Goal: Task Accomplishment & Management: Manage account settings

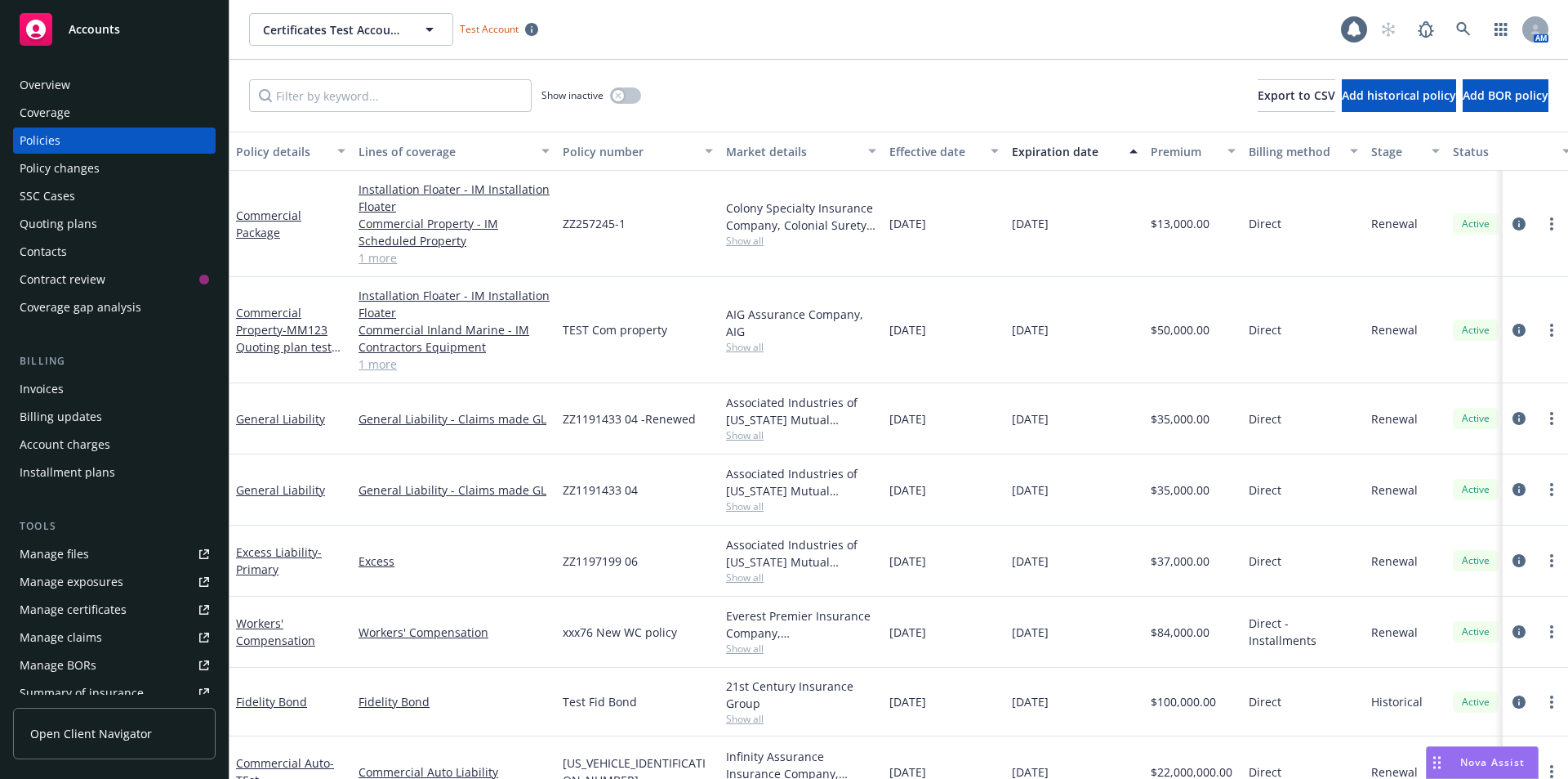
click at [56, 79] on div "Overview" at bounding box center [45, 84] width 51 height 26
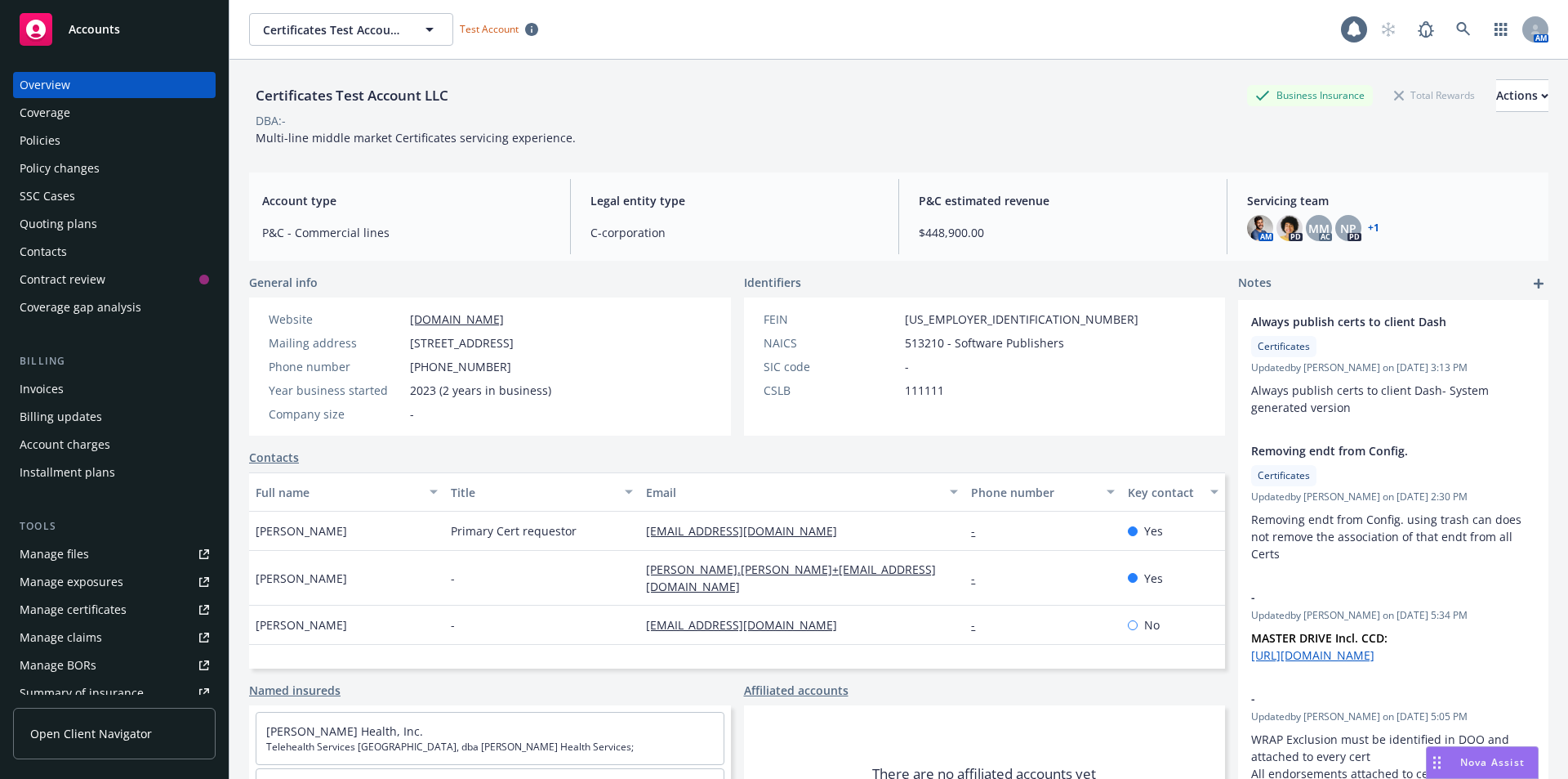
click at [109, 614] on div "Manage certificates" at bounding box center [73, 609] width 107 height 26
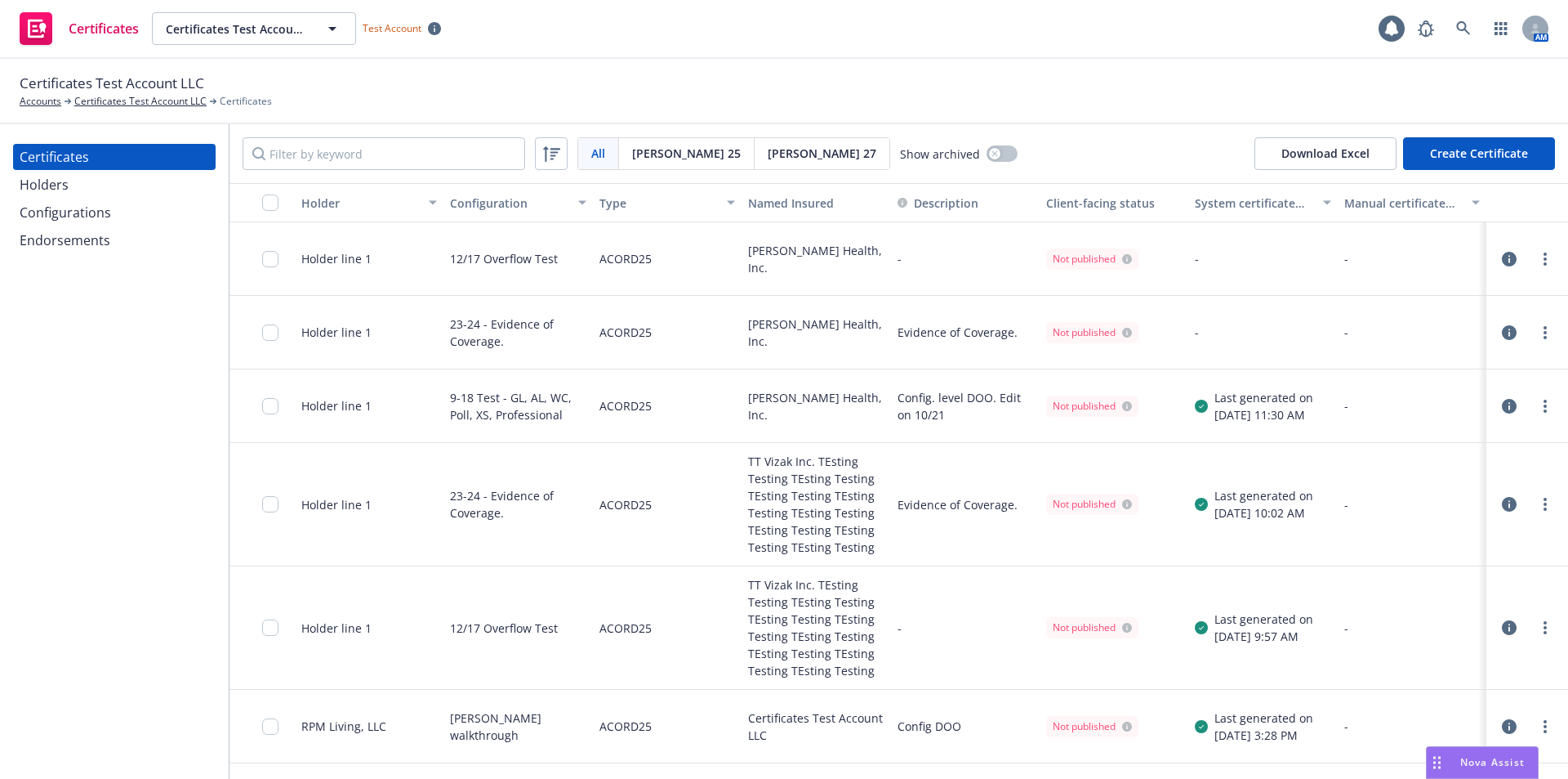
click at [677, 157] on span "Acord 25" at bounding box center [685, 152] width 108 height 17
click at [768, 155] on span "Acord 27" at bounding box center [822, 152] width 108 height 17
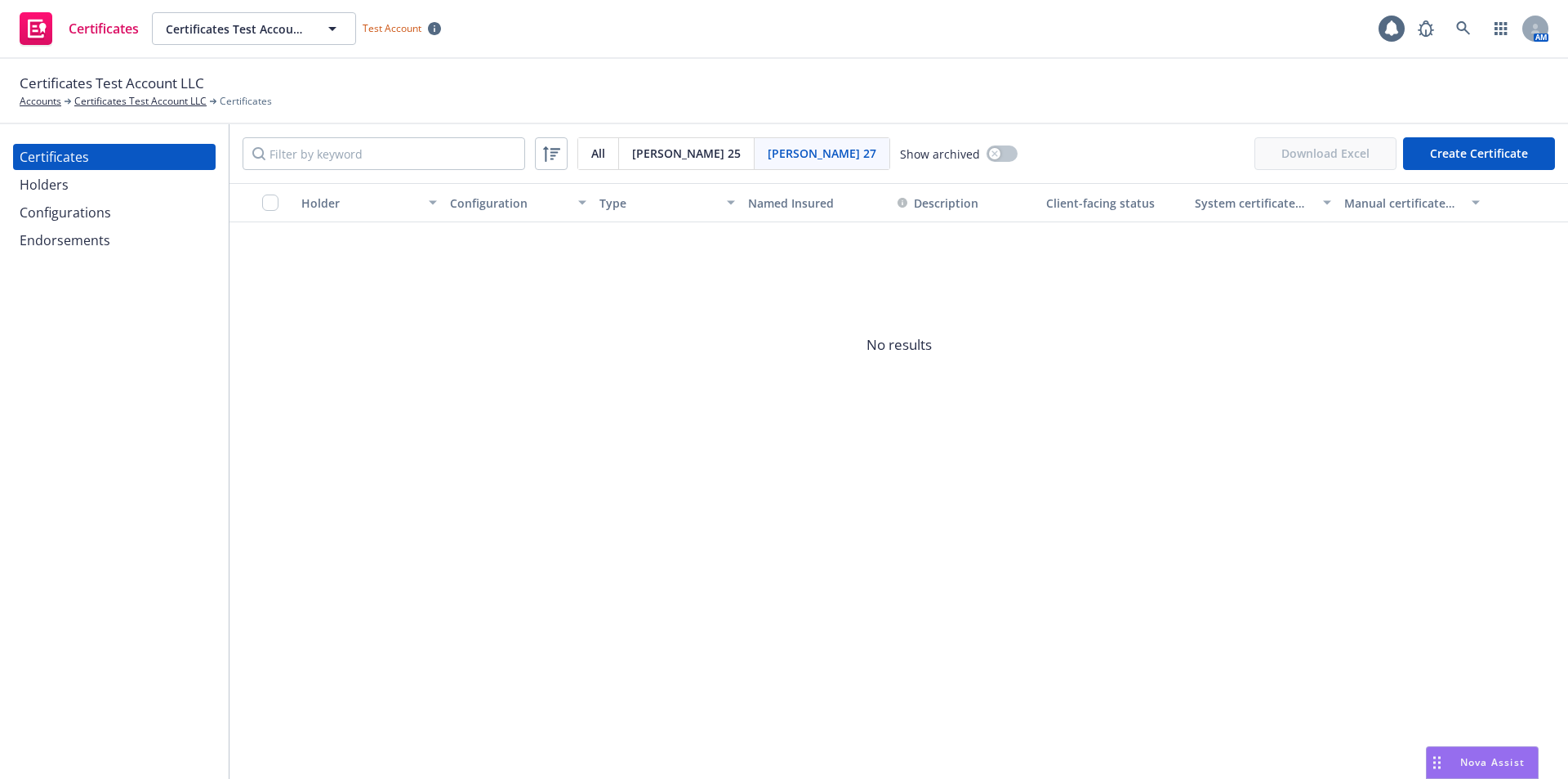
click at [100, 213] on div "Configurations" at bounding box center [65, 212] width 91 height 26
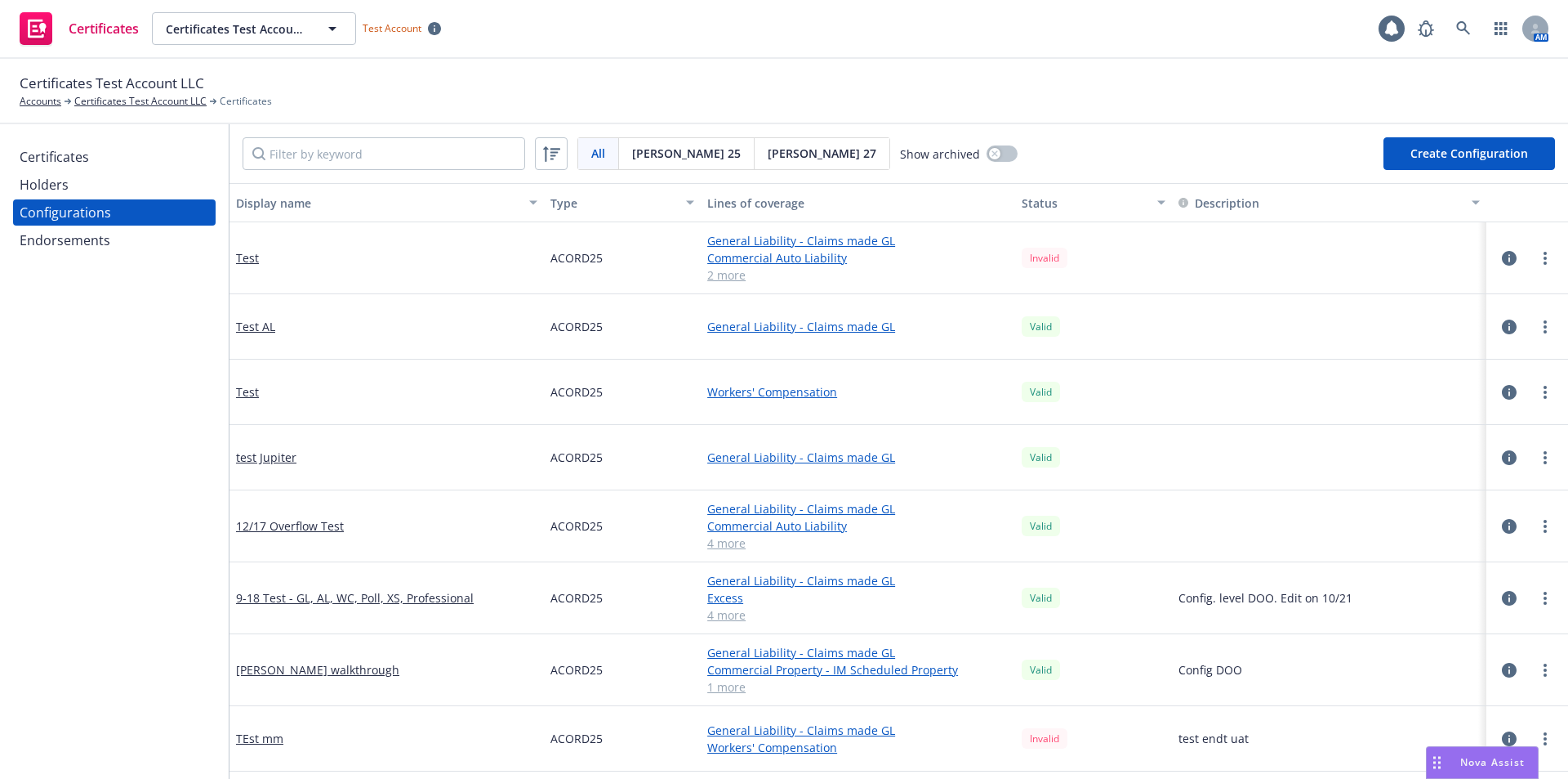
click at [650, 159] on span "Acord 25" at bounding box center [685, 152] width 108 height 17
click at [754, 161] on div "Acord 27" at bounding box center [822, 153] width 134 height 31
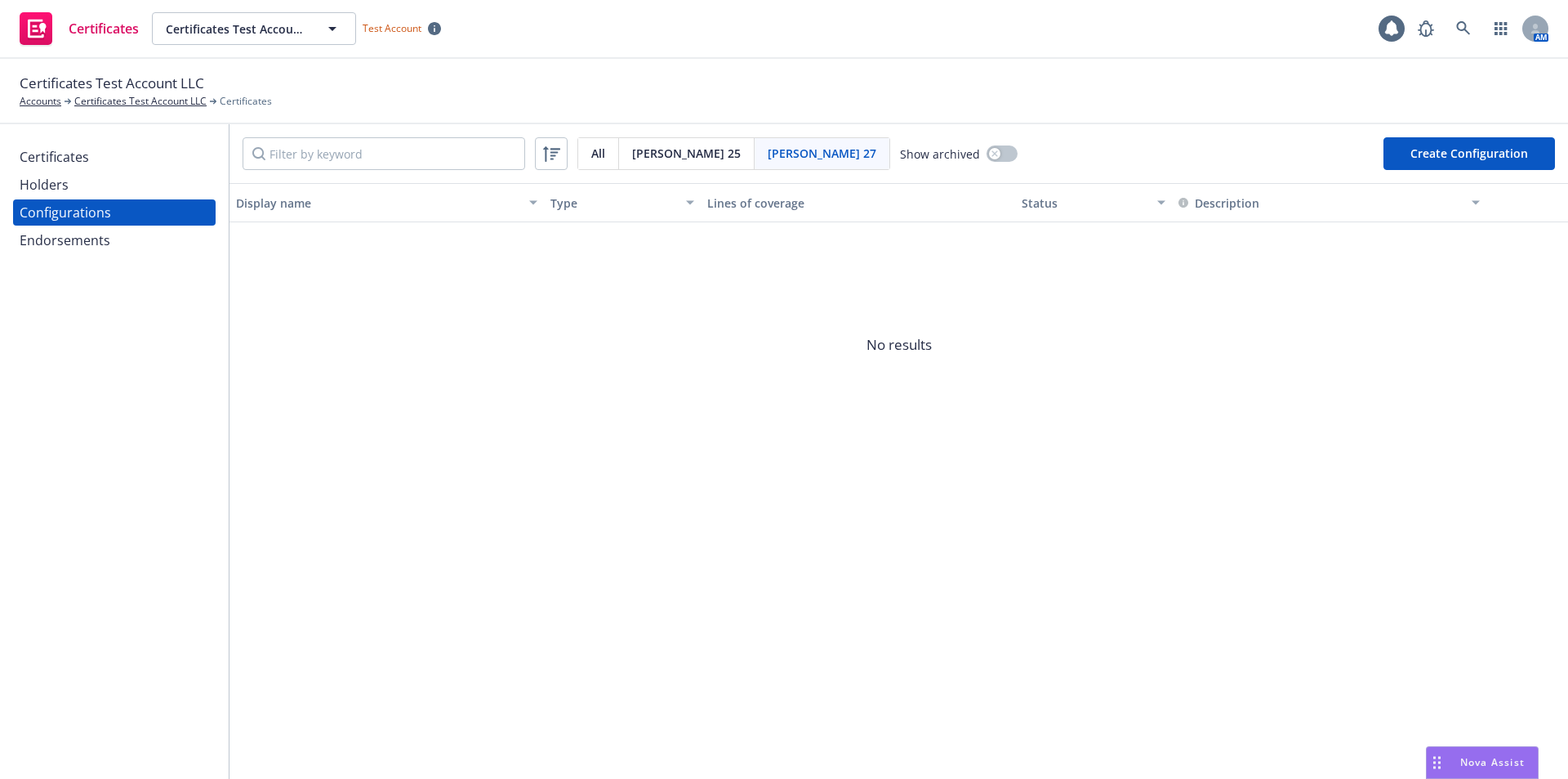
click at [1529, 152] on button "Create Configuration" at bounding box center [1469, 153] width 171 height 32
select select "ACORD27"
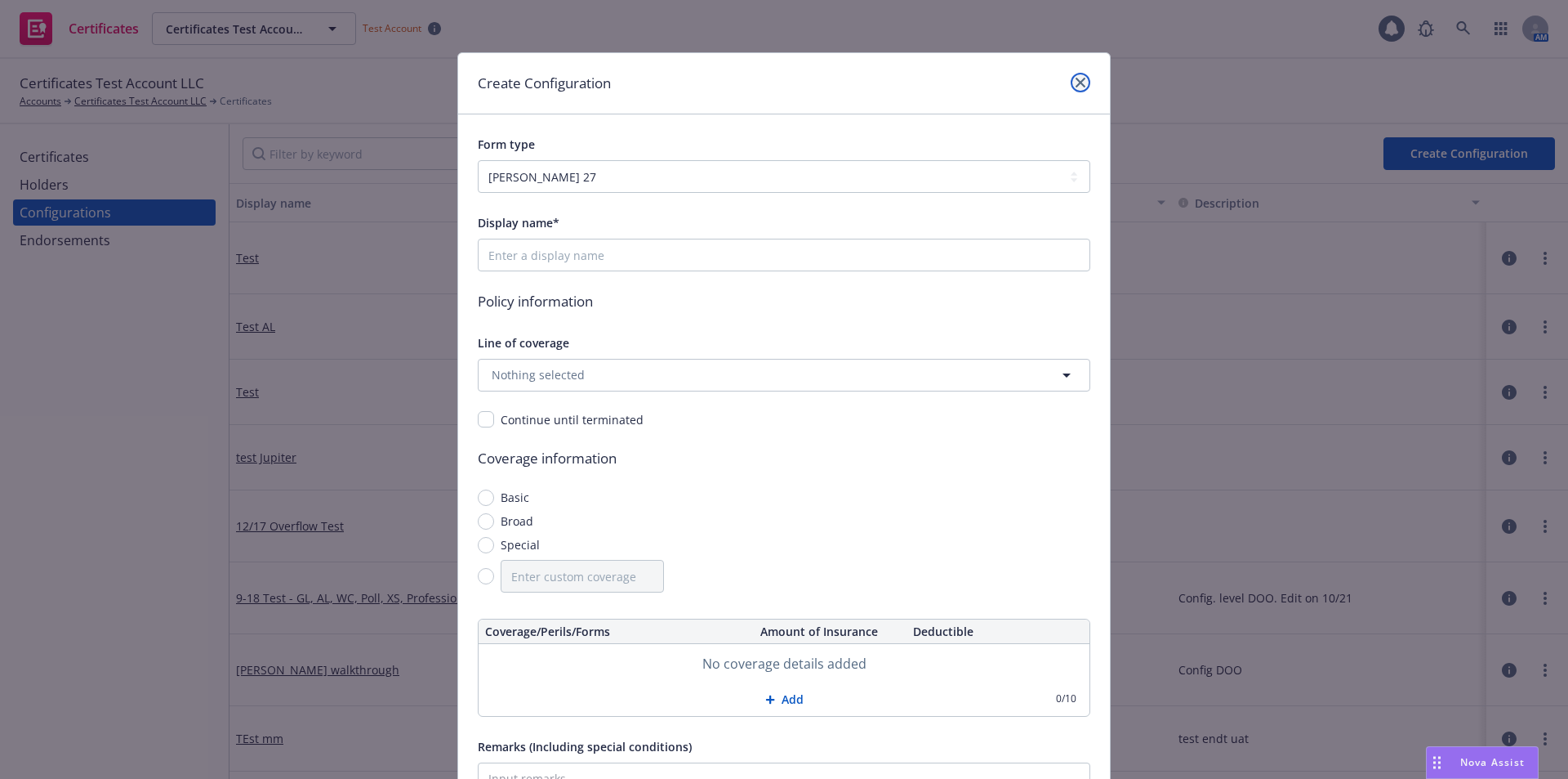
click at [1076, 87] on icon "close" at bounding box center [1080, 82] width 10 height 10
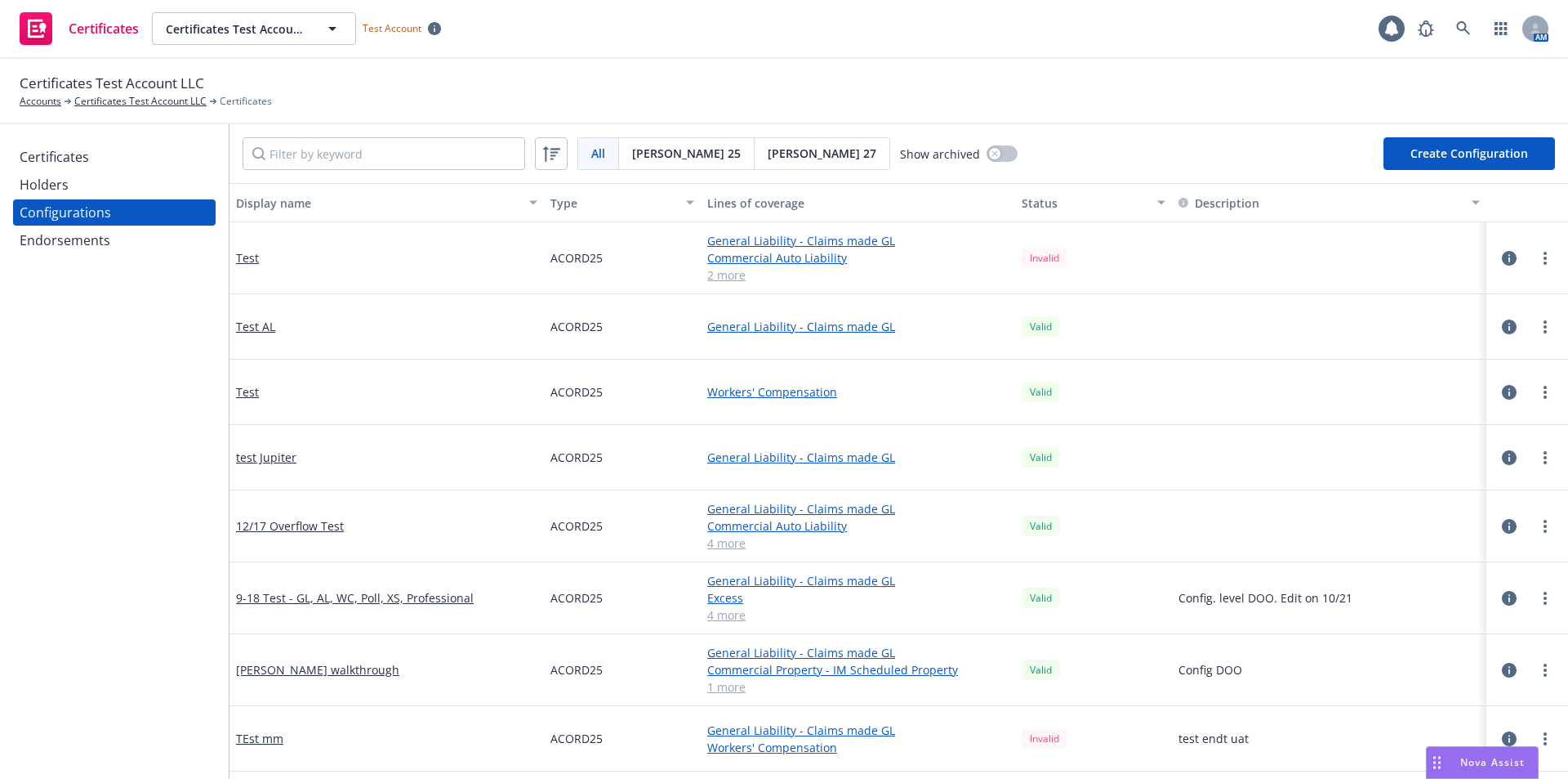
click at [607, 165] on div "All" at bounding box center [599, 153] width 41 height 31
click at [1409, 161] on button "Create Configuration" at bounding box center [1469, 153] width 171 height 32
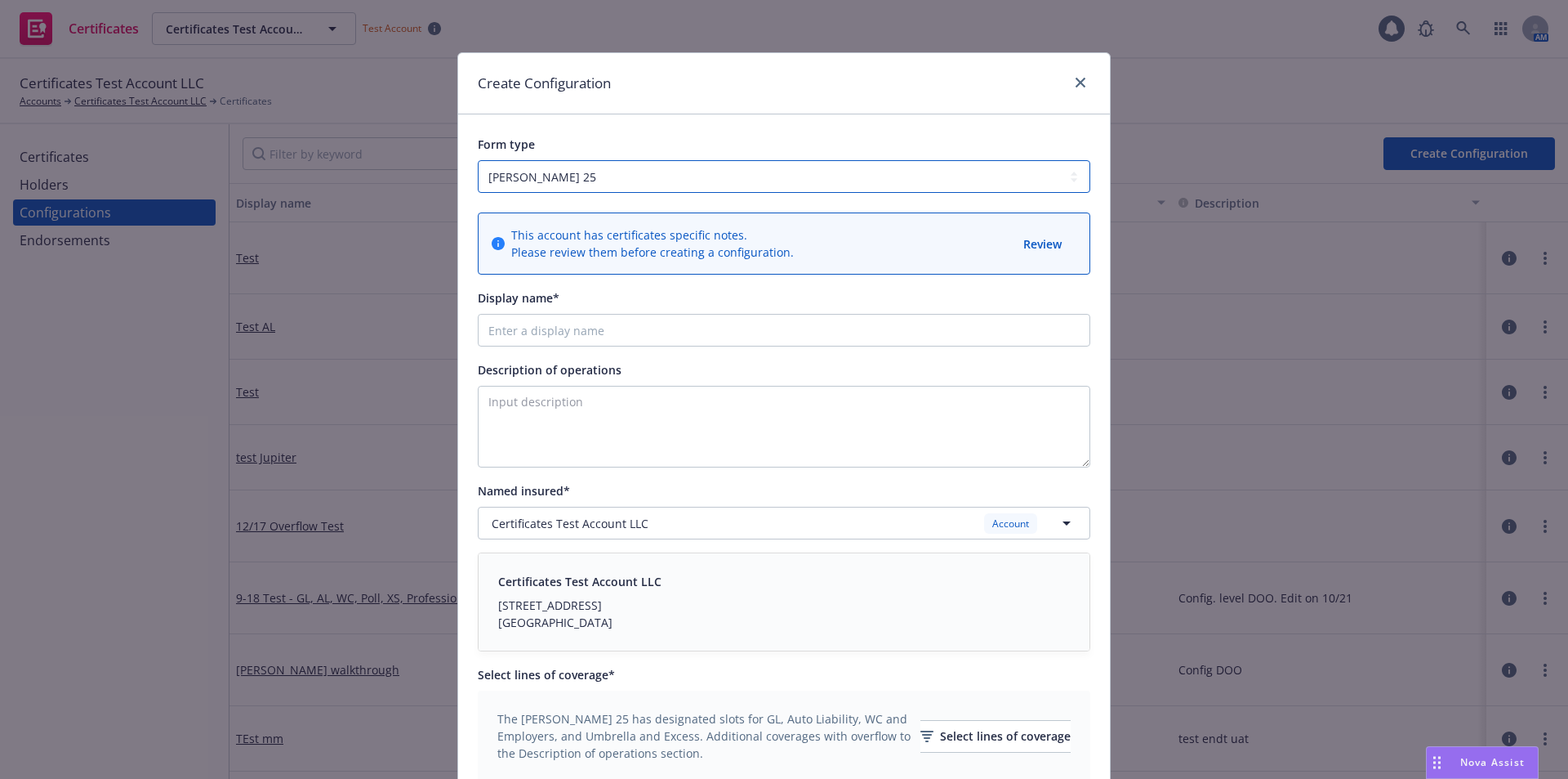
click at [721, 170] on select "ACORD 25 ACORD 27" at bounding box center [784, 177] width 613 height 32
select select "ACORD27"
click at [478, 160] on select "ACORD 25 ACORD 27" at bounding box center [784, 177] width 613 height 32
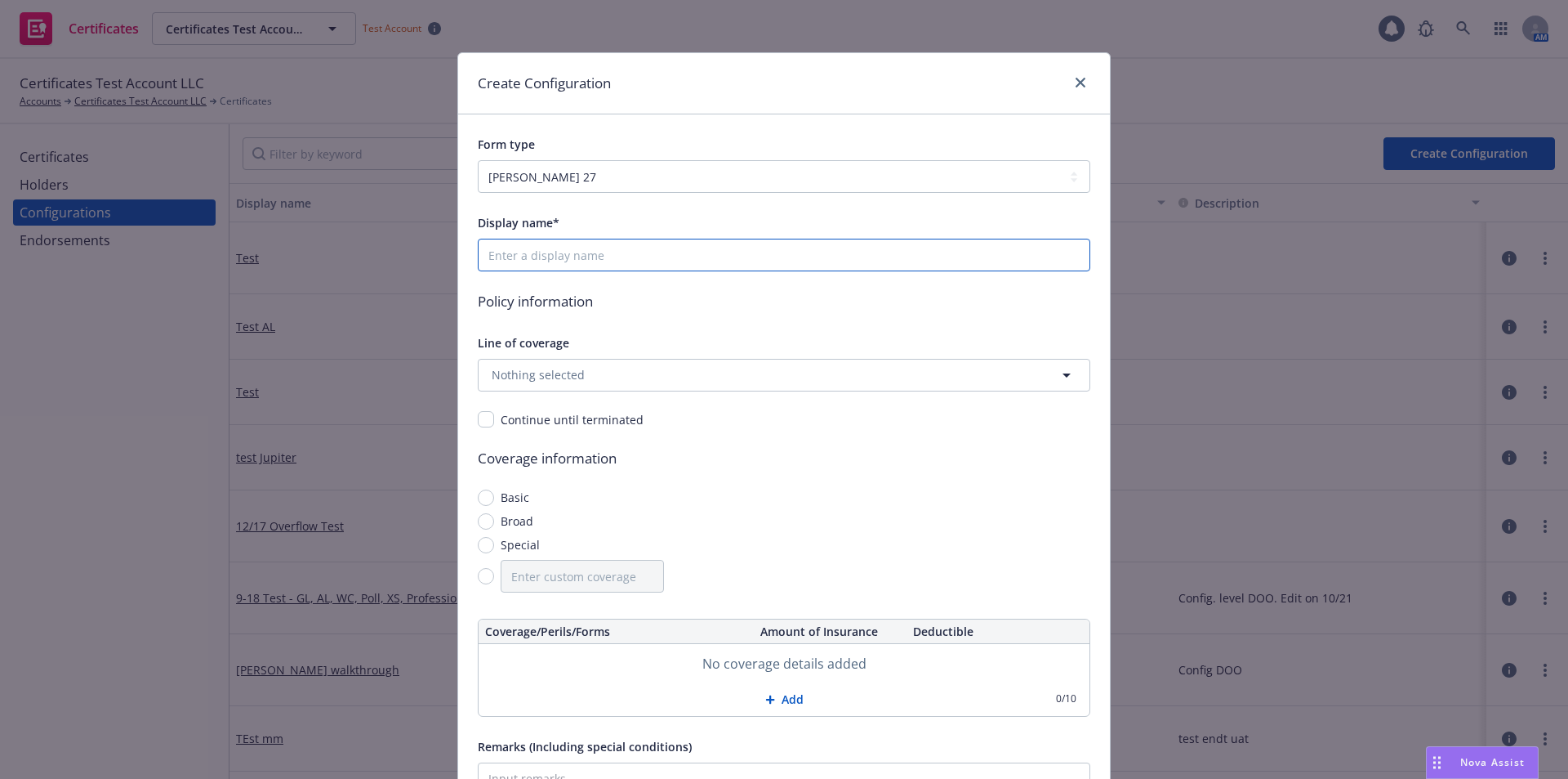
click at [588, 250] on input "Display name*" at bounding box center [784, 255] width 613 height 32
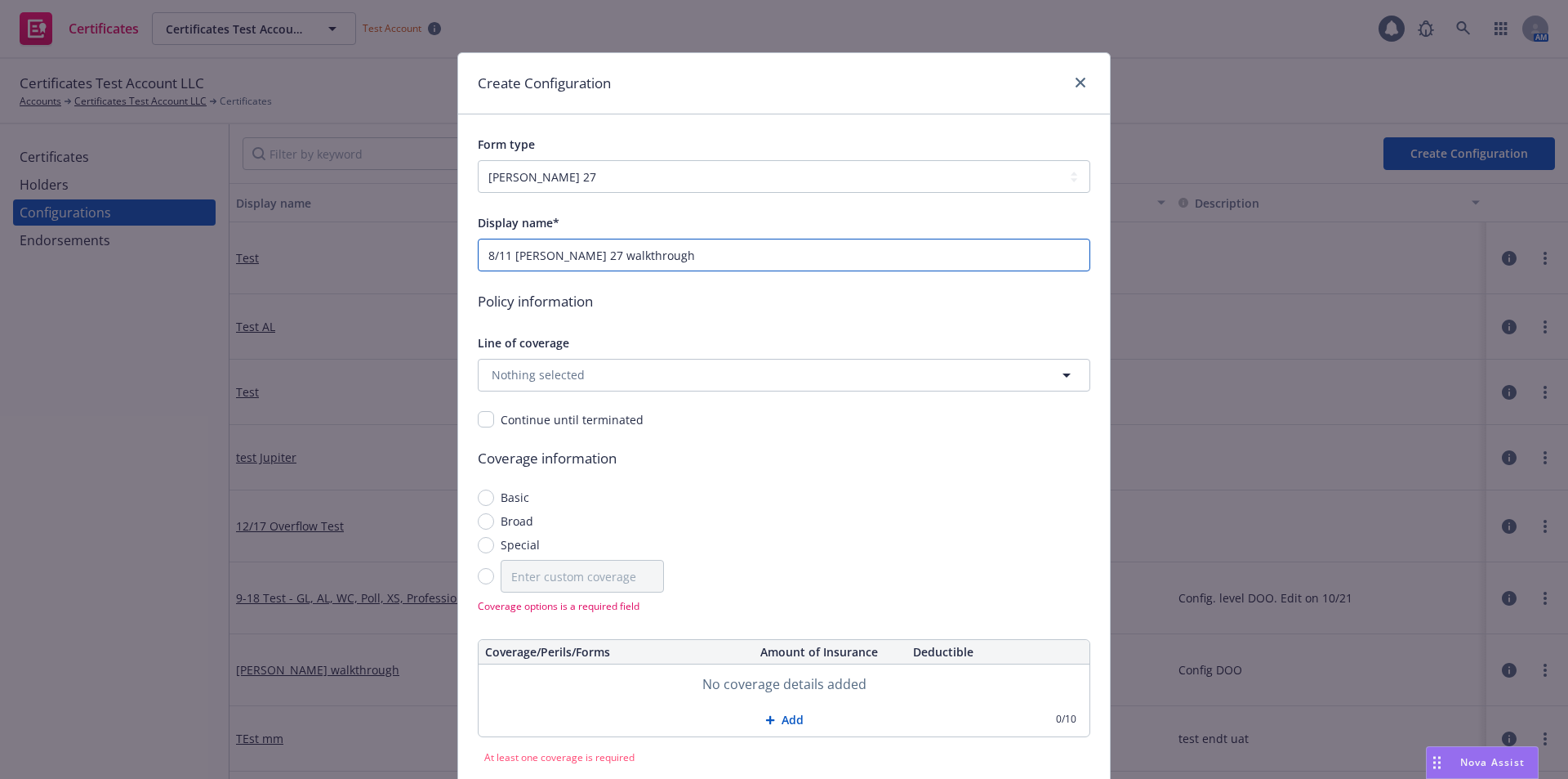
type input "8/11 Acord 27 walkthrough"
click at [614, 360] on button "Nothing selected" at bounding box center [784, 375] width 613 height 32
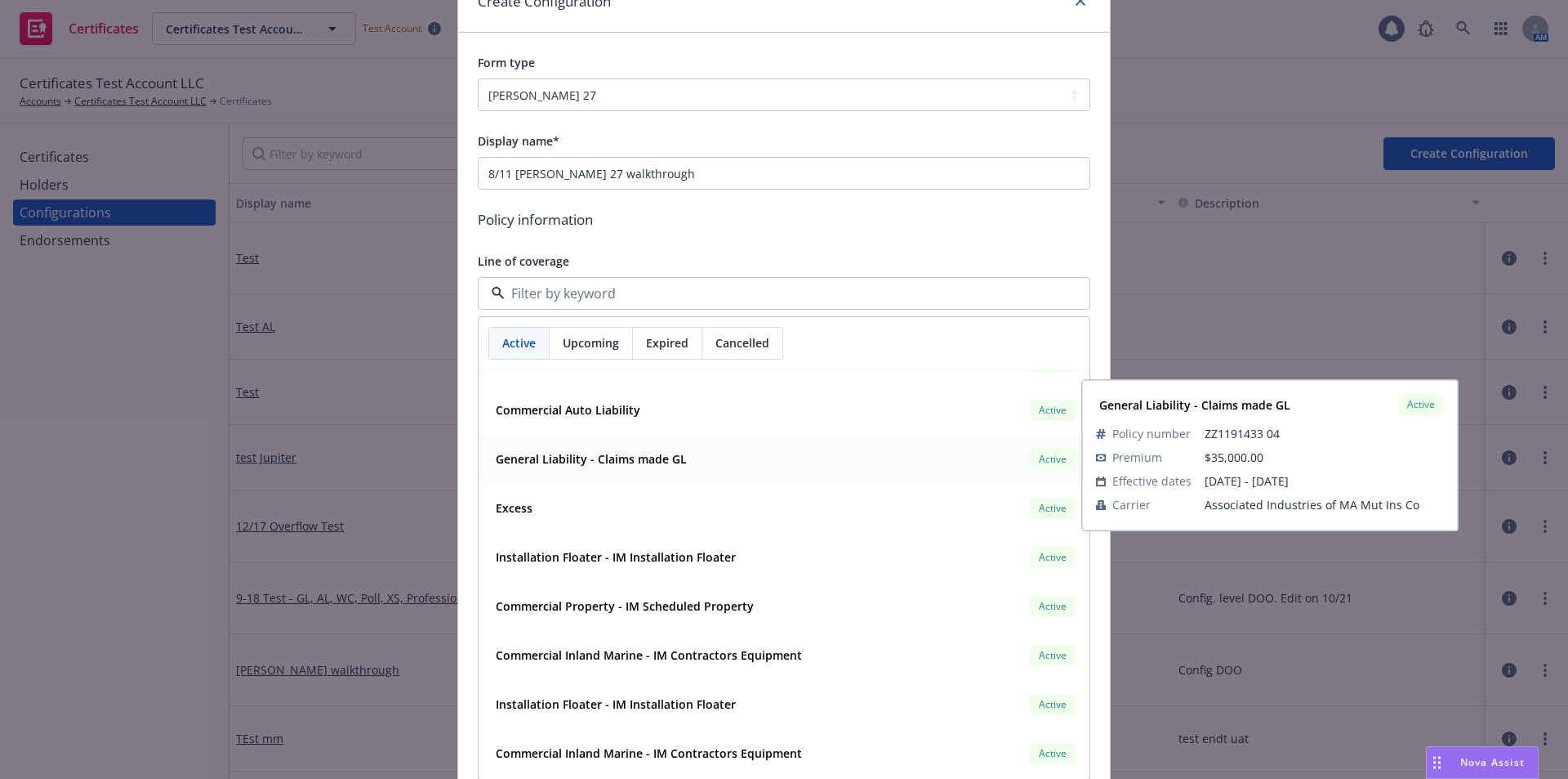
scroll to position [163, 0]
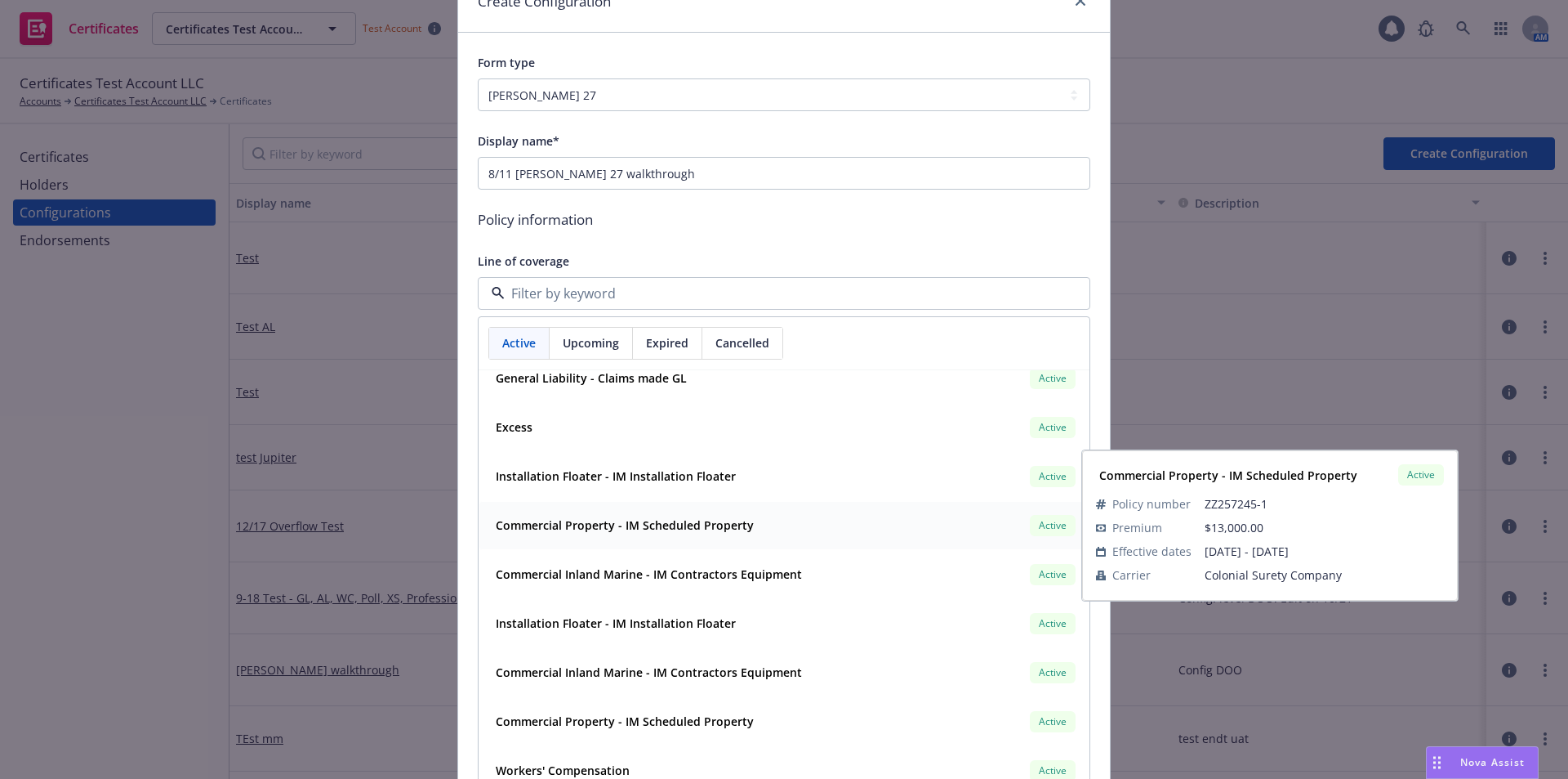
click at [624, 531] on strong "Commercial Property - IM Scheduled Property" at bounding box center [625, 524] width 258 height 15
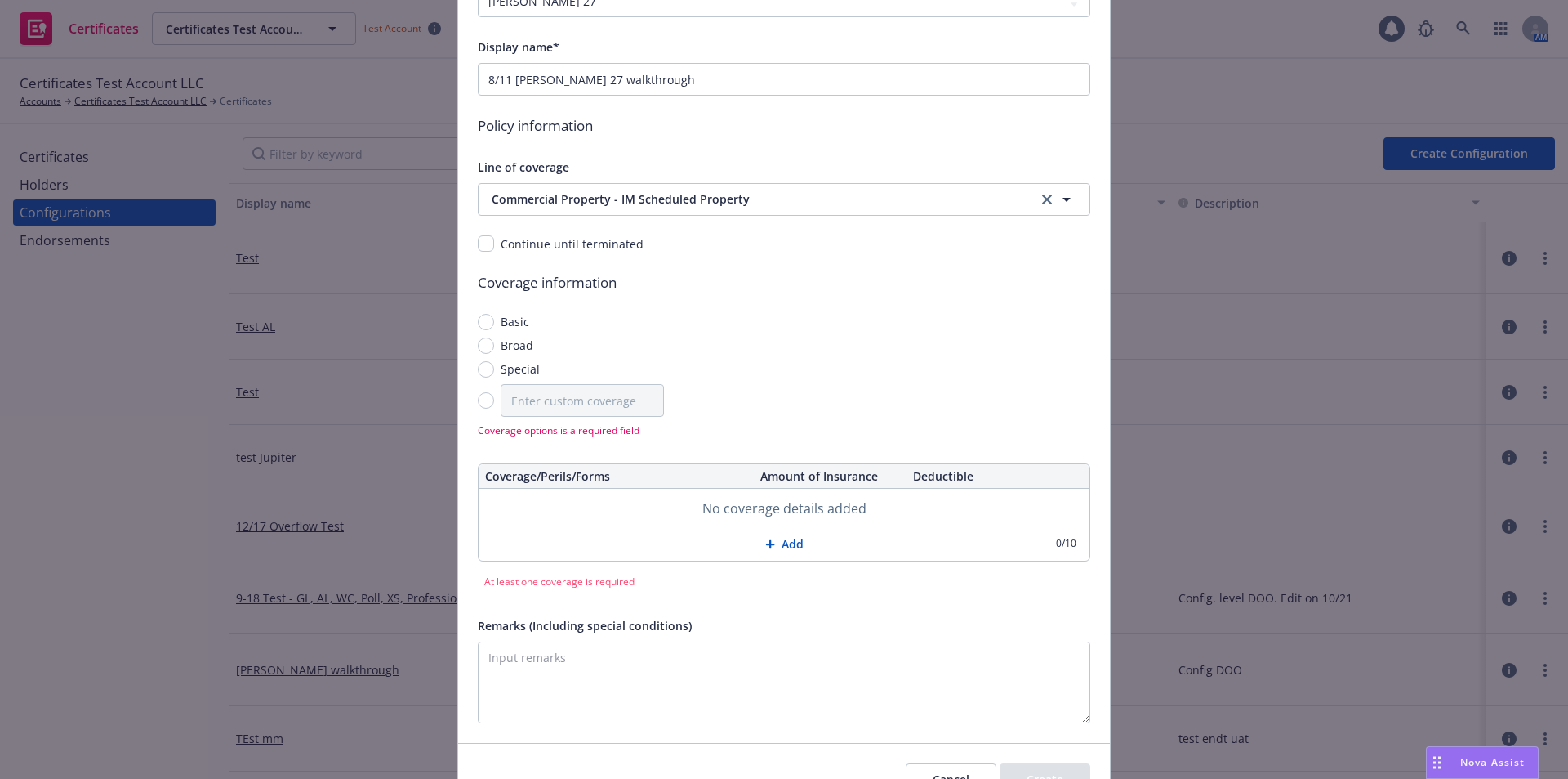
scroll to position [245, 0]
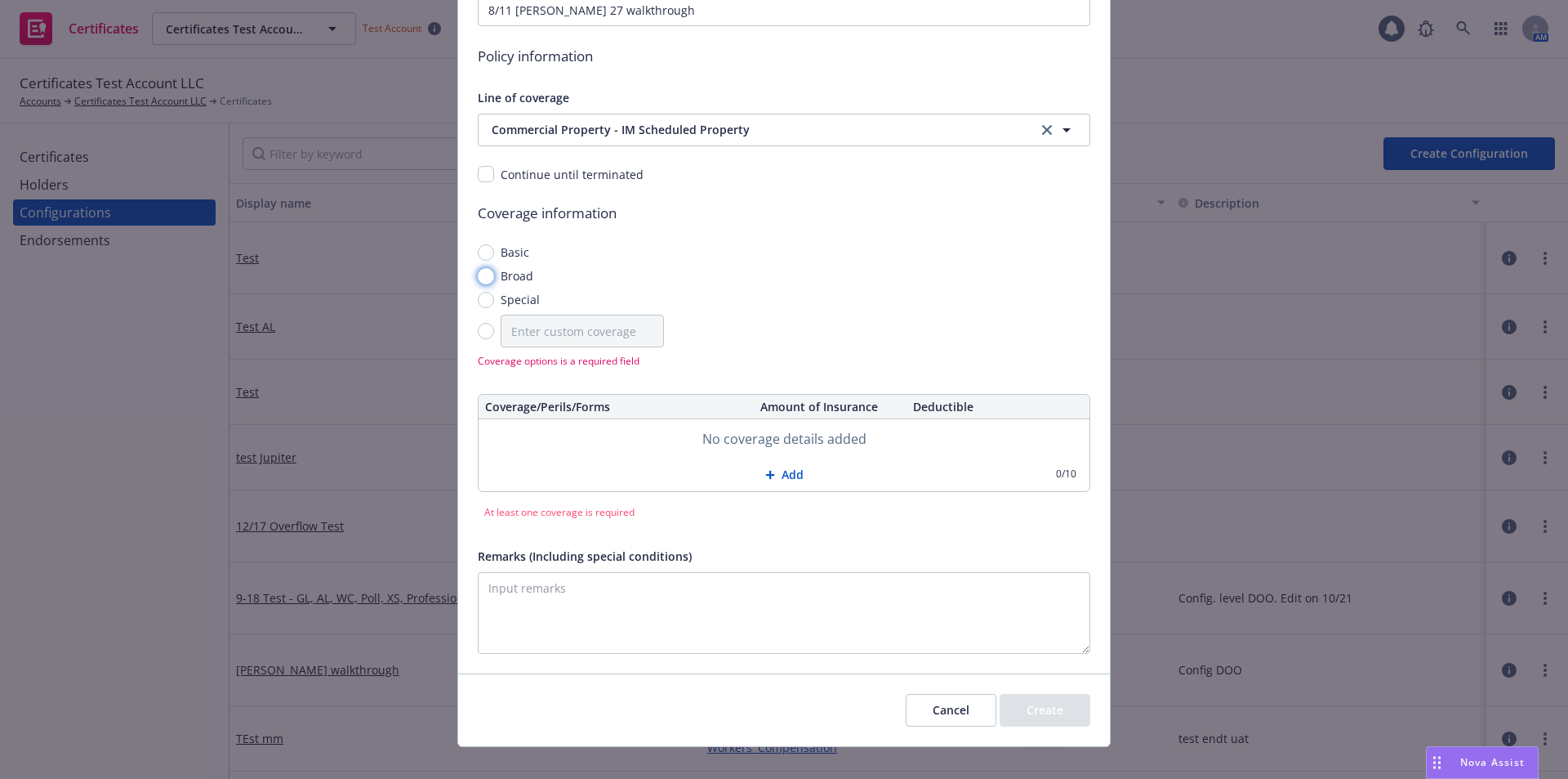
click at [478, 281] on input "Broad" at bounding box center [486, 276] width 16 height 16
radio input "true"
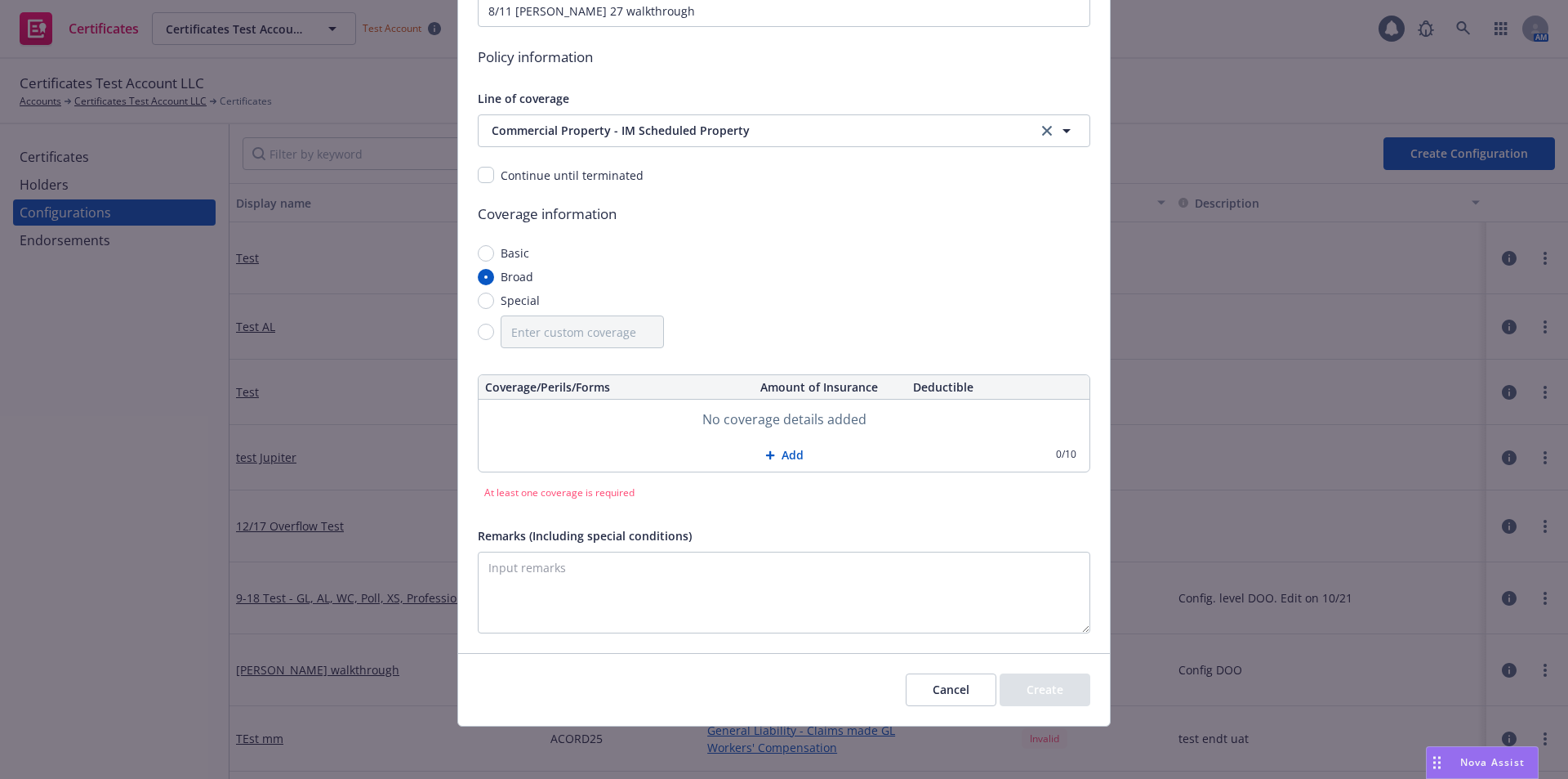
click at [785, 454] on button "Add" at bounding box center [784, 454] width 611 height 32
click at [788, 454] on button "Add" at bounding box center [784, 456] width 611 height 32
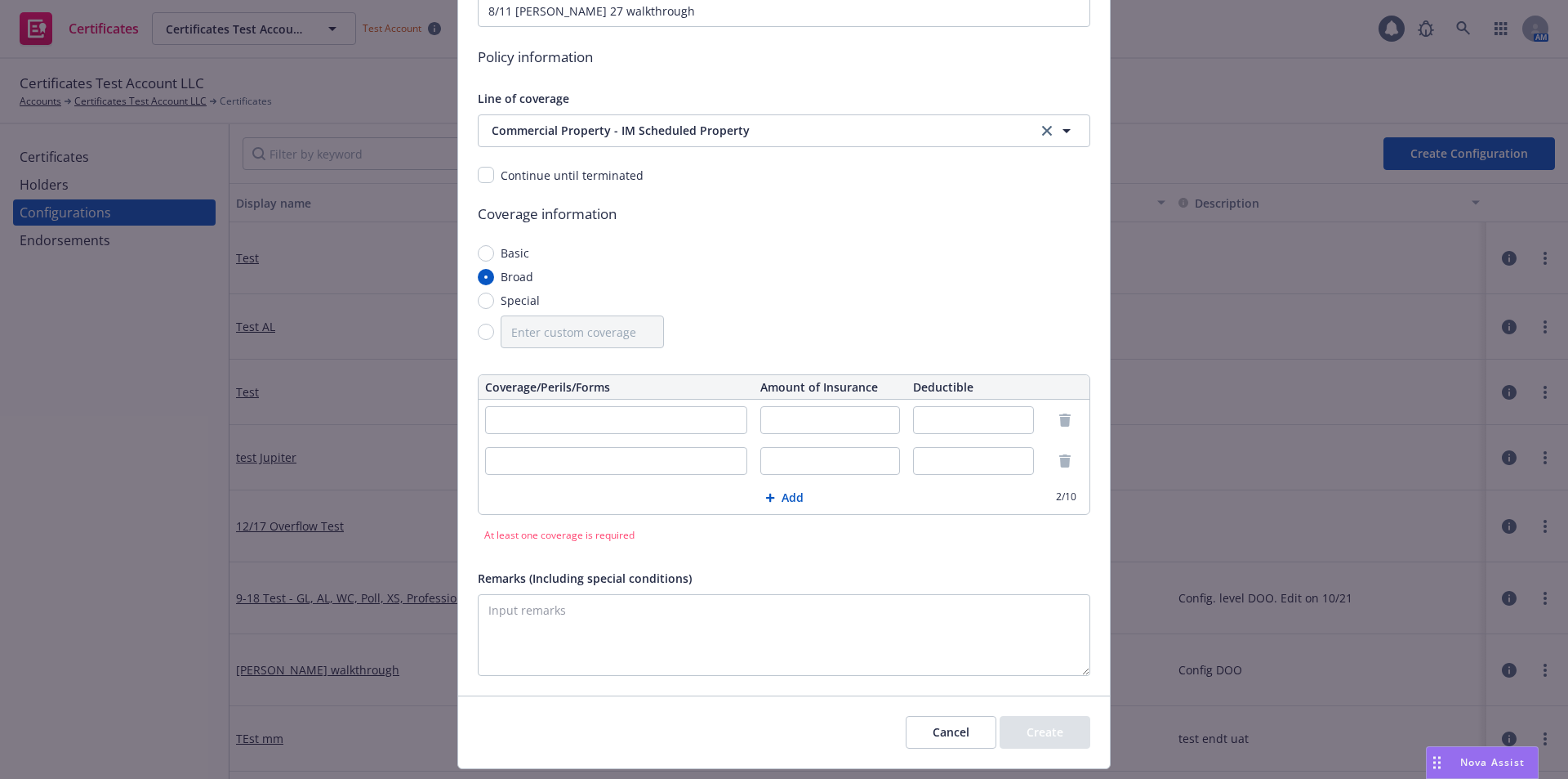
click at [791, 503] on button "Add" at bounding box center [784, 498] width 611 height 32
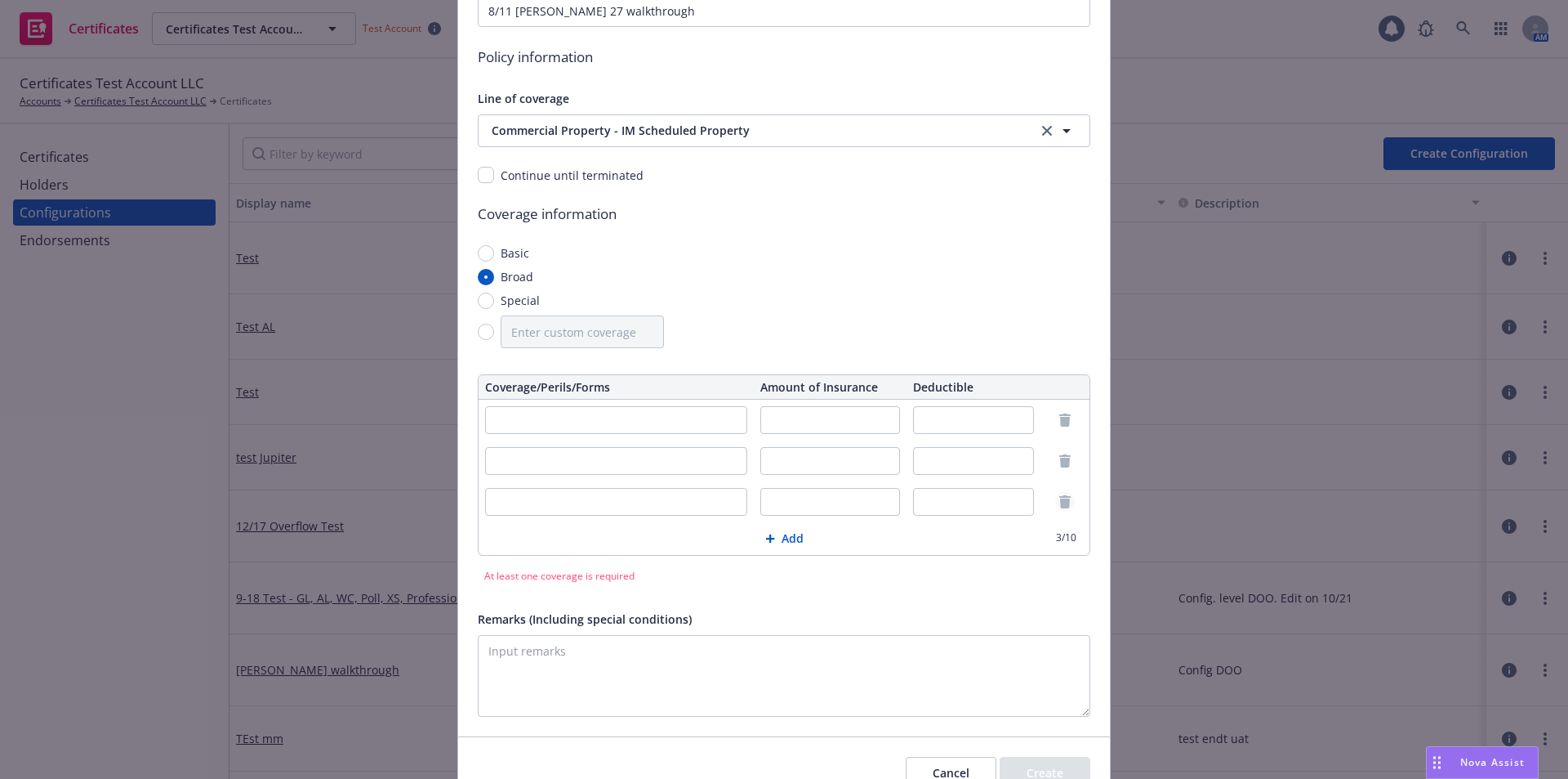
click at [1061, 503] on icon "remove" at bounding box center [1064, 501] width 12 height 13
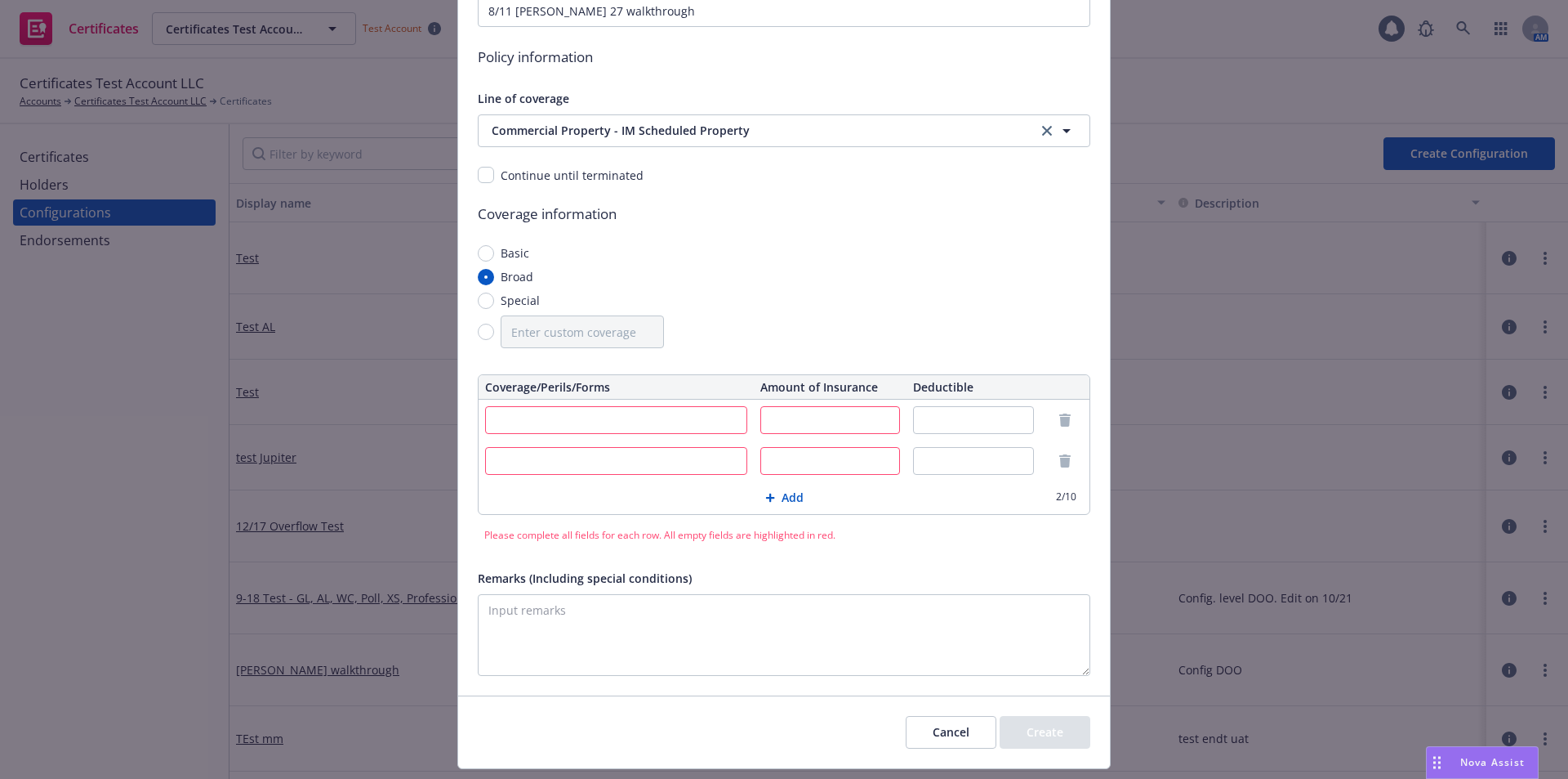
click at [557, 418] on input "text" at bounding box center [616, 420] width 263 height 28
type input "Blanket BPP"
type input "5000"
click at [974, 426] on input "text" at bounding box center [974, 420] width 122 height 28
type input "50"
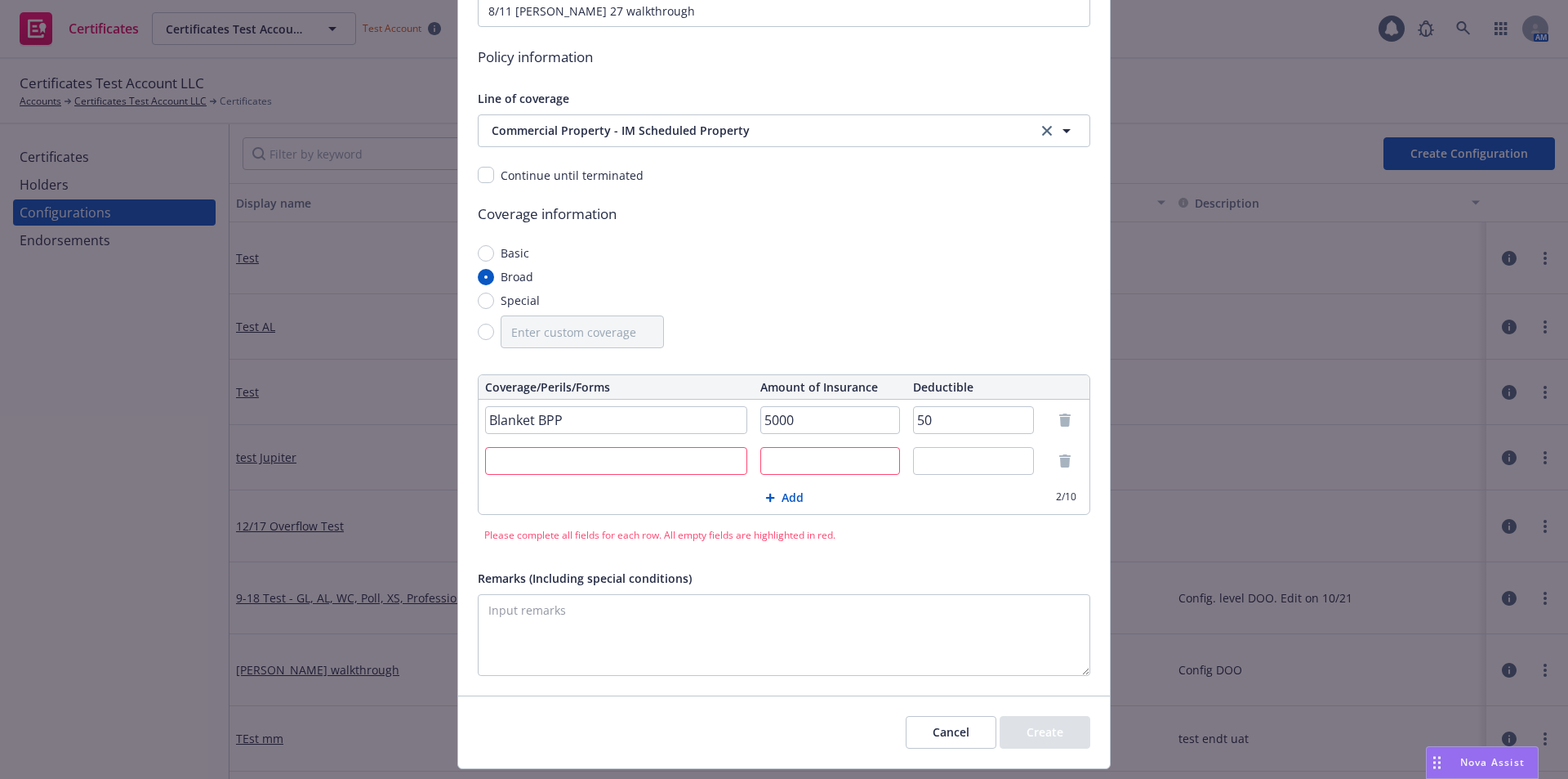
click at [551, 463] on input "text" at bounding box center [616, 461] width 263 height 28
type input "Wind element"
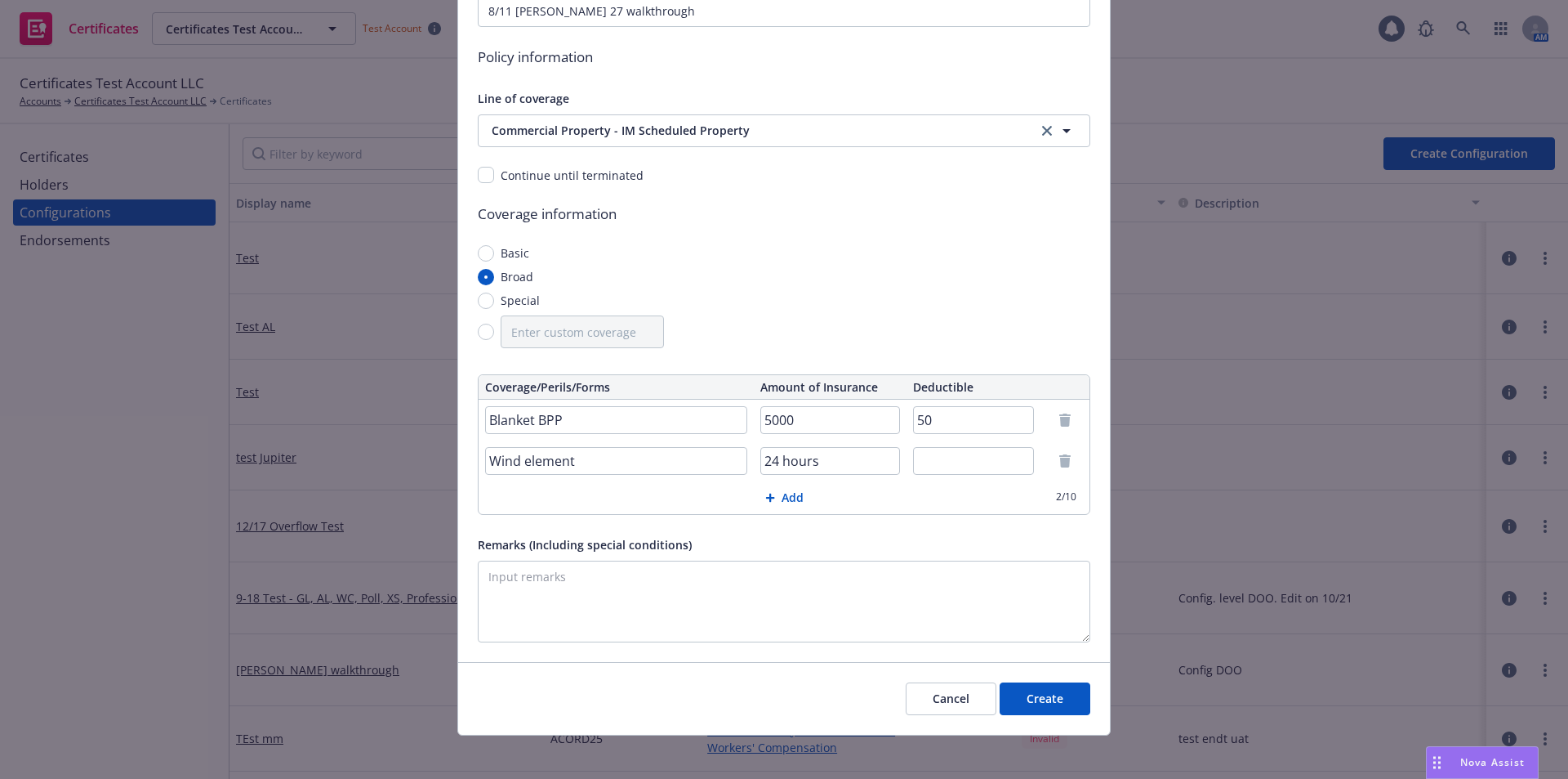
type input "24 hours"
click at [945, 446] on td at bounding box center [974, 461] width 134 height 41
click at [949, 471] on input "text" at bounding box center [974, 461] width 122 height 28
click at [761, 420] on input "5000" at bounding box center [831, 420] width 140 height 28
type input "$5000"
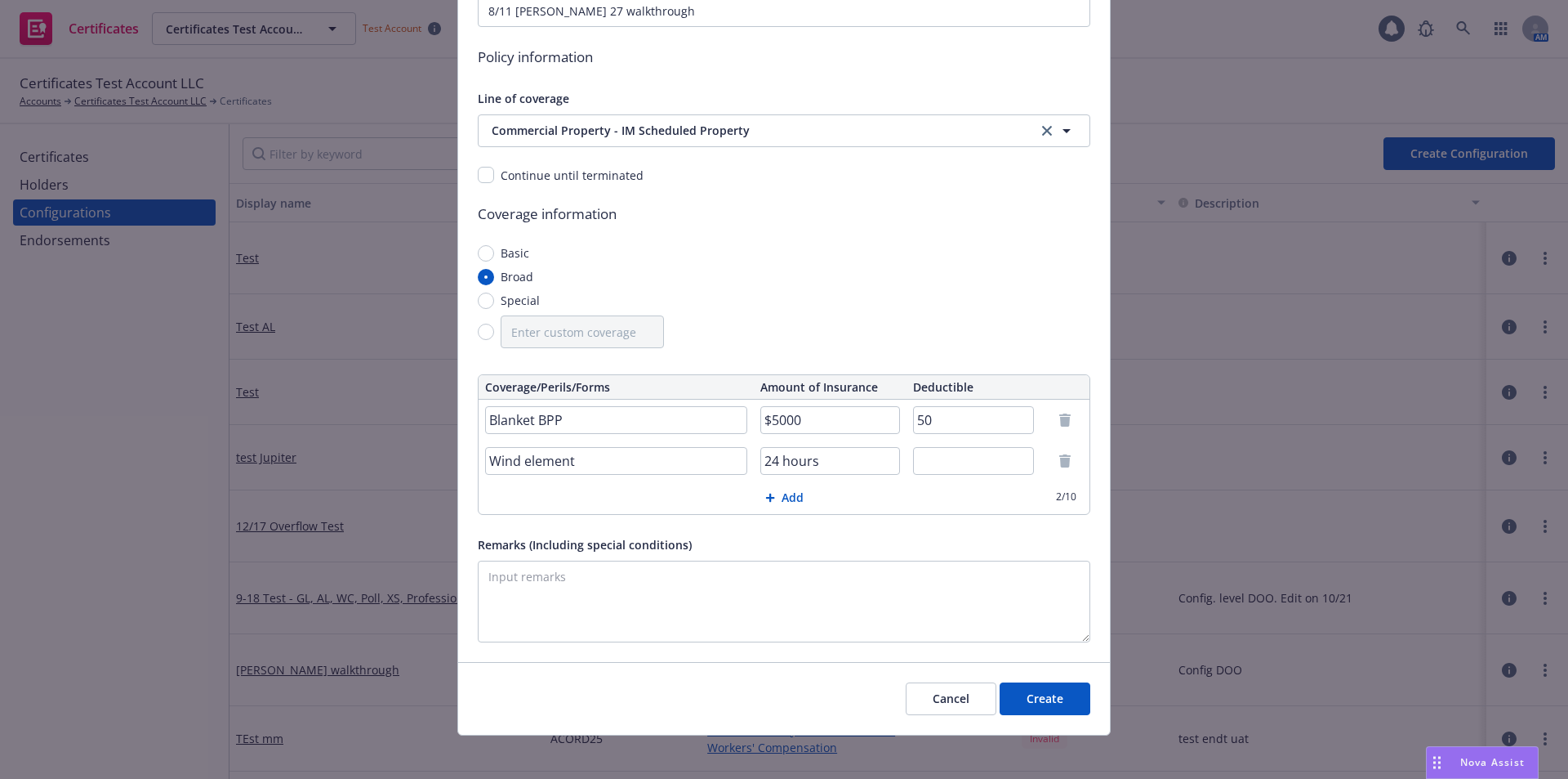
click at [916, 426] on input "50" at bounding box center [974, 420] width 122 height 28
click at [913, 424] on input "50" at bounding box center [974, 420] width 122 height 28
type input "$50"
click at [633, 586] on textarea "Remarks (Including special conditions)" at bounding box center [784, 601] width 613 height 82
type textarea "Config level remarks"
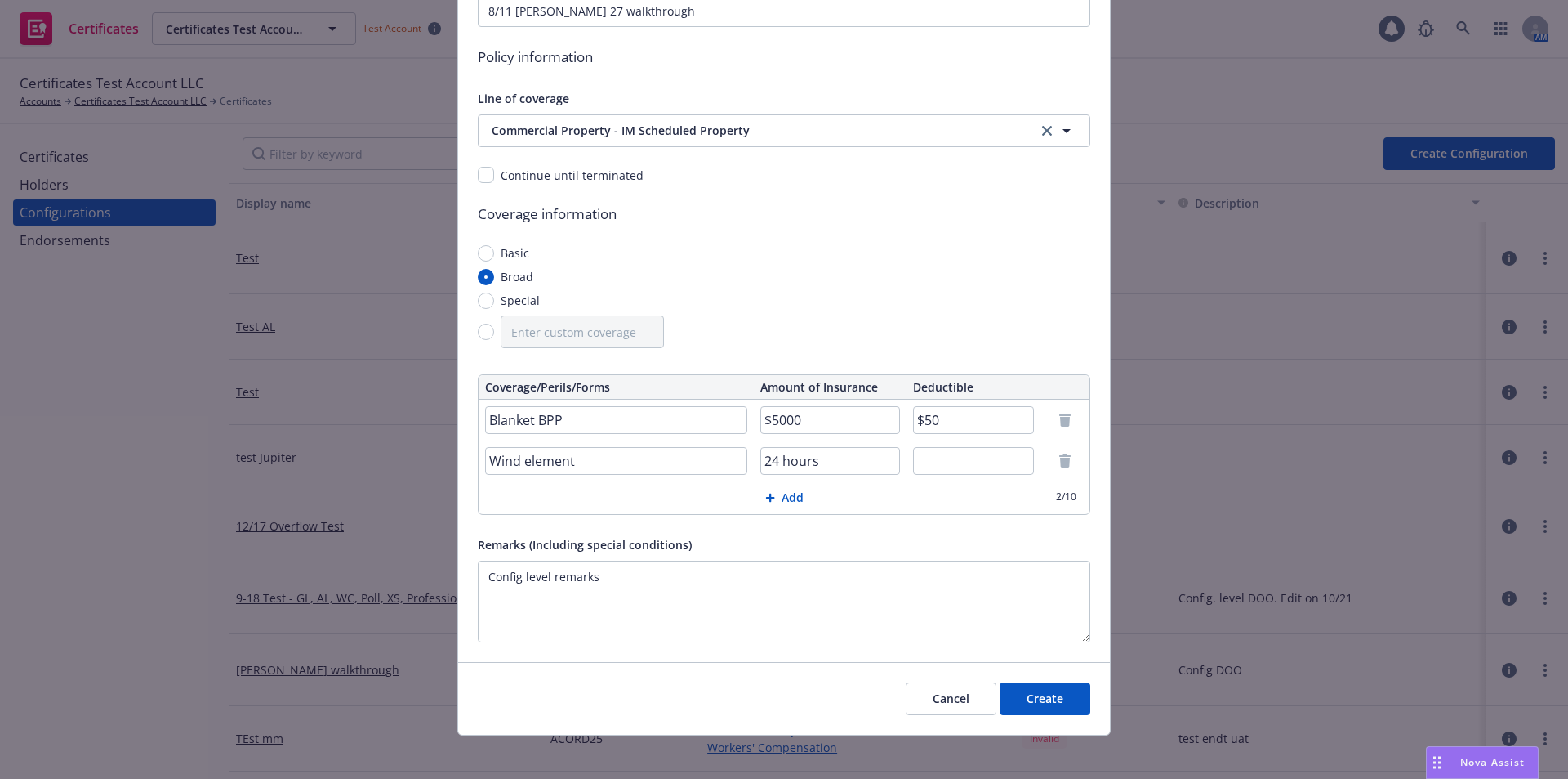
click at [1026, 702] on button "Create" at bounding box center [1045, 698] width 90 height 32
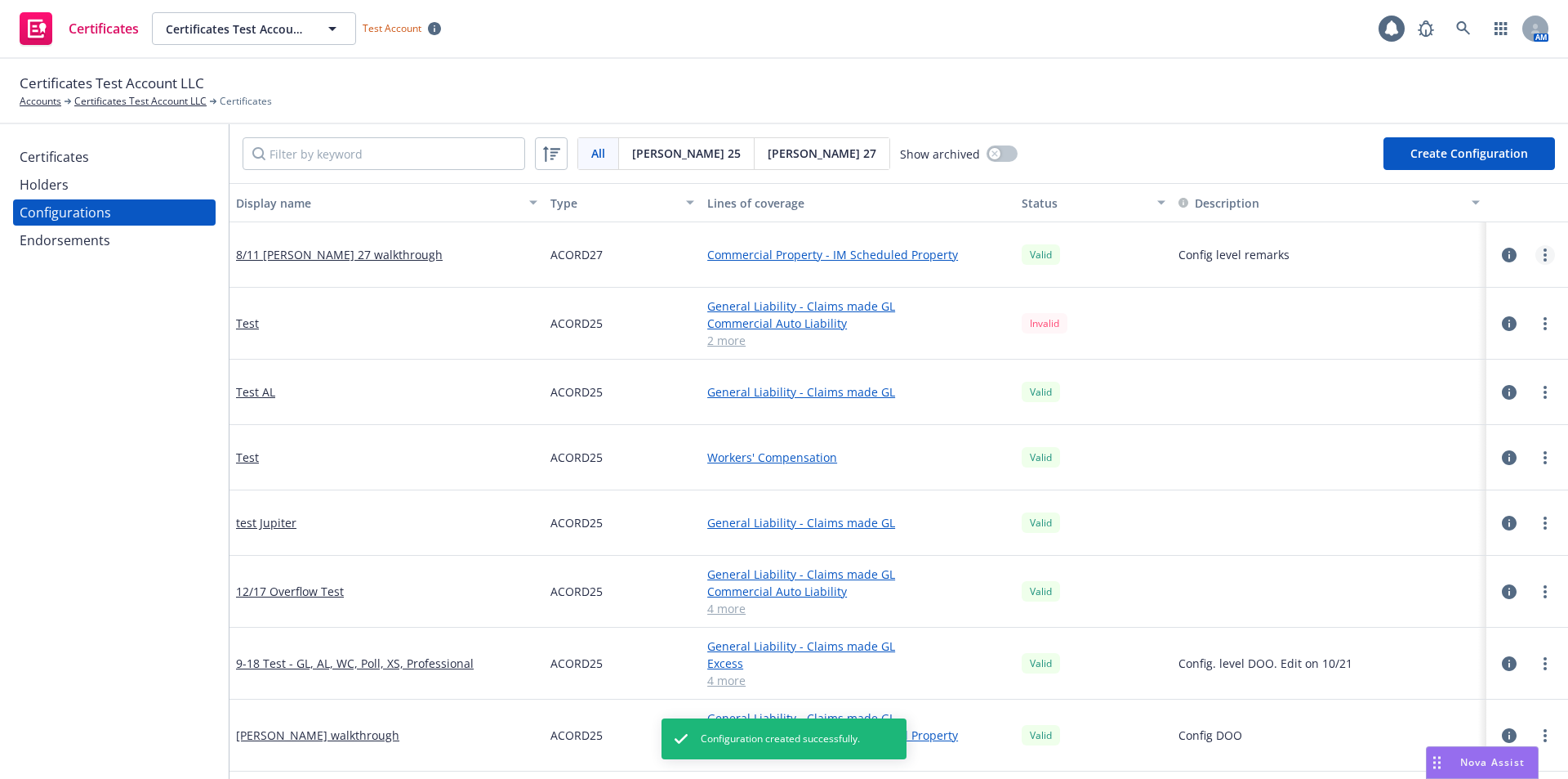
click at [1544, 250] on circle "more" at bounding box center [1546, 250] width 4 height 4
click at [1429, 449] on link "Preview an ACORD" at bounding box center [1452, 452] width 180 height 32
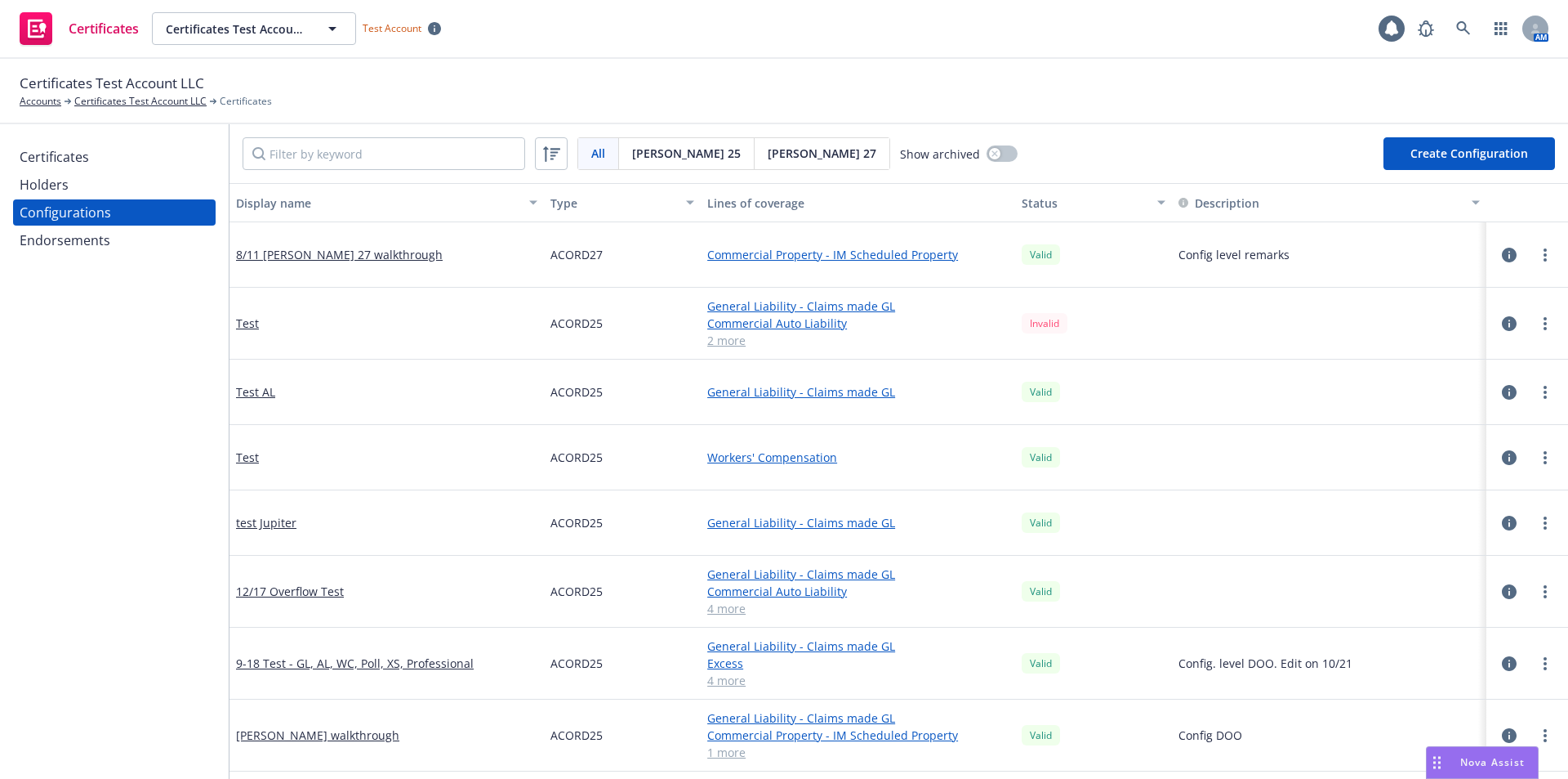
click at [66, 239] on div "Endorsements" at bounding box center [65, 239] width 90 height 26
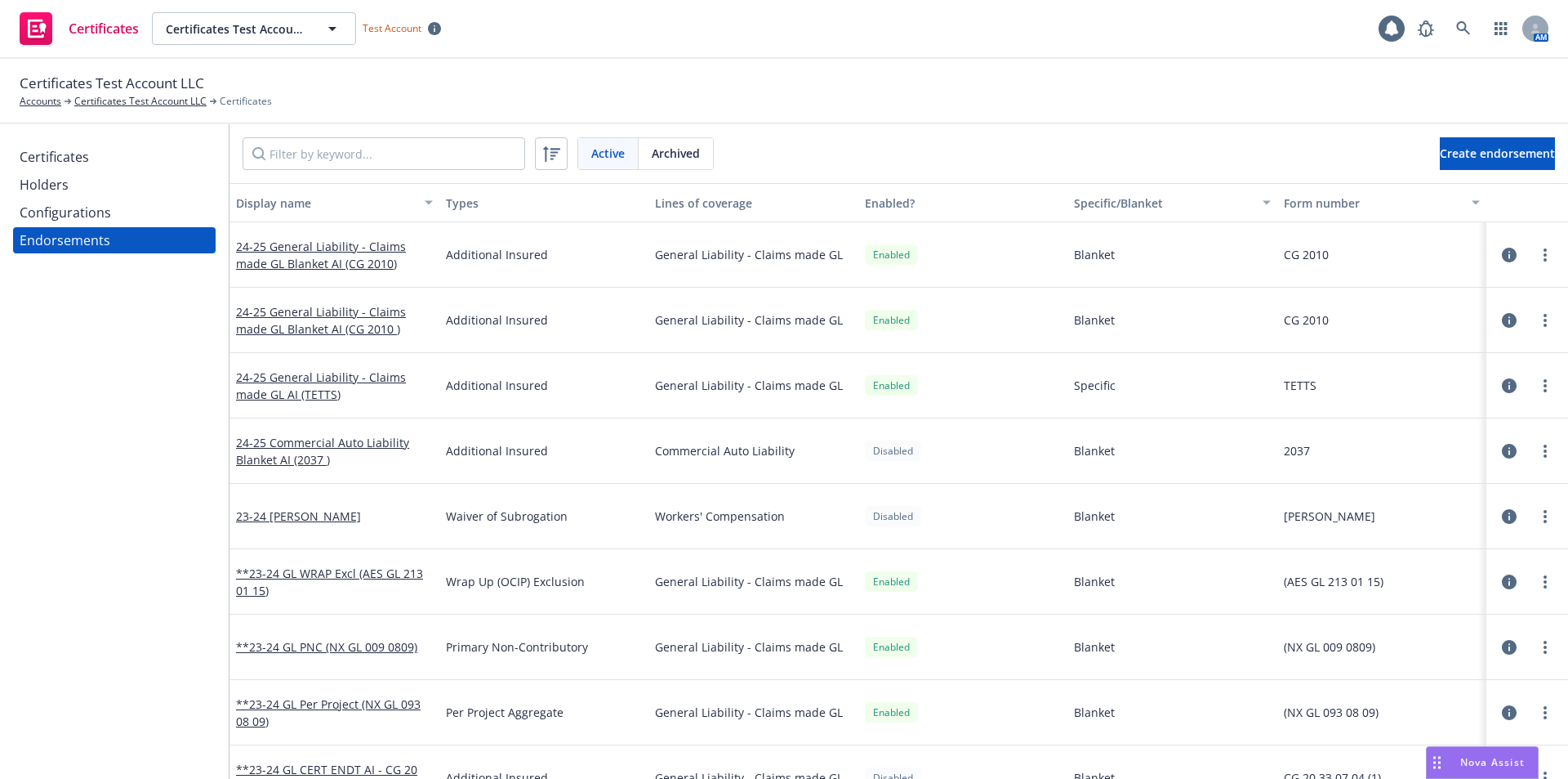
click at [79, 216] on div "Configurations" at bounding box center [65, 212] width 91 height 26
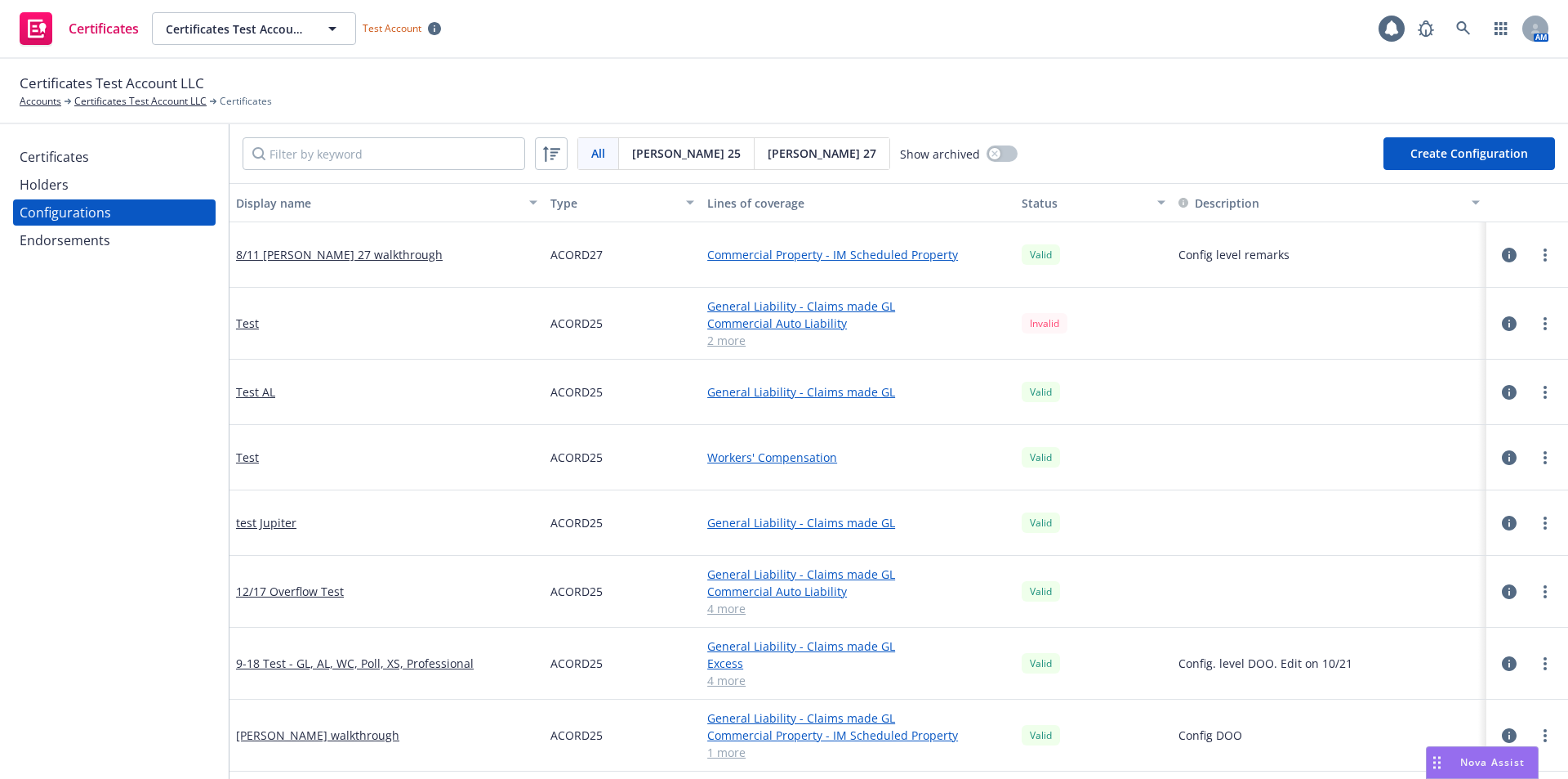
click at [101, 169] on div "Certificates" at bounding box center [114, 156] width 189 height 26
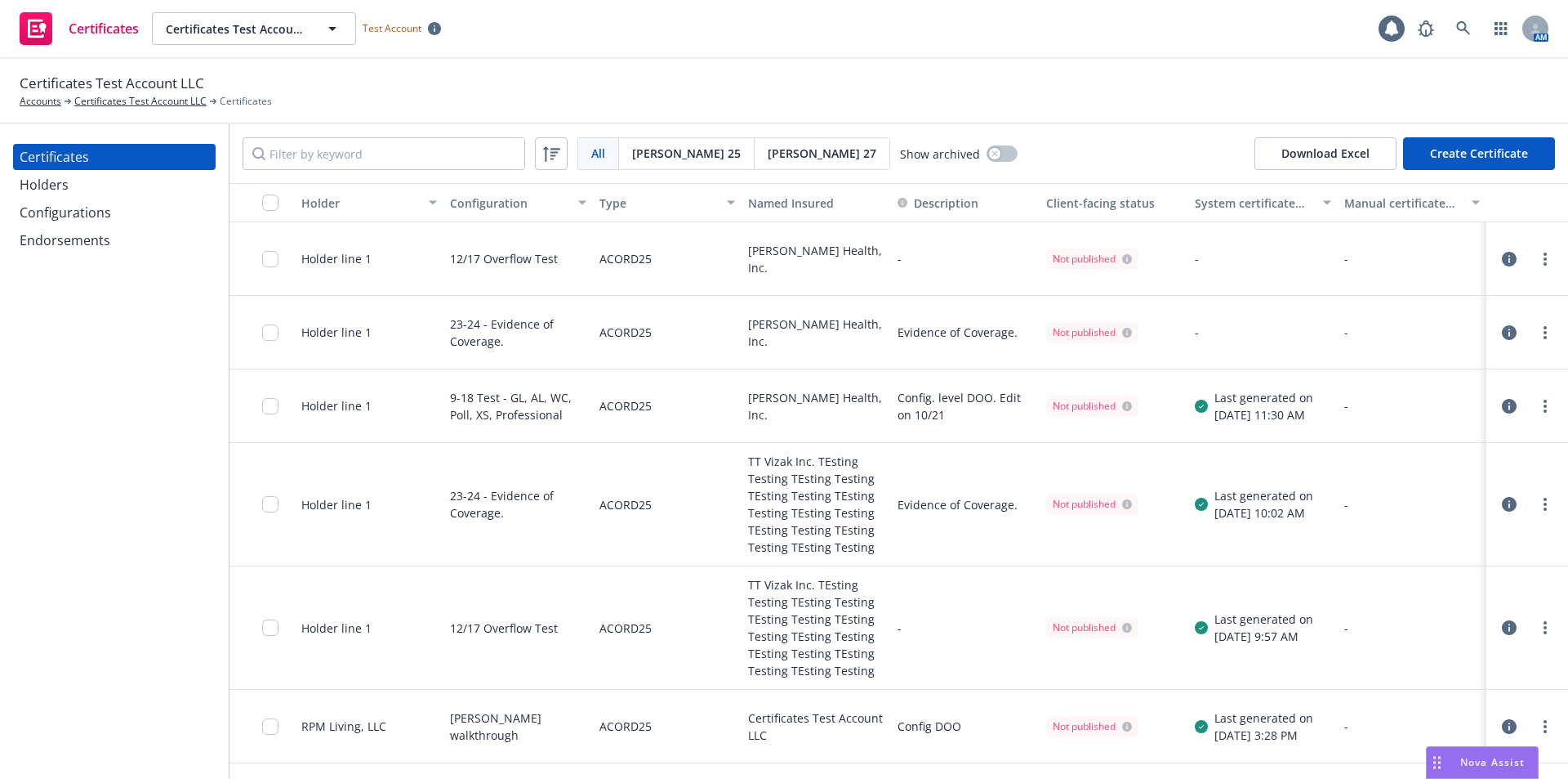
click at [768, 160] on span "Acord 27" at bounding box center [822, 152] width 108 height 17
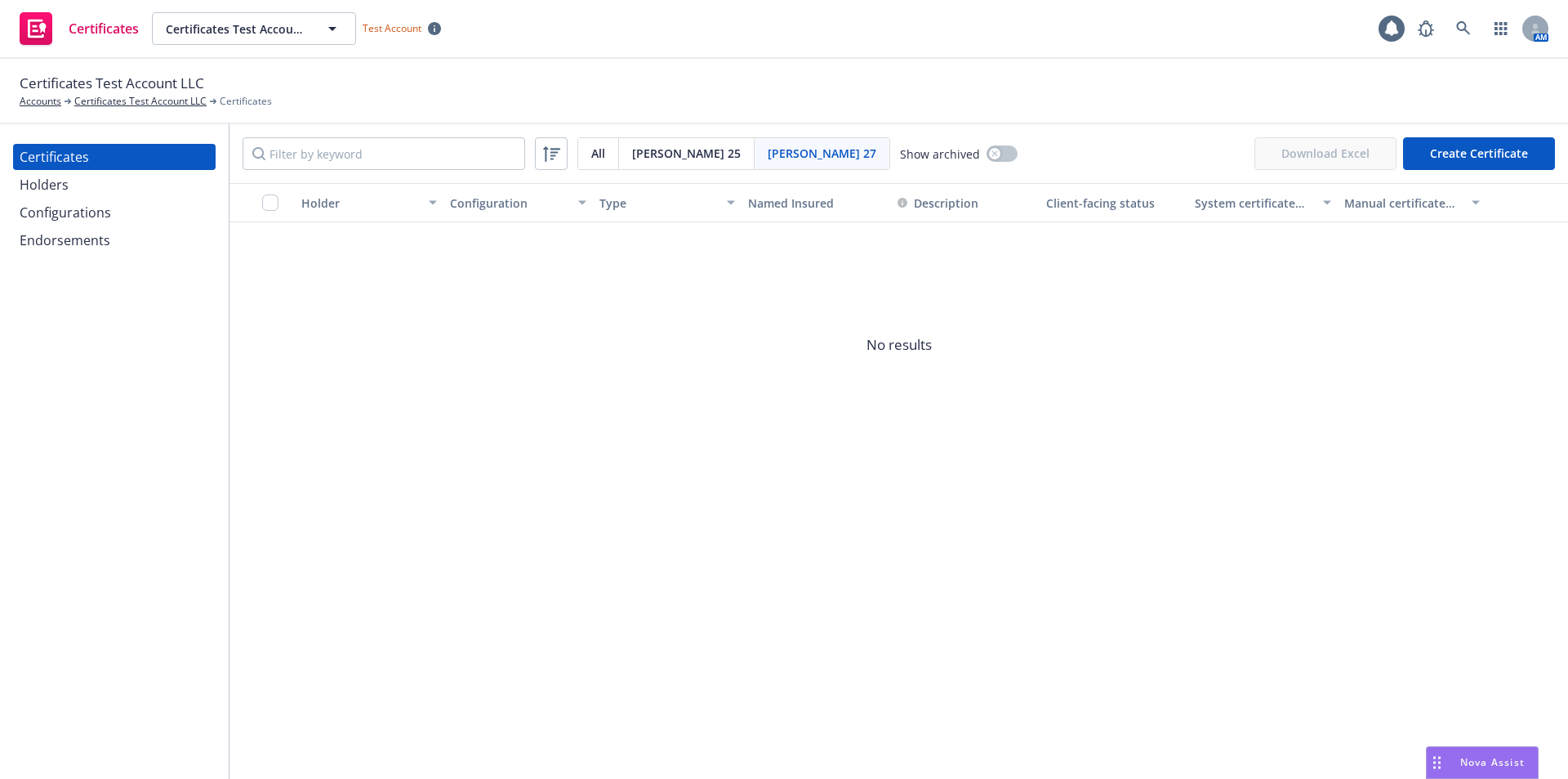
click at [591, 159] on span "All" at bounding box center [598, 152] width 13 height 17
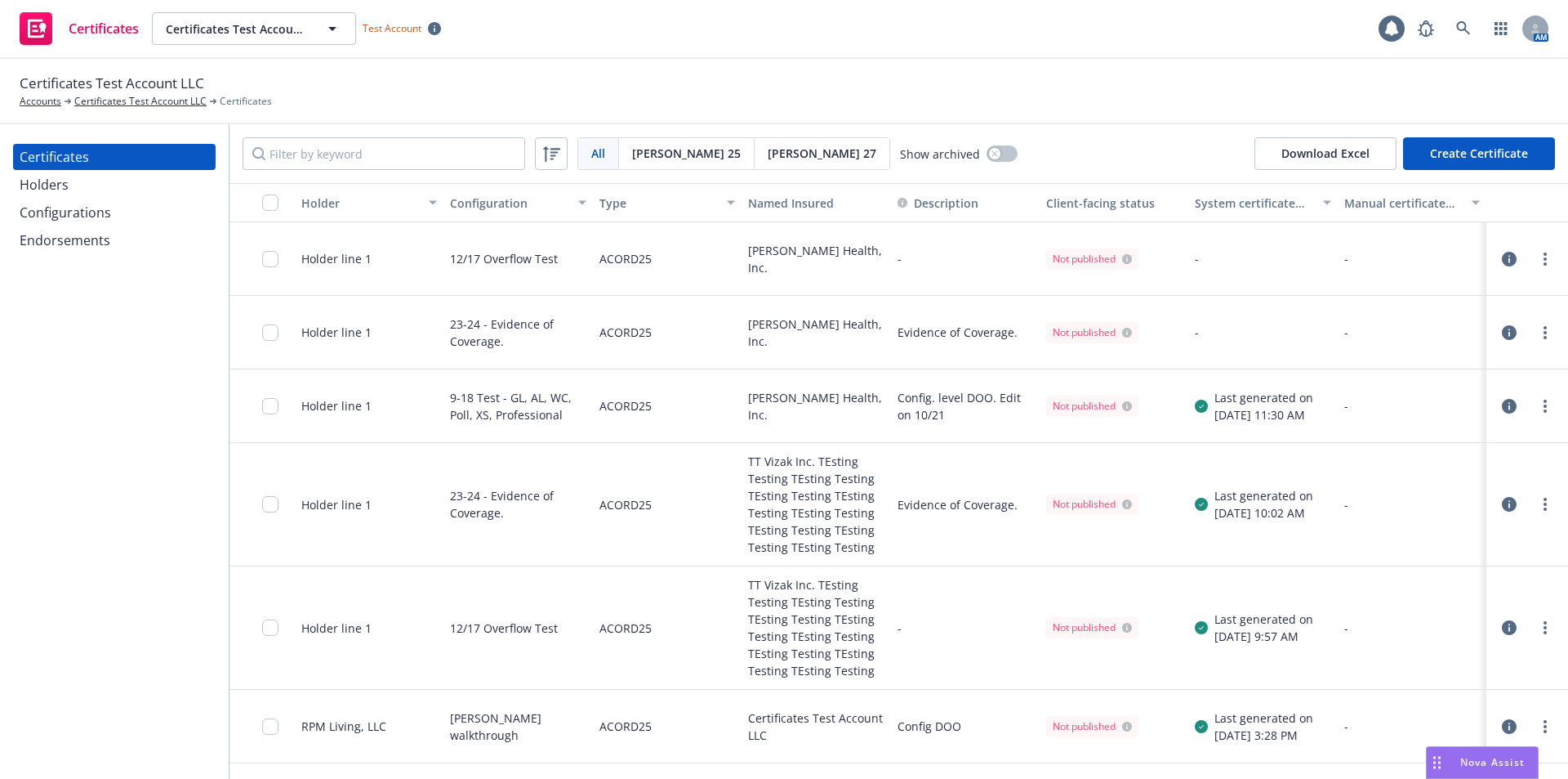
click at [1506, 146] on button "Create Certificate" at bounding box center [1479, 153] width 152 height 32
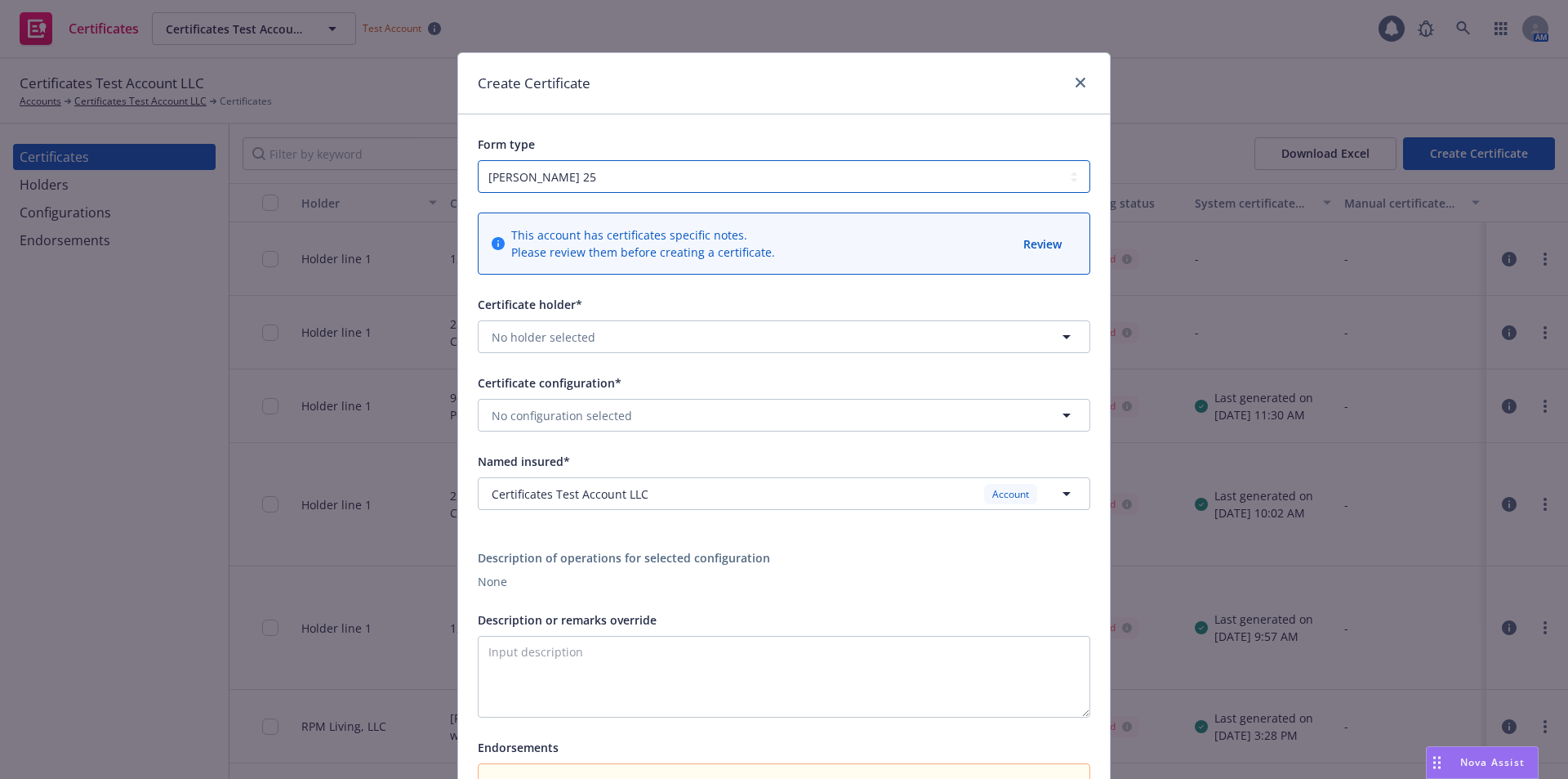
click at [600, 178] on select "ACORD 25 ACORD 27" at bounding box center [784, 177] width 613 height 32
select select "ACORD27"
click at [478, 160] on select "ACORD 25 ACORD 27" at bounding box center [784, 177] width 613 height 32
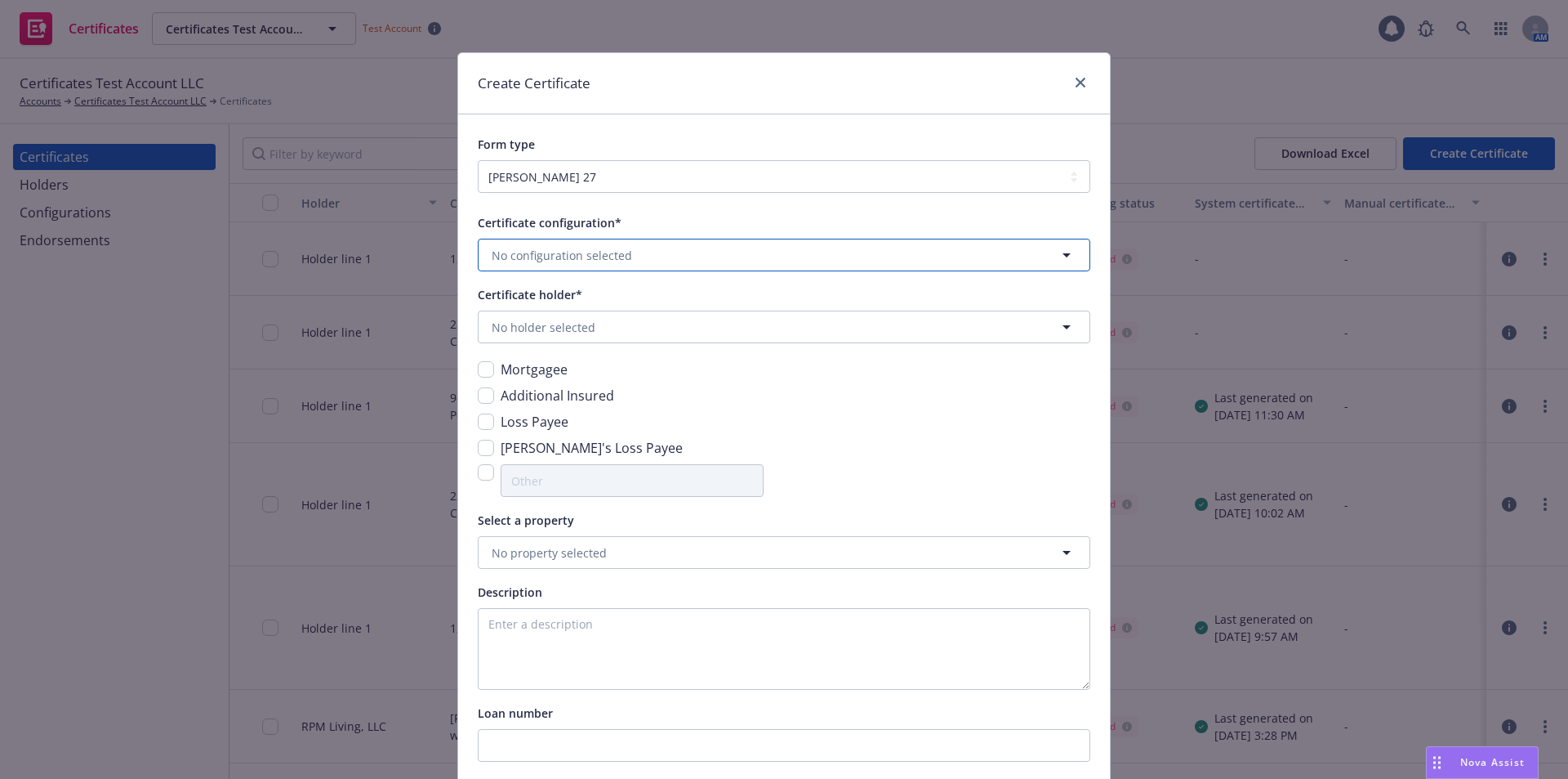
click at [677, 257] on button "No configuration selected" at bounding box center [784, 255] width 613 height 32
click at [650, 312] on div "8/11 Acord 27 walkthrough Valid" at bounding box center [784, 303] width 590 height 28
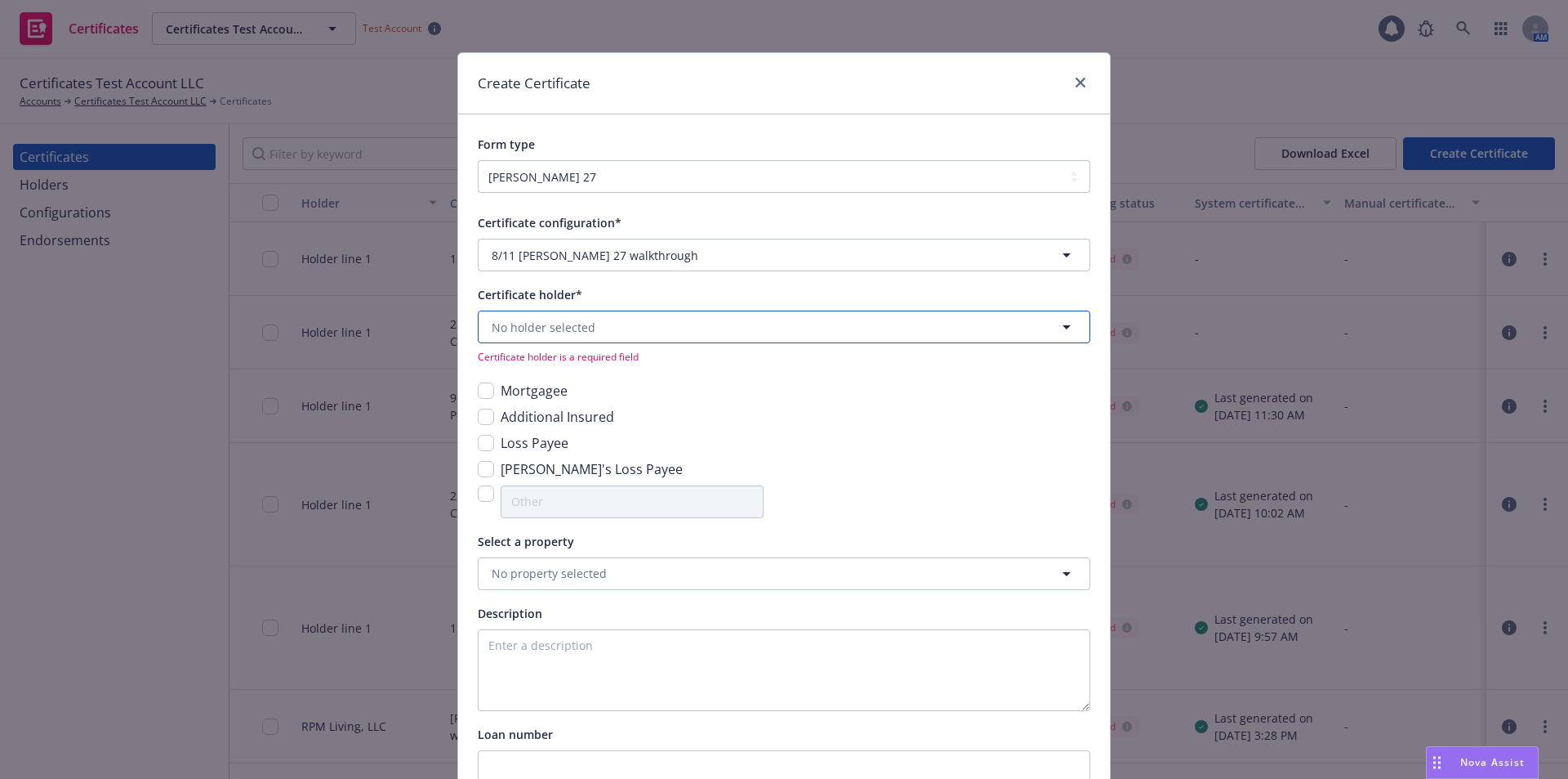
click at [650, 319] on button "No holder selected" at bounding box center [784, 326] width 613 height 32
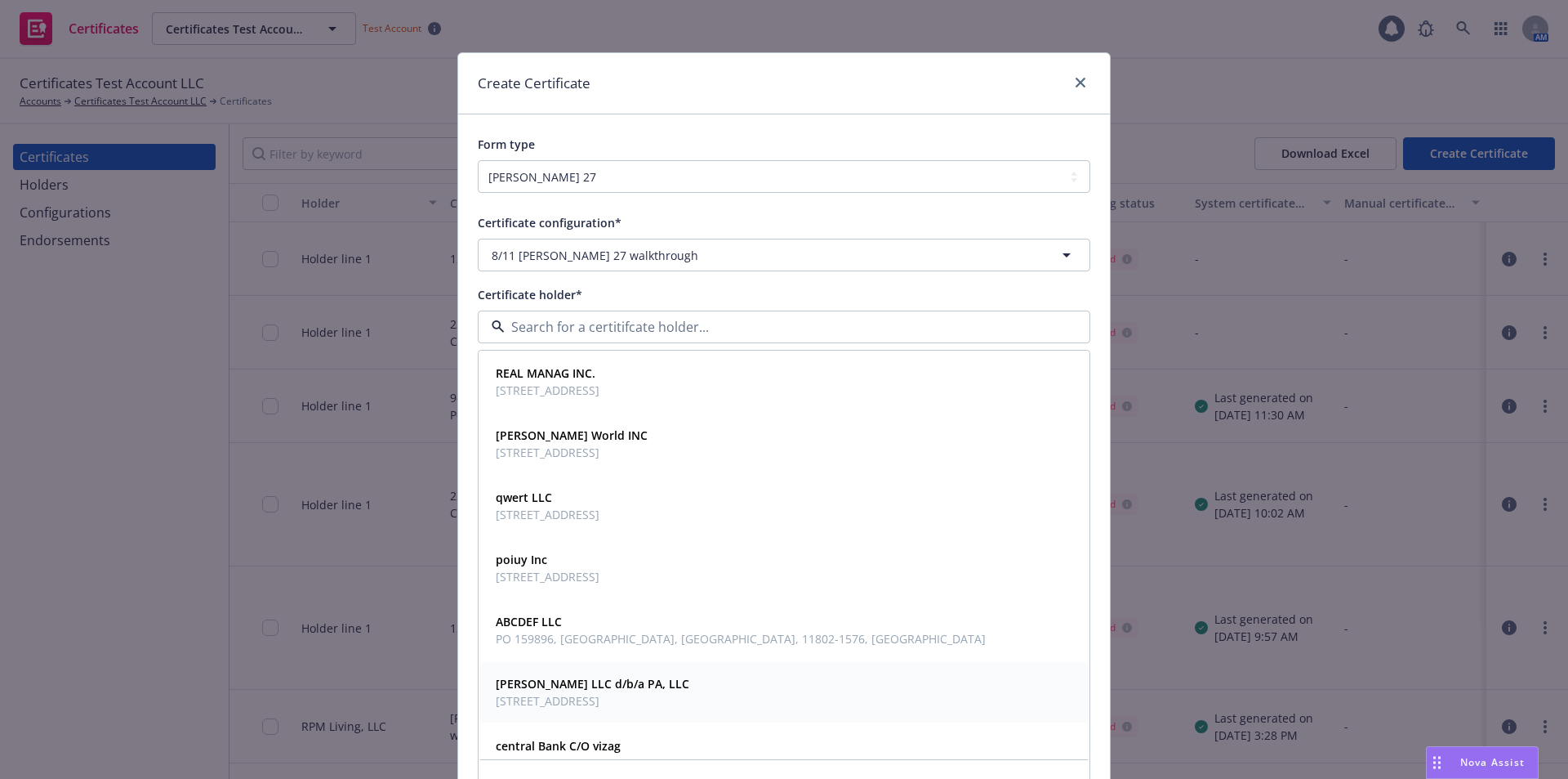
click at [728, 686] on div "Karthik LLC d/b/a PA, LLC 111 grove, Los Angeles, CA, 90036, USA" at bounding box center [784, 692] width 590 height 41
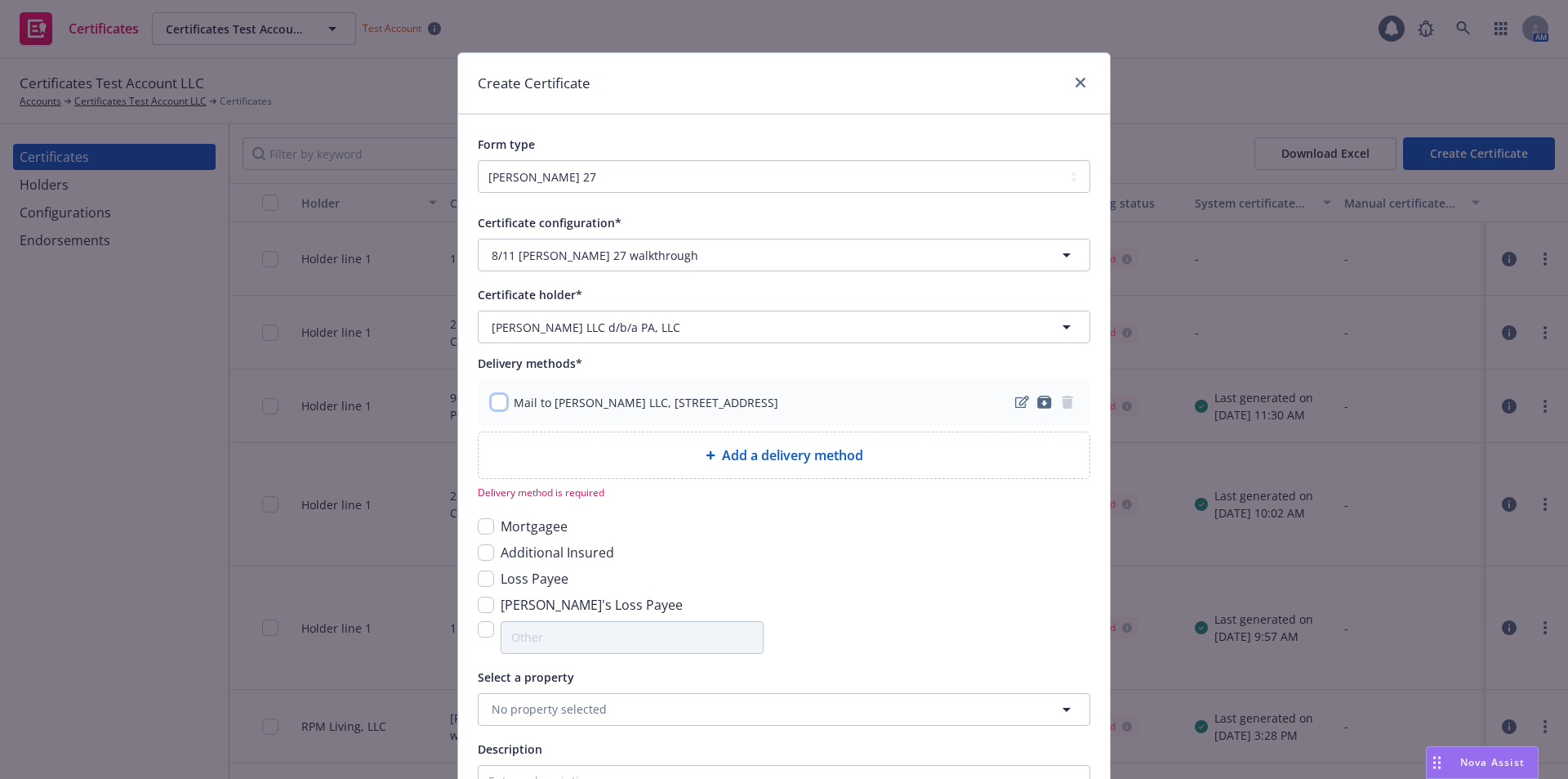
click at [501, 406] on input "checkbox" at bounding box center [499, 402] width 16 height 16
checkbox input "true"
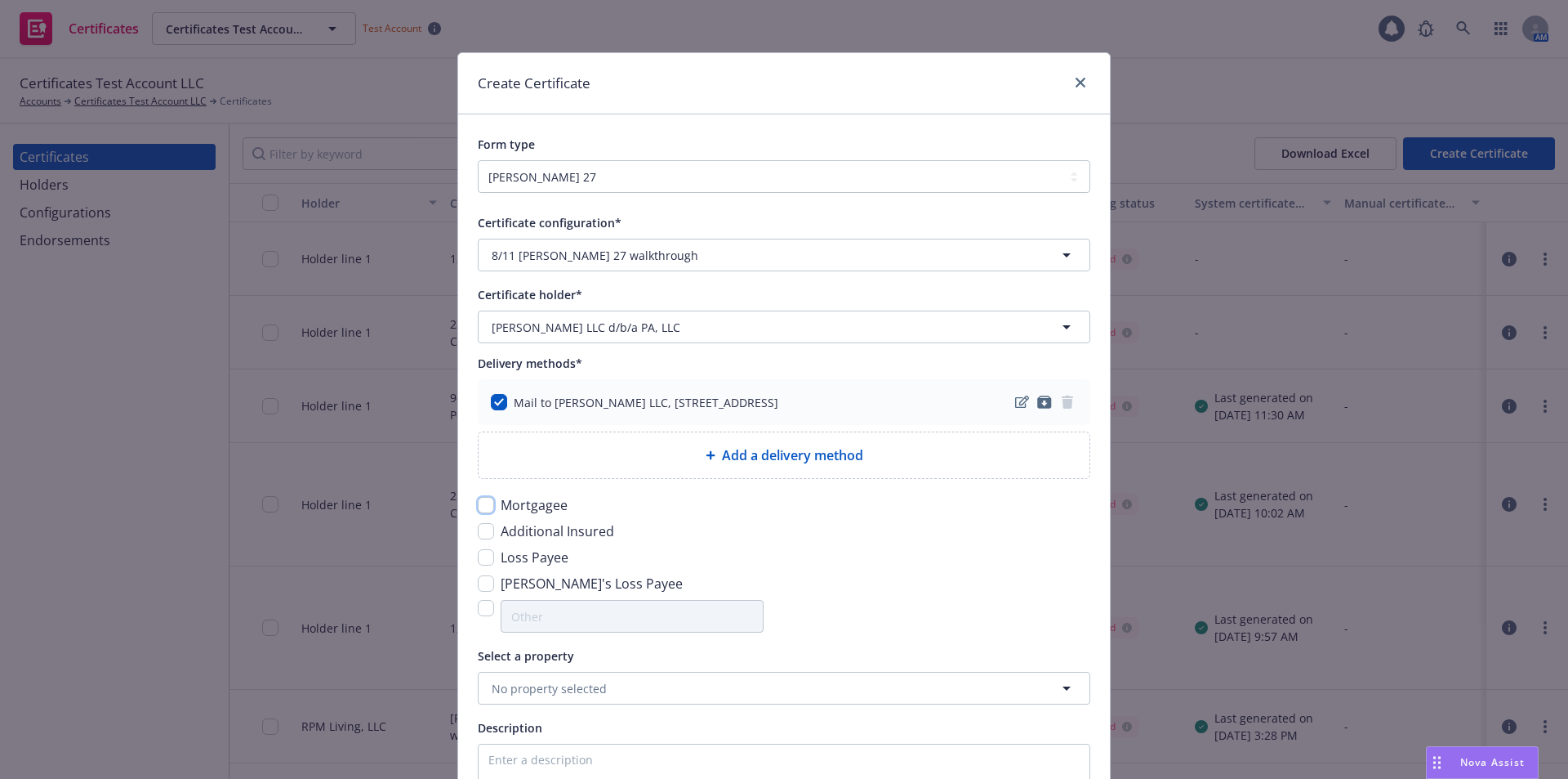
click at [482, 502] on input "checkbox" at bounding box center [486, 505] width 16 height 16
checkbox input "true"
click at [483, 531] on input "checkbox" at bounding box center [486, 531] width 16 height 16
checkbox input "true"
click at [481, 554] on input "checkbox" at bounding box center [486, 557] width 16 height 16
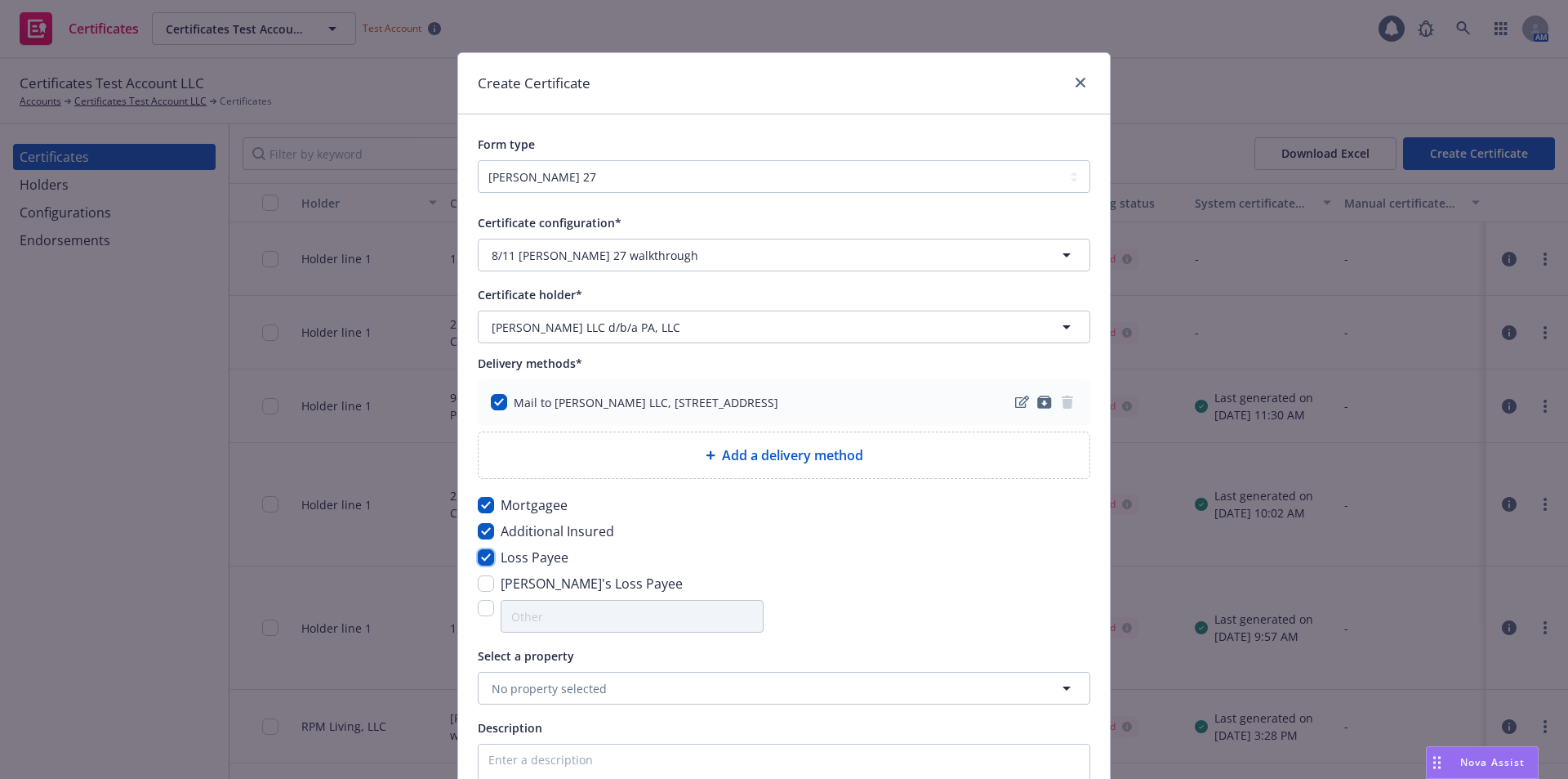
checkbox input "true"
click at [478, 588] on input "checkbox" at bounding box center [486, 584] width 16 height 16
checkbox input "true"
drag, startPoint x: 478, startPoint y: 610, endPoint x: 489, endPoint y: 613, distance: 11.4
click at [480, 612] on input "checkbox" at bounding box center [486, 608] width 16 height 16
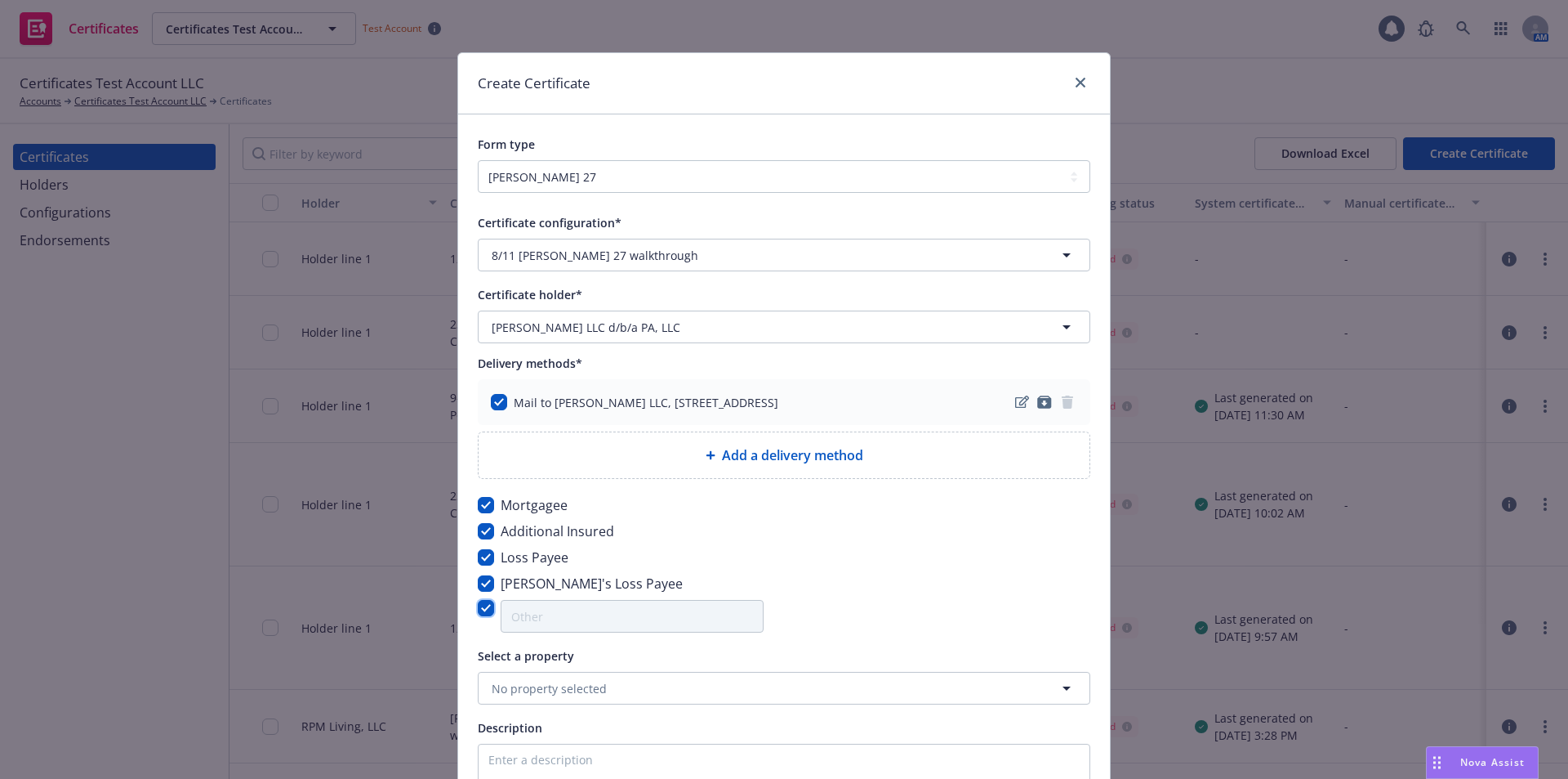
checkbox input "true"
click at [531, 613] on input "text" at bounding box center [633, 616] width 262 height 31
type input "Test"
click at [845, 574] on div "Lender's Loss Payee" at bounding box center [784, 584] width 613 height 20
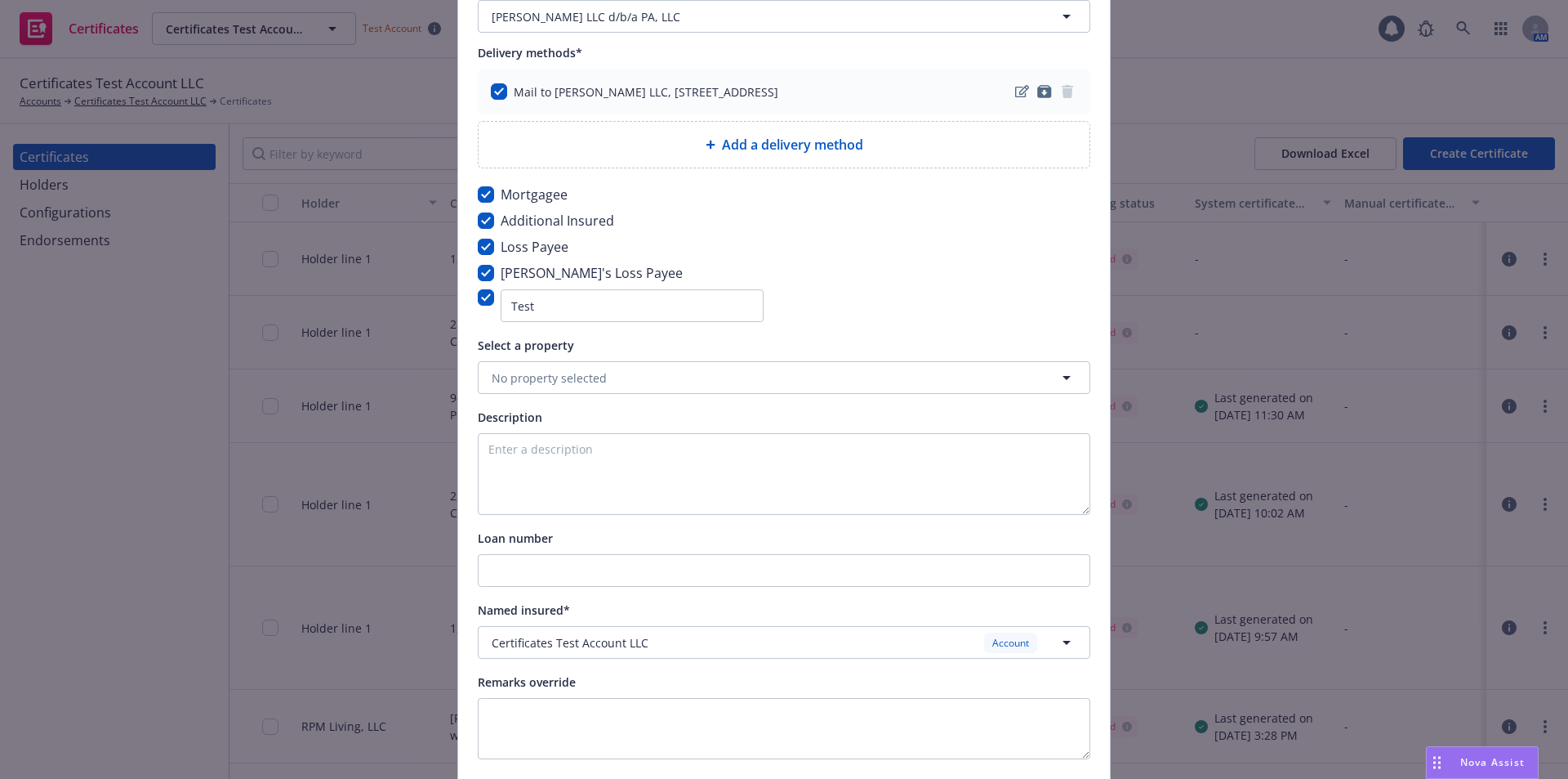
scroll to position [327, 0]
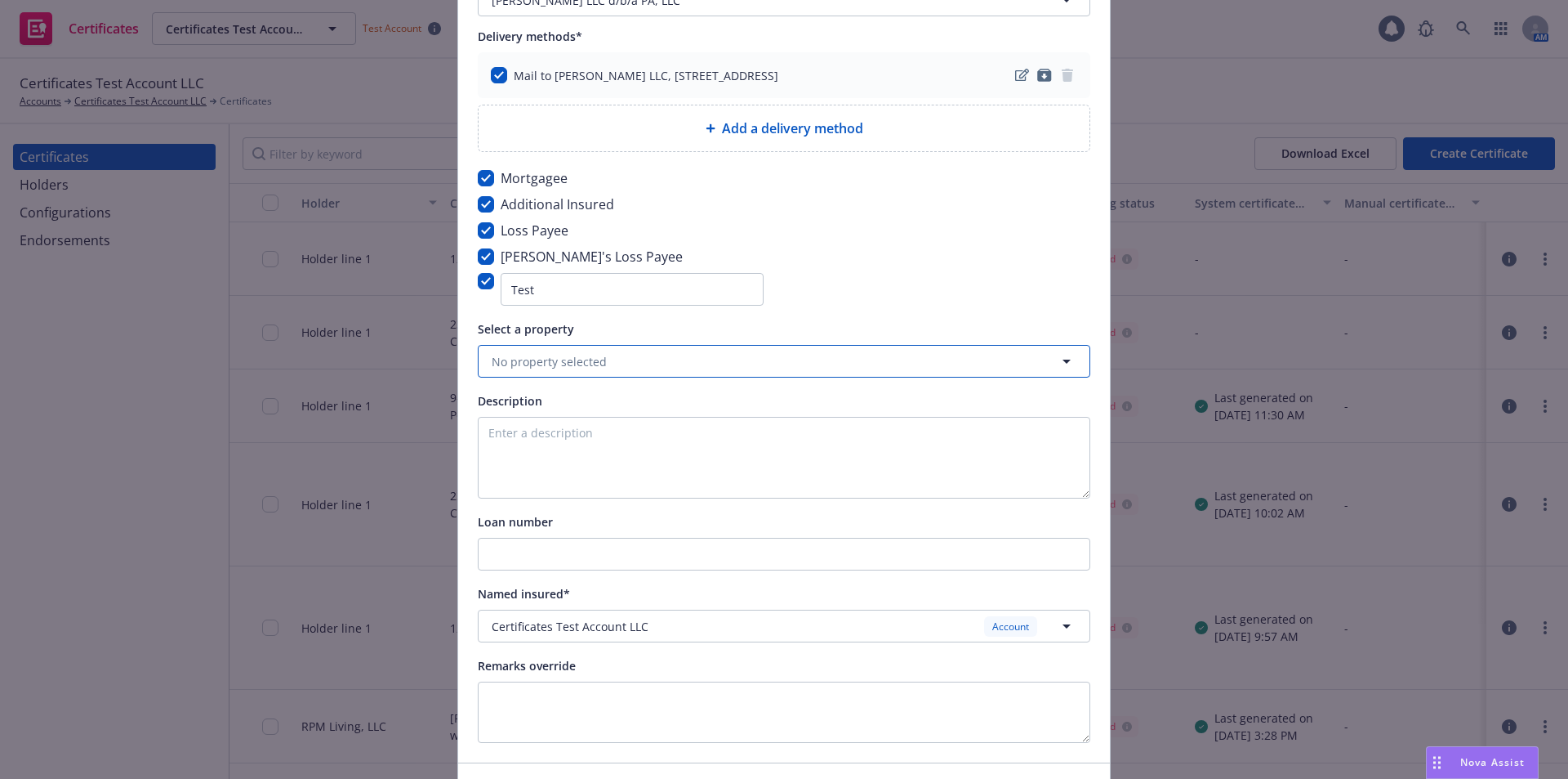
click at [625, 350] on button "No property selected" at bounding box center [784, 361] width 613 height 32
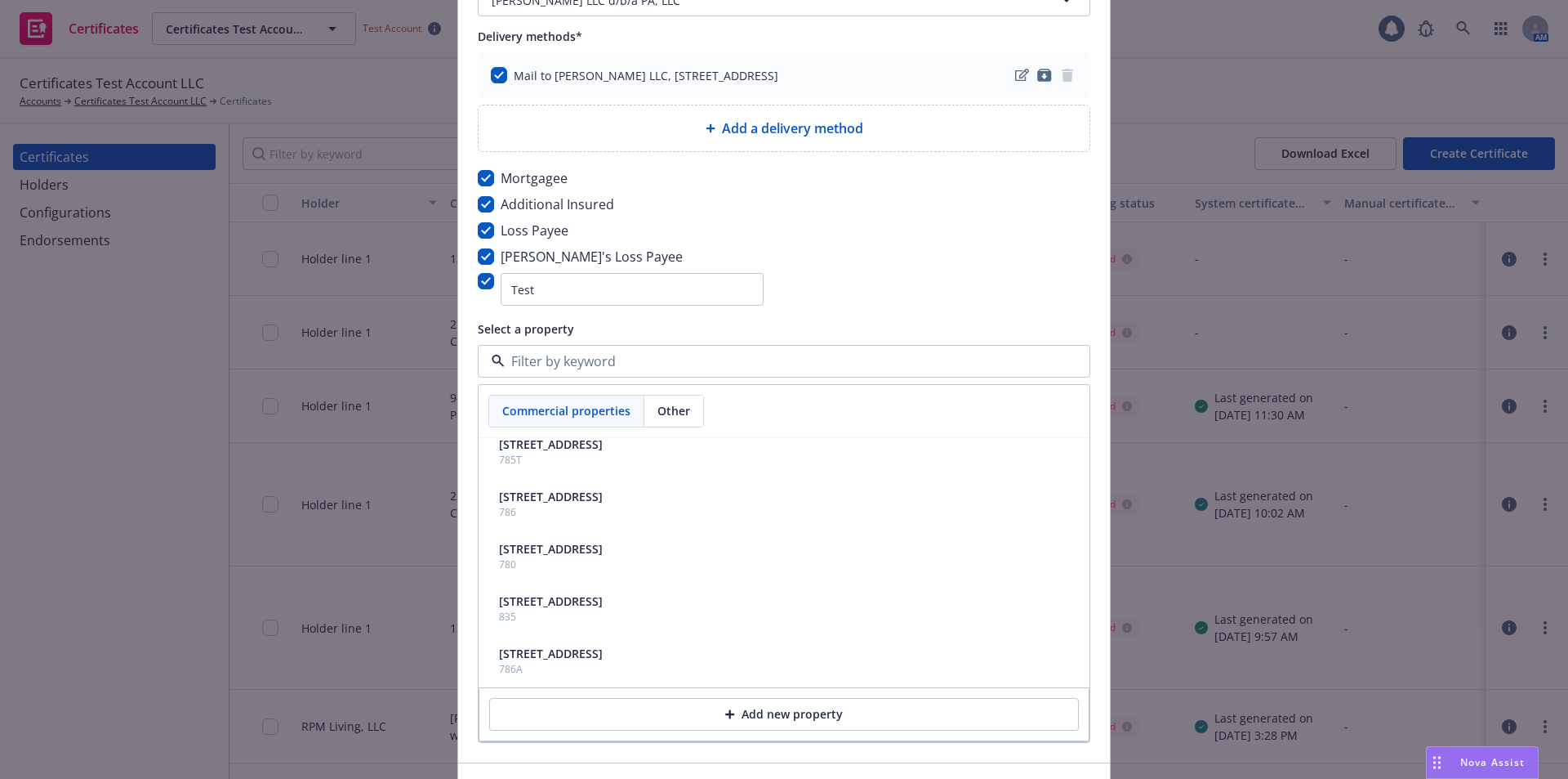
scroll to position [491, 0]
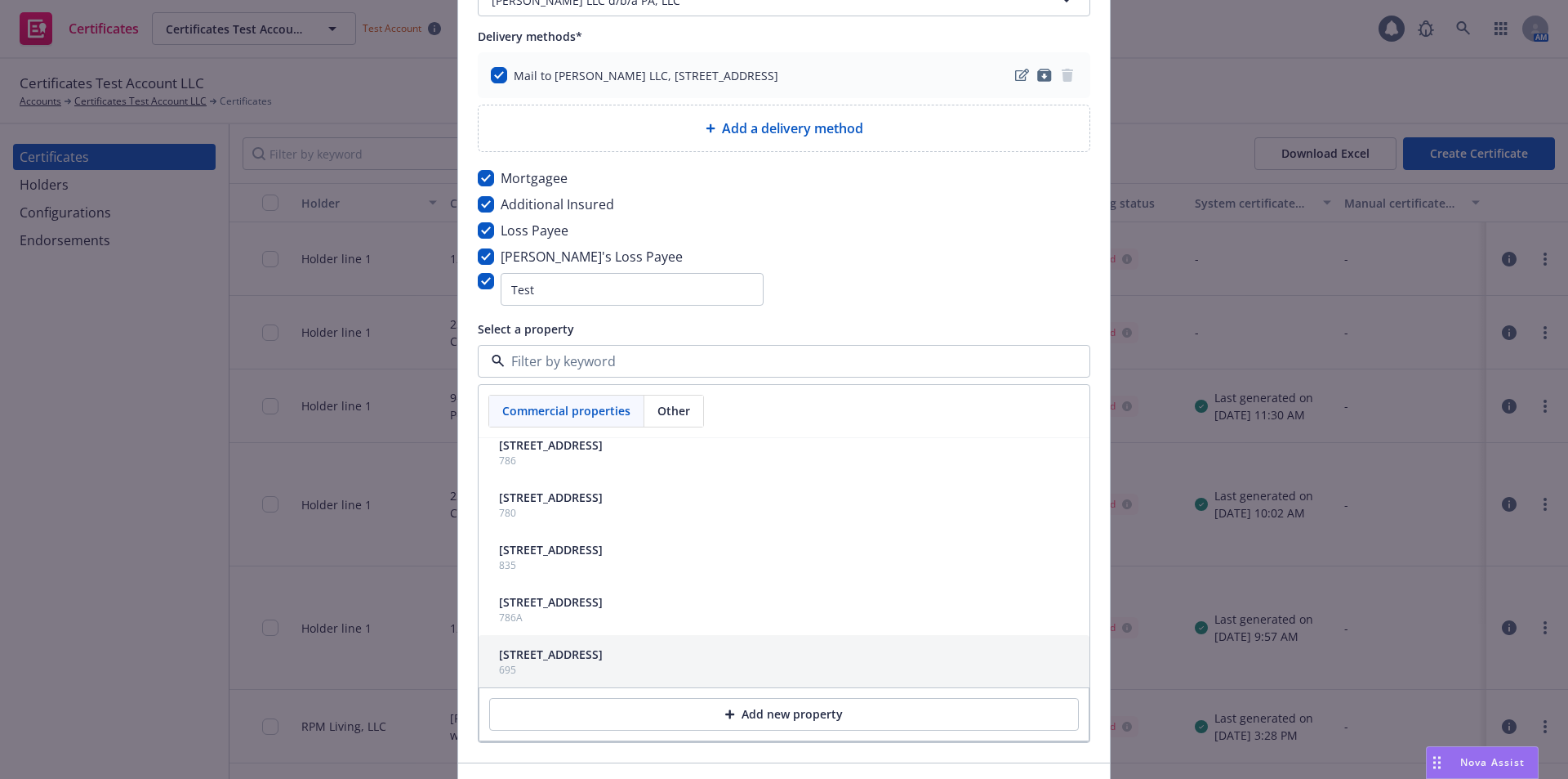
click at [844, 721] on button "Add new property" at bounding box center [784, 714] width 590 height 32
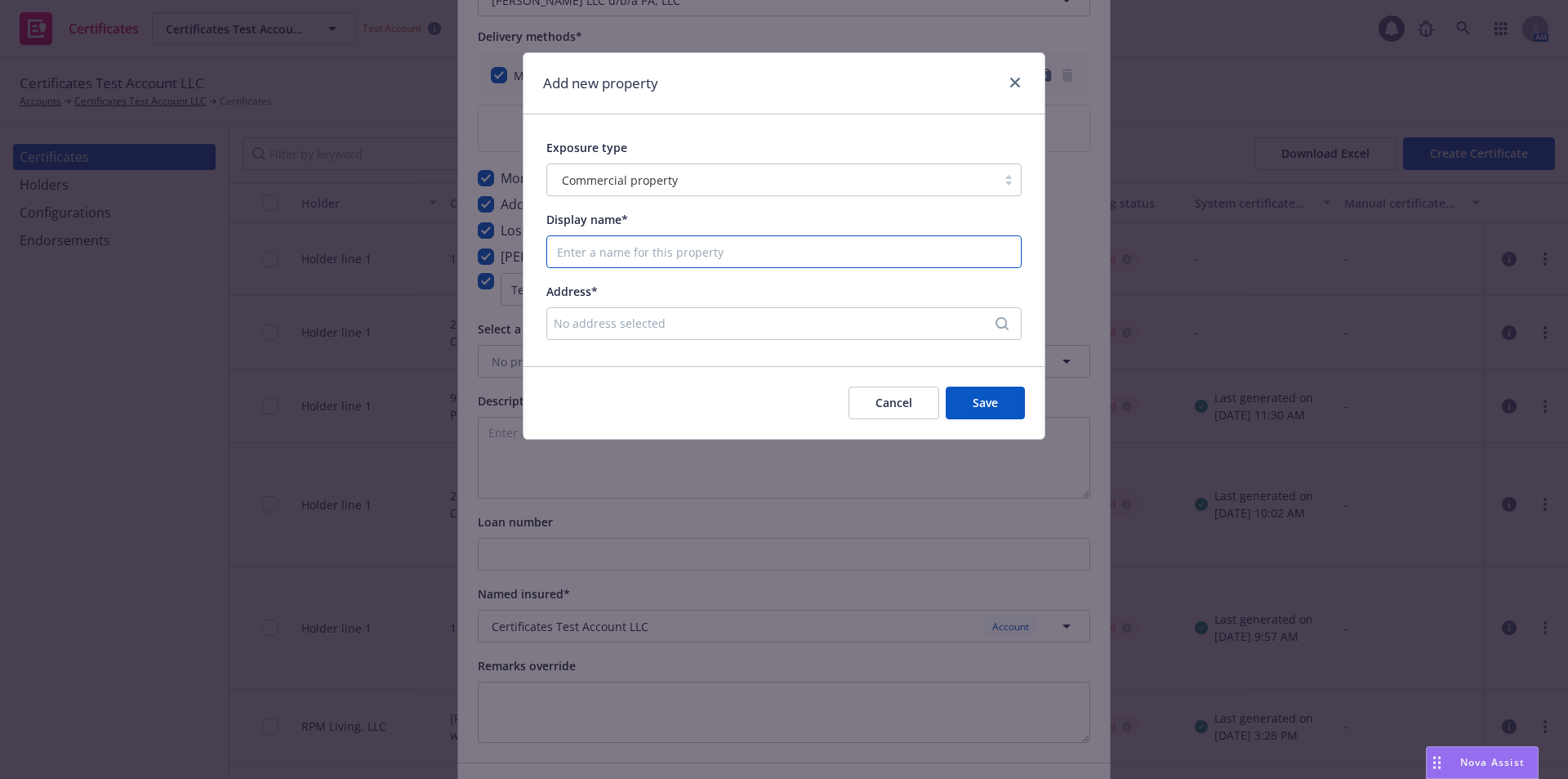
click at [828, 248] on input "Display name*" at bounding box center [784, 251] width 474 height 31
click at [893, 205] on div "Exposure type Commercial property Display name* Address* No address selected" at bounding box center [783, 240] width 521 height 252
click at [890, 420] on button "Cancel" at bounding box center [893, 402] width 90 height 32
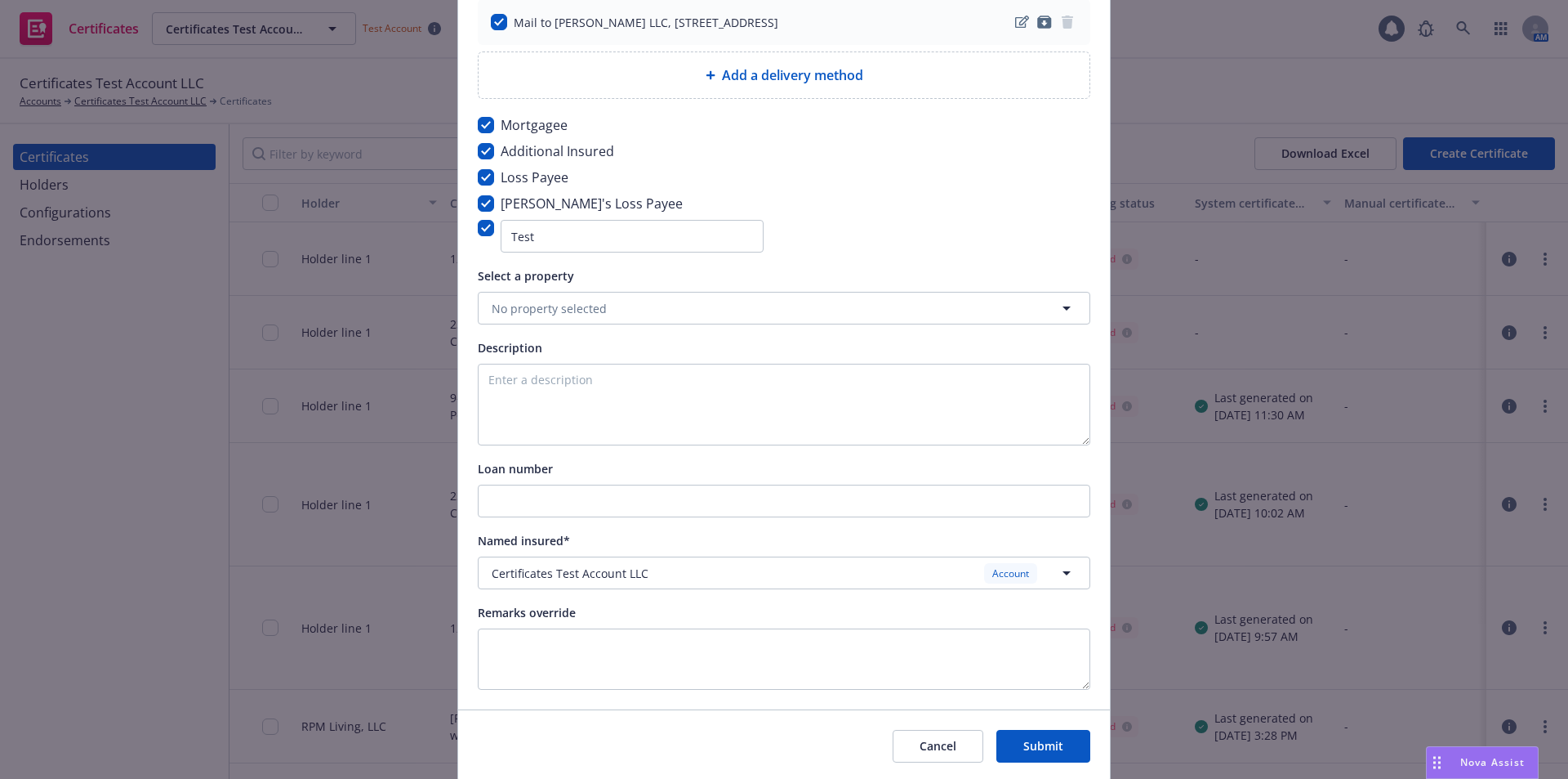
scroll to position [409, 0]
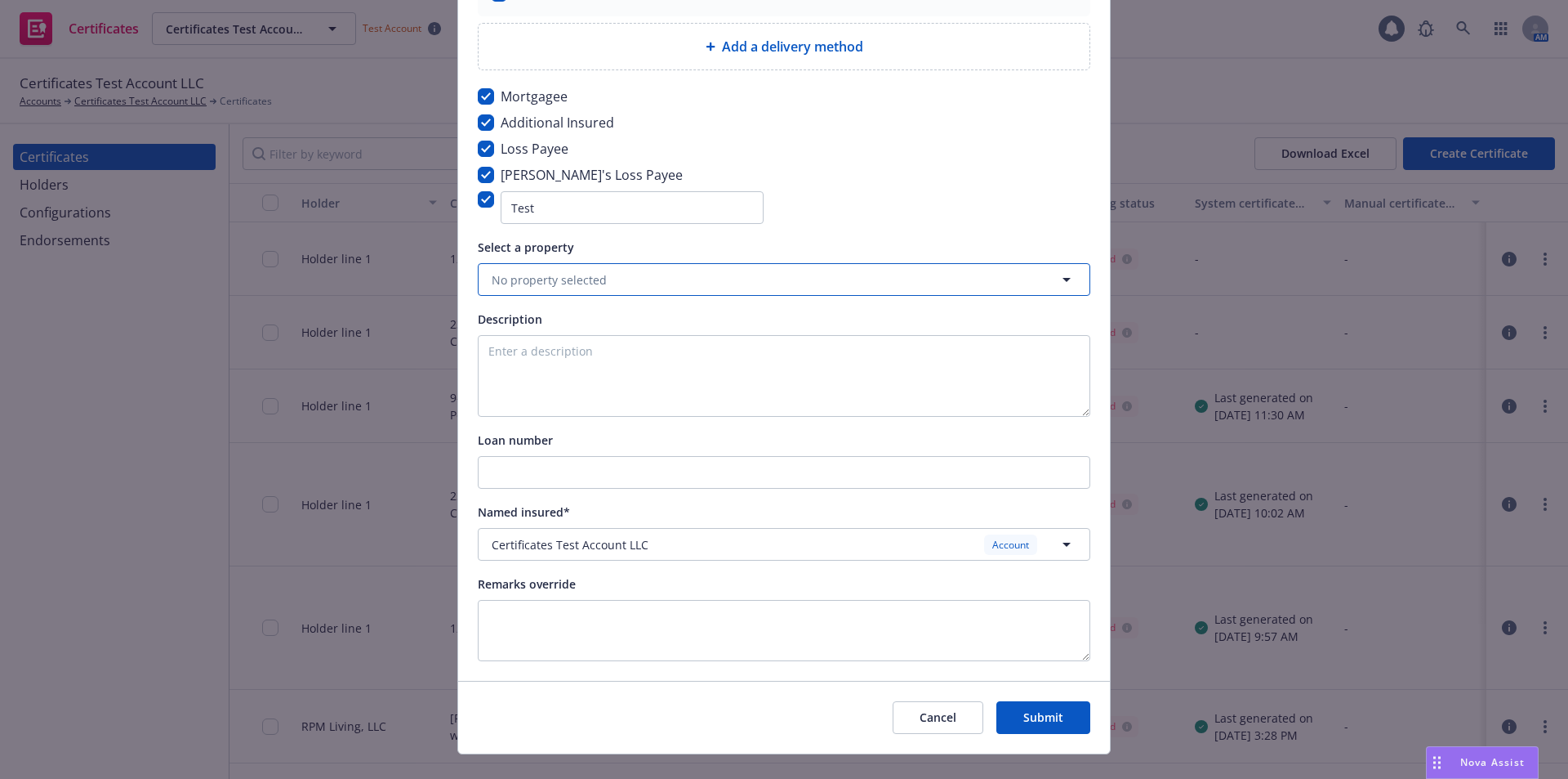
click at [556, 272] on span "No property selected" at bounding box center [549, 280] width 116 height 17
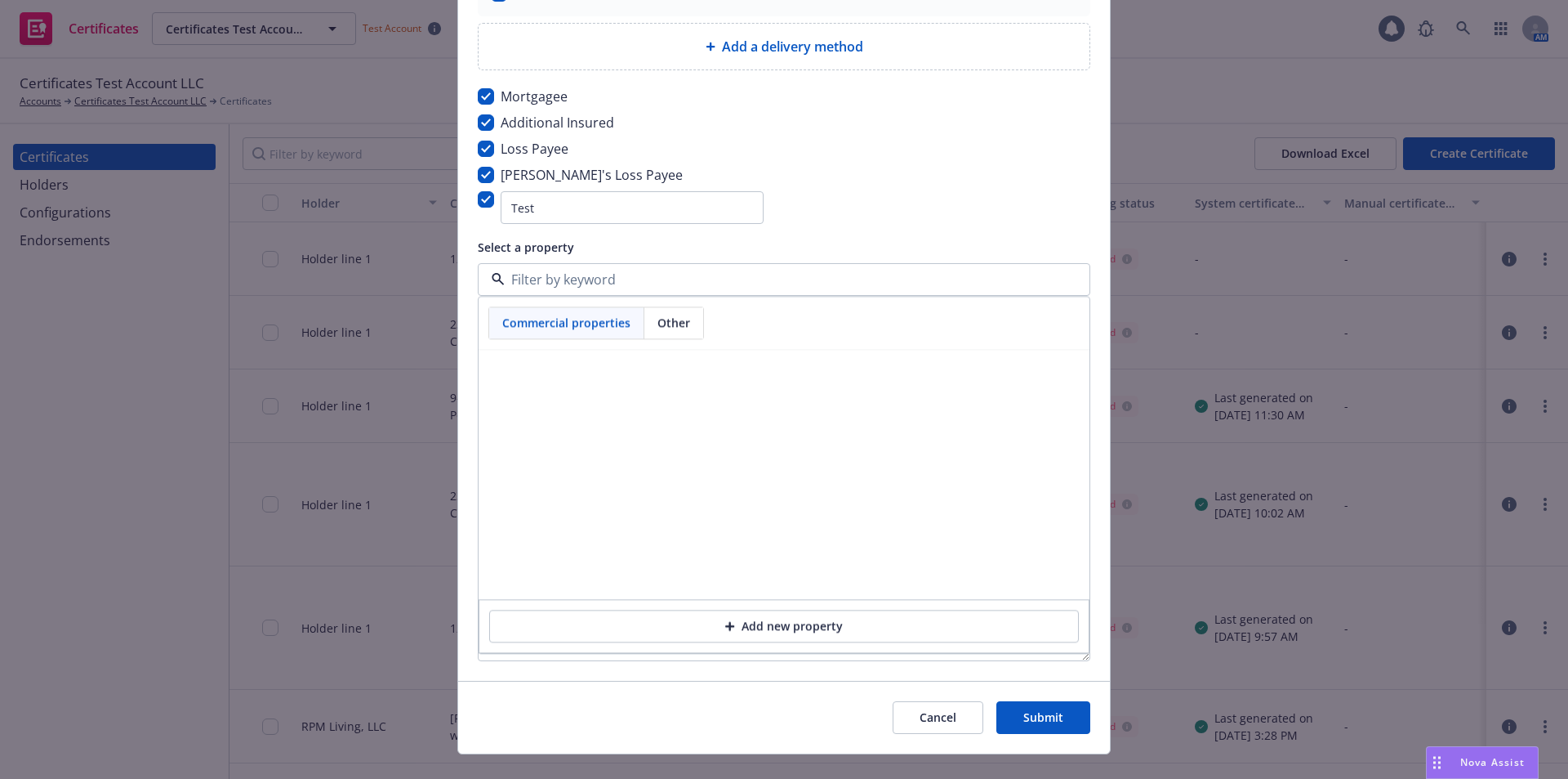
scroll to position [334, 0]
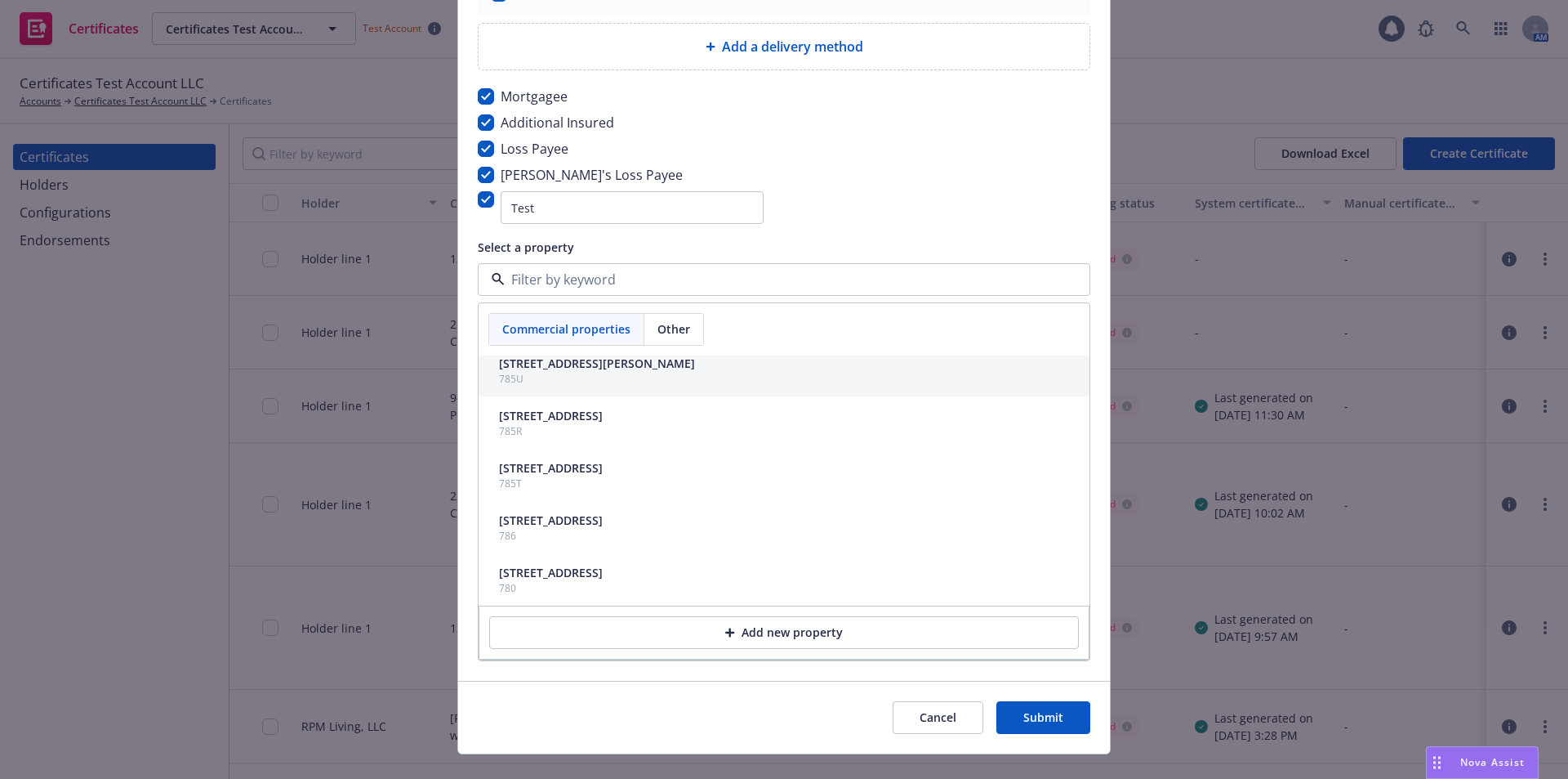
click at [564, 357] on div "2732 Montgomery Hwy, Centreville, AL, 35042, USA" at bounding box center [597, 363] width 196 height 17
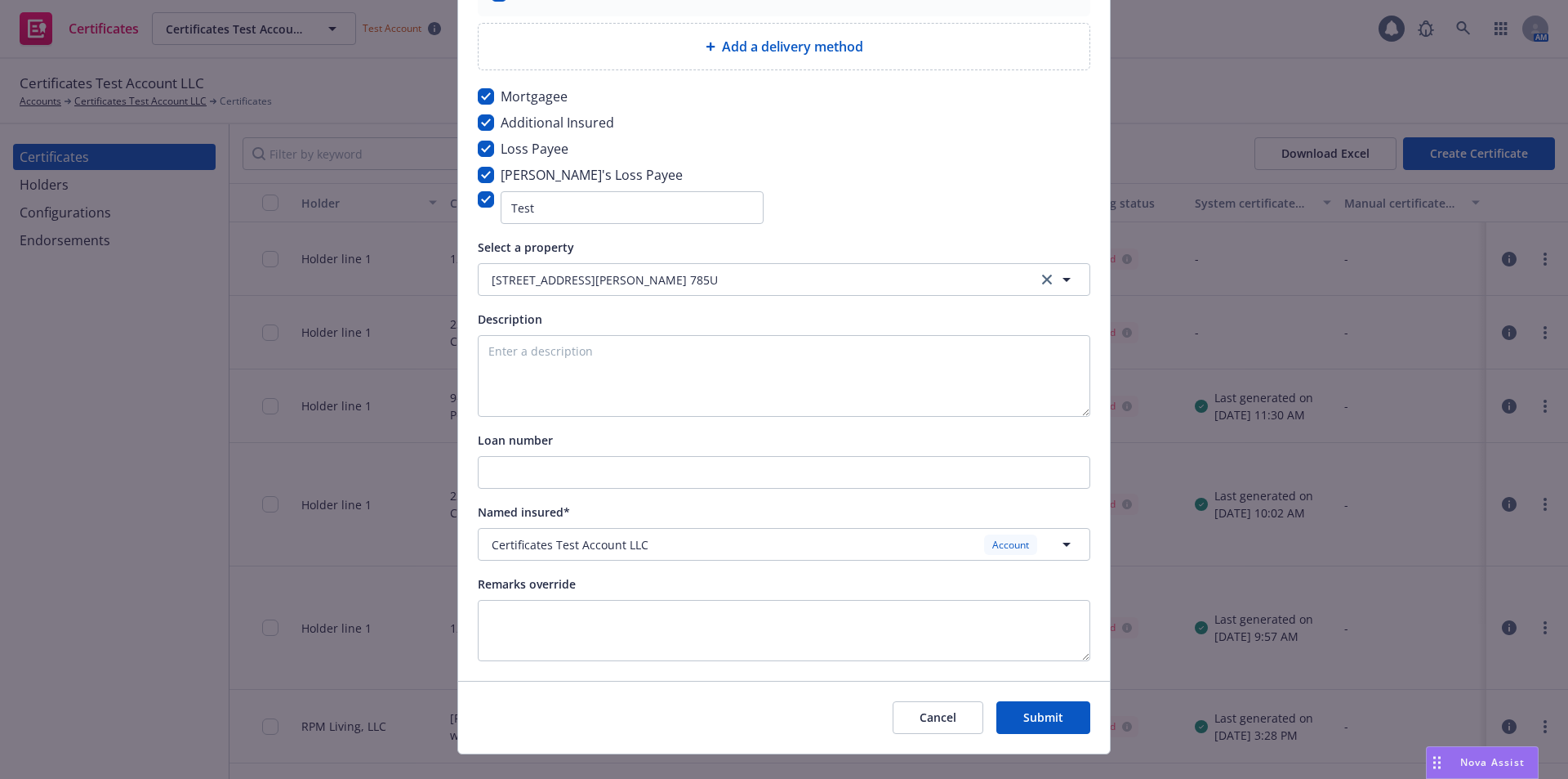
click at [875, 247] on div "Select a property" at bounding box center [784, 247] width 613 height 20
click at [627, 355] on textarea at bounding box center [784, 376] width 613 height 82
type textarea "Cert level DOO content"
click at [643, 480] on input "Loan number" at bounding box center [784, 472] width 611 height 31
type input "Test loan #"
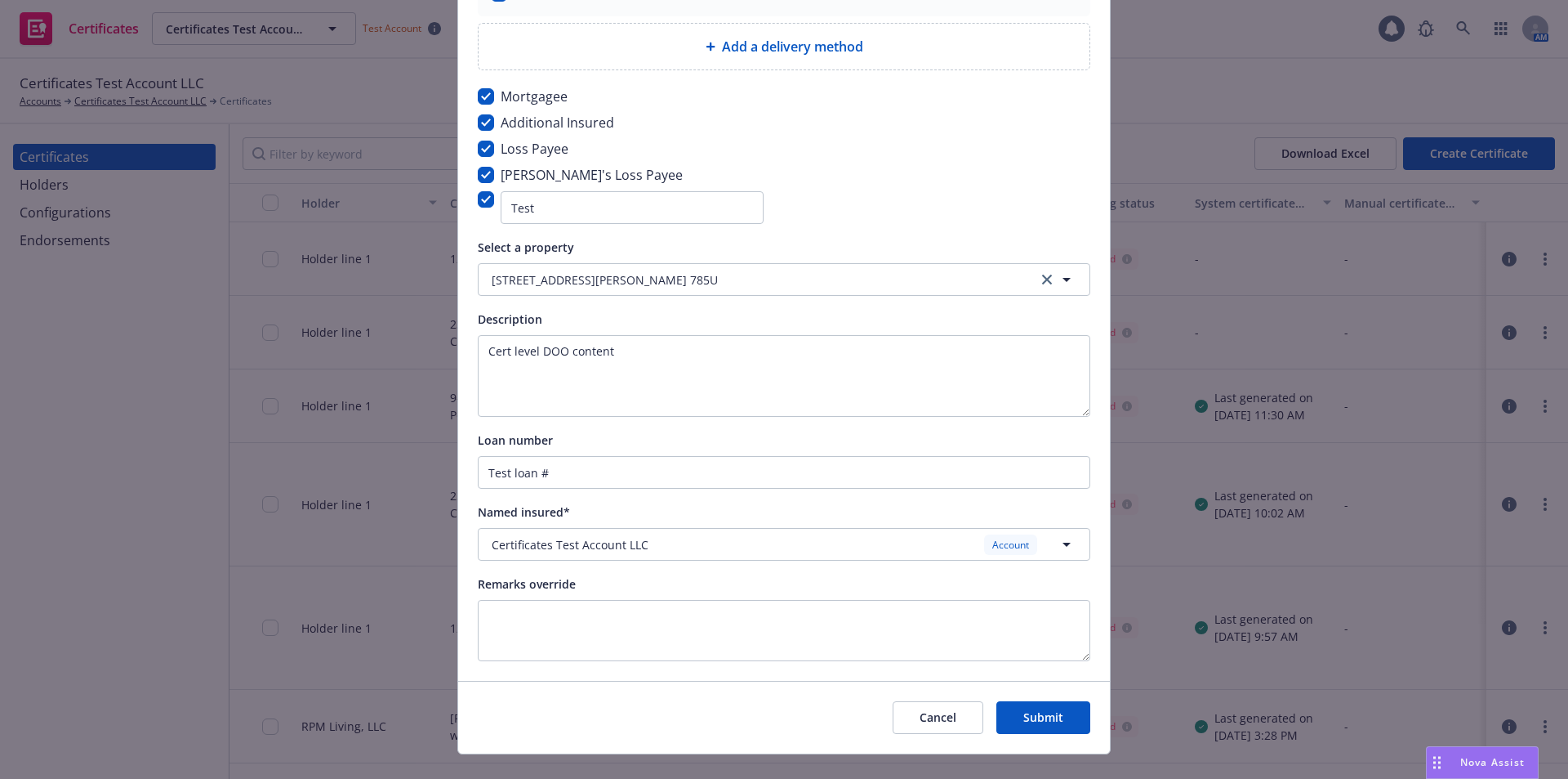
click at [705, 509] on div "Named insured*" at bounding box center [784, 512] width 613 height 20
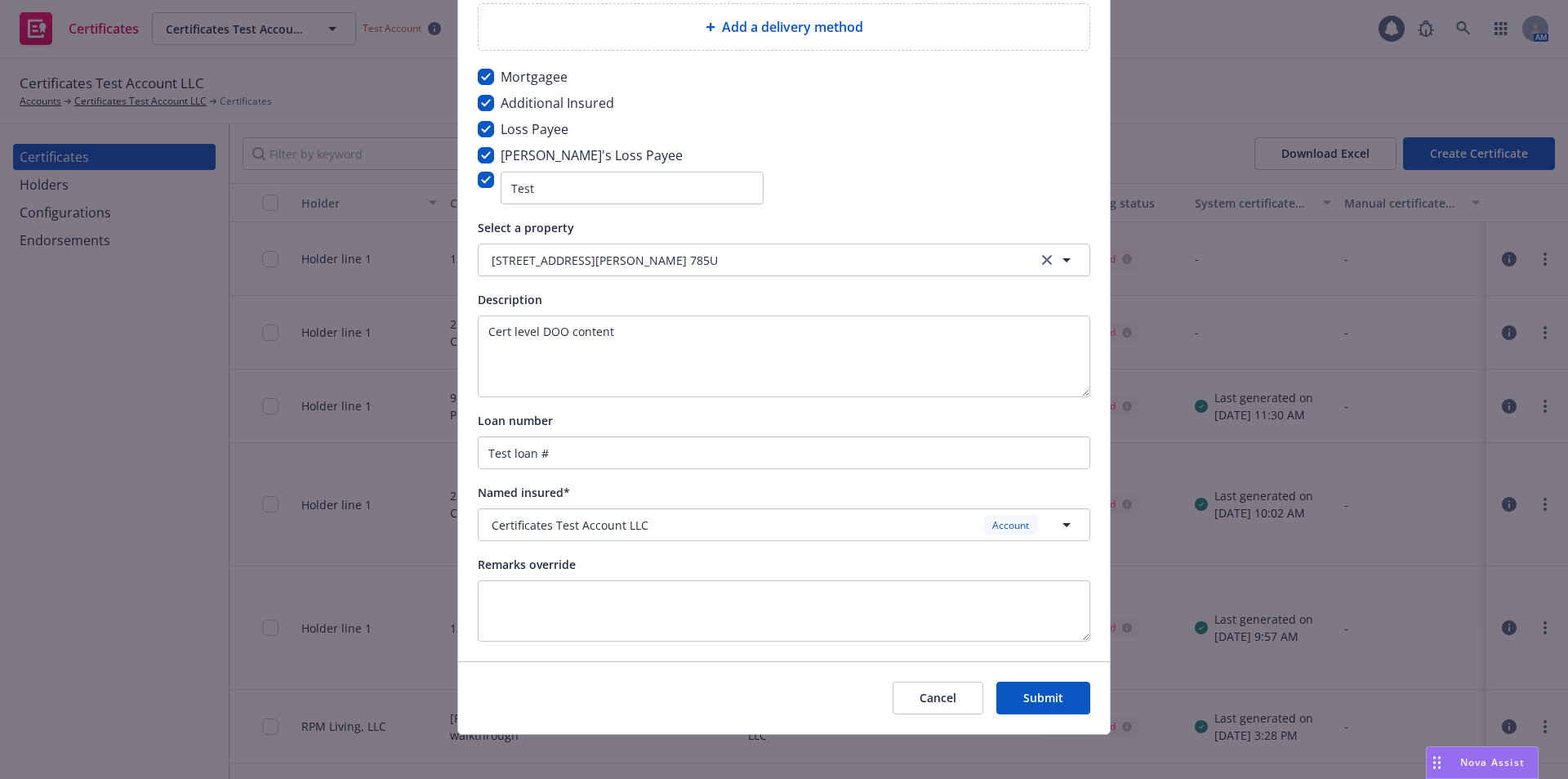
scroll to position [437, 0]
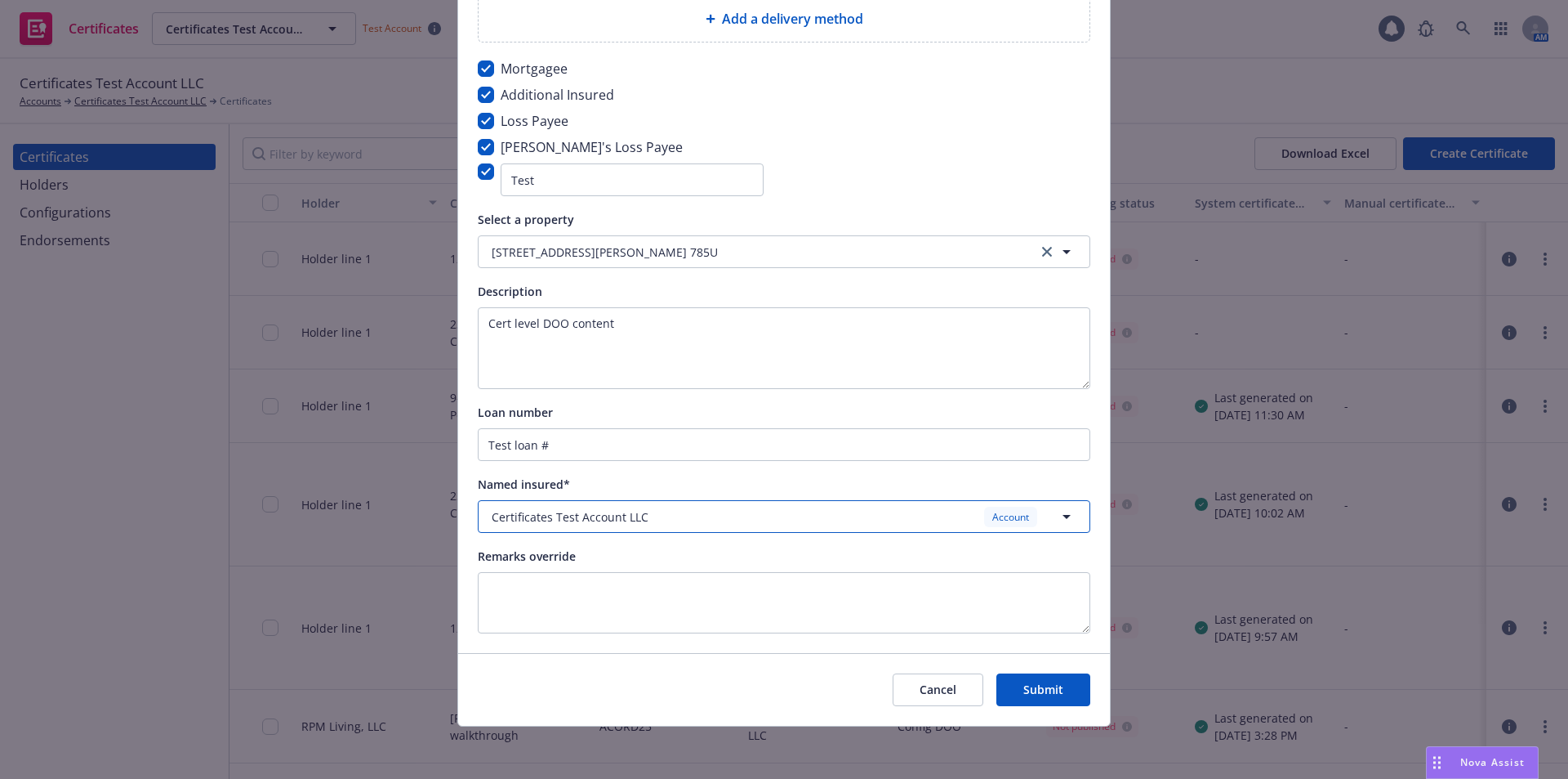
click at [1058, 524] on icon "button" at bounding box center [1066, 516] width 20 height 20
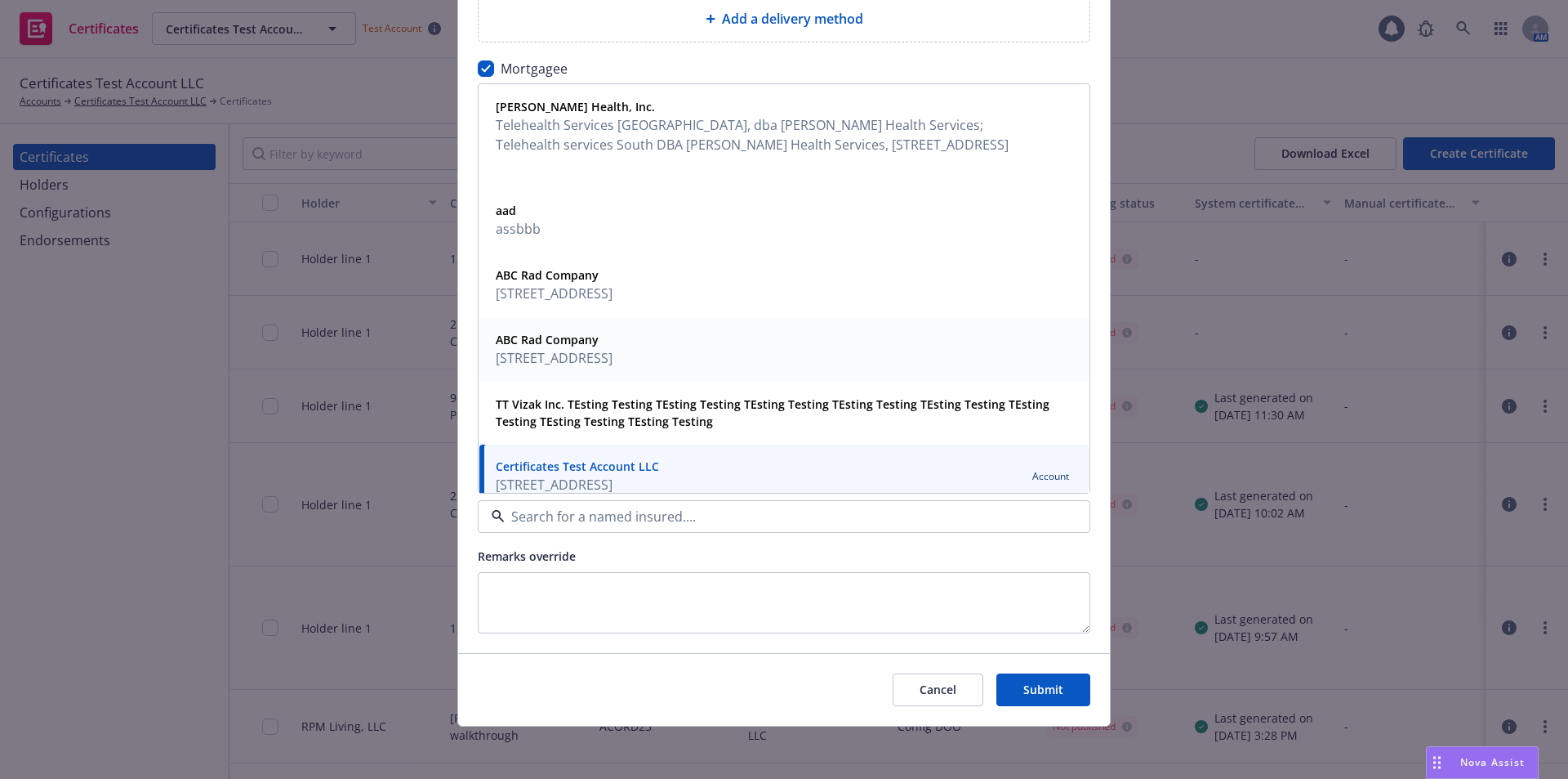
click at [601, 345] on span "ABC Rad Company" at bounding box center [554, 339] width 116 height 17
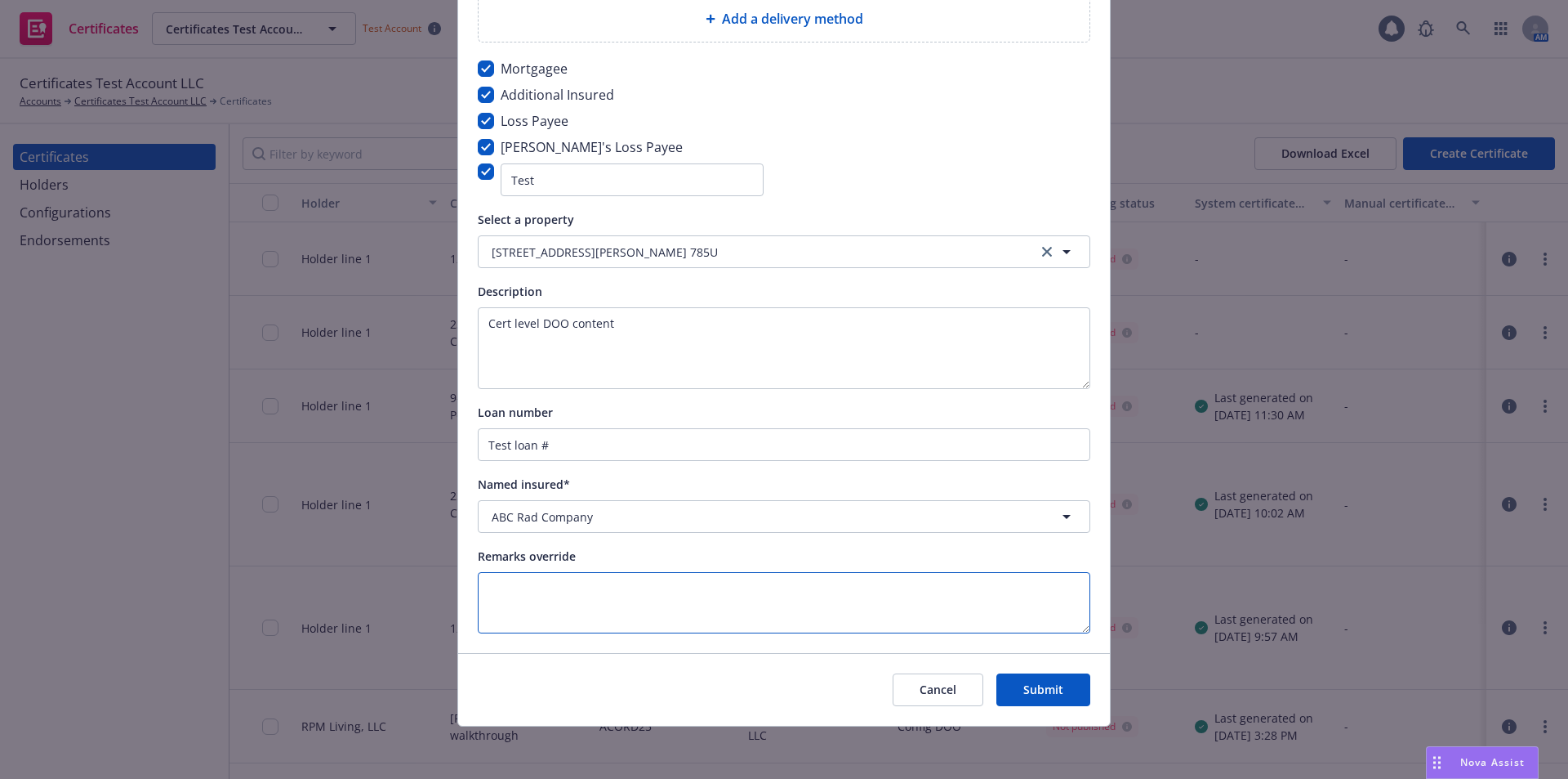
click at [790, 590] on textarea at bounding box center [784, 602] width 613 height 61
type textarea "Cert level remarks override"
click at [1047, 701] on button "Submit" at bounding box center [1043, 689] width 94 height 32
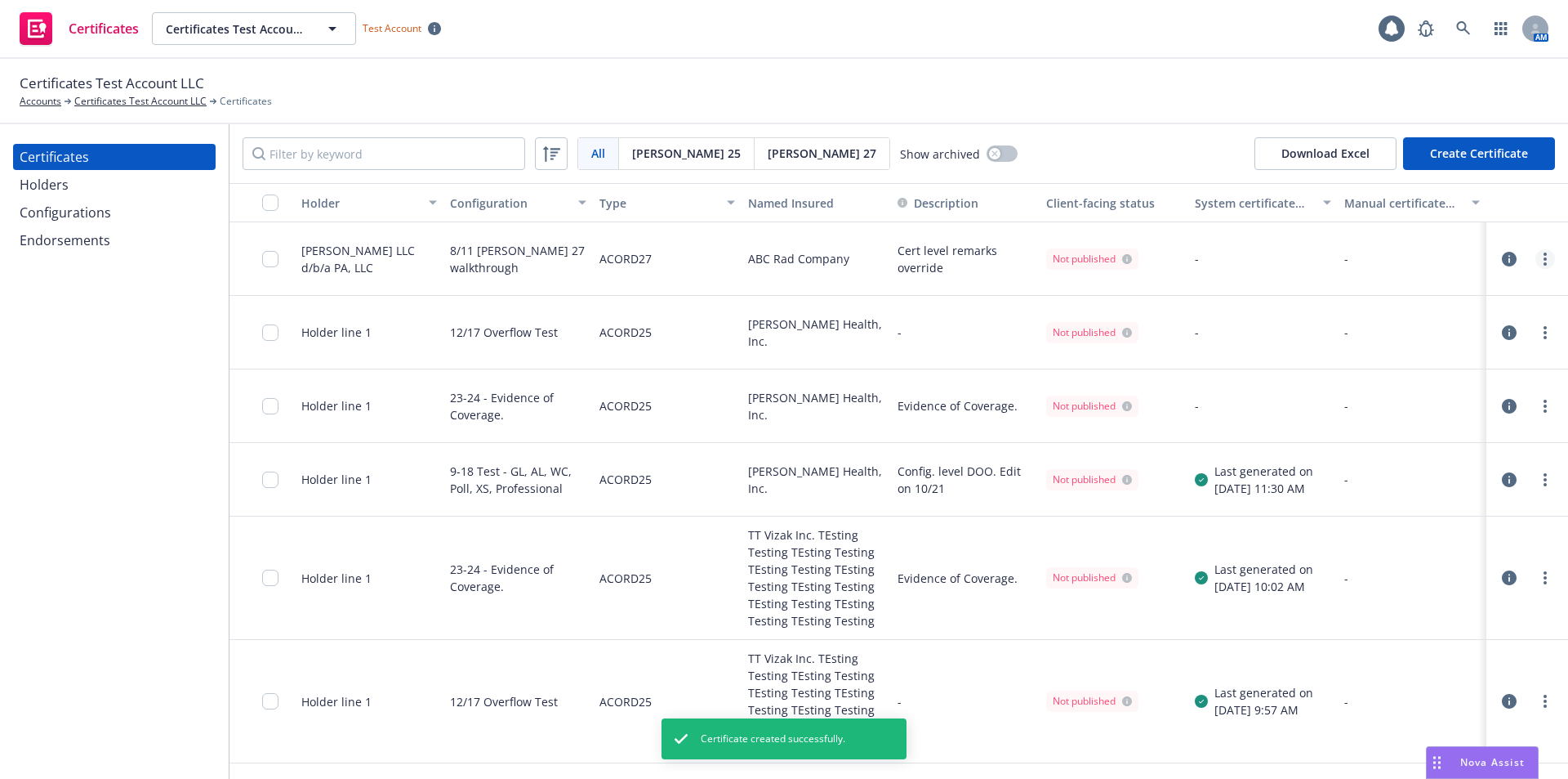
click at [1535, 264] on link "more" at bounding box center [1545, 259] width 20 height 20
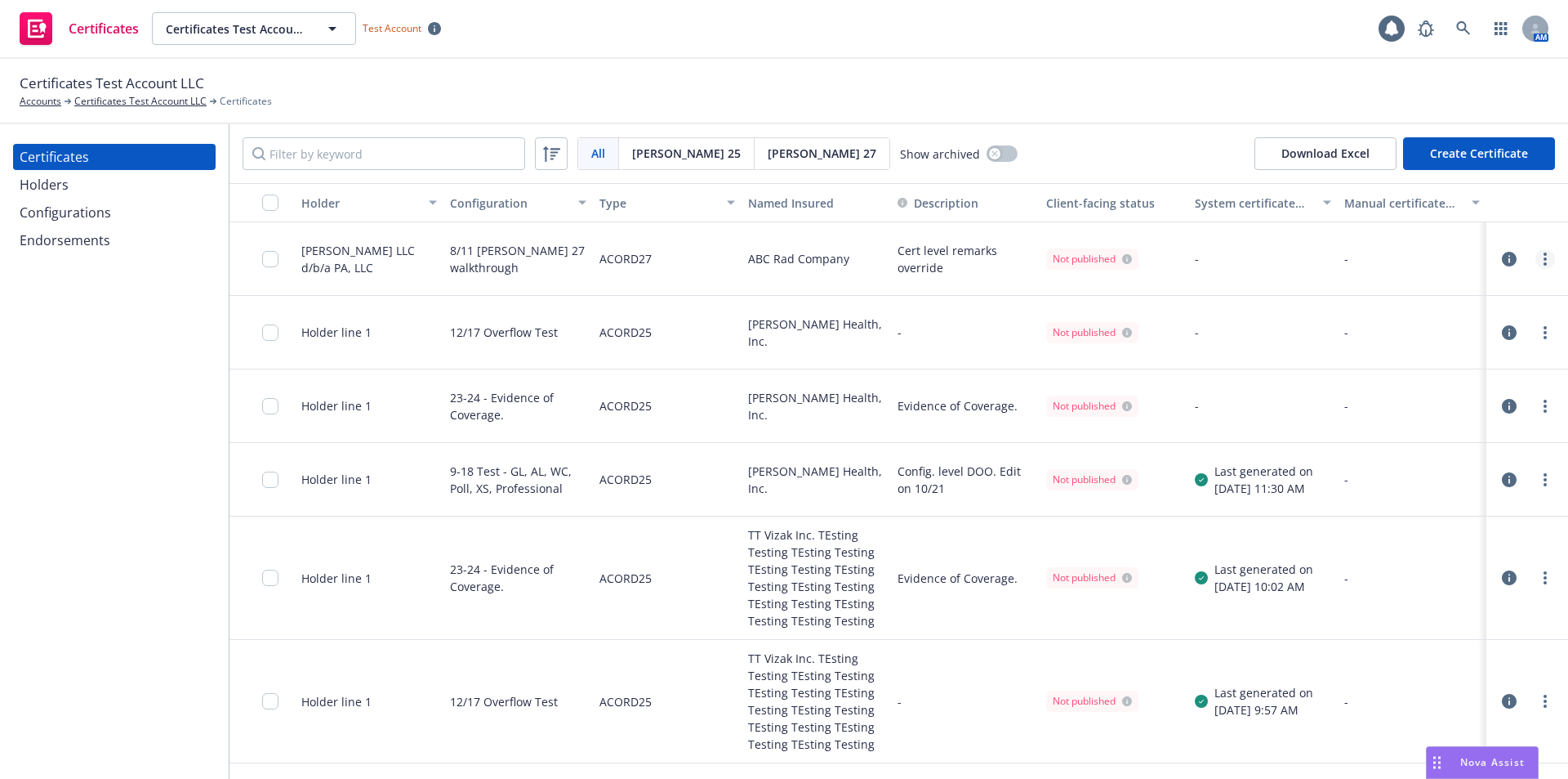
click at [1535, 262] on link "more" at bounding box center [1545, 259] width 20 height 20
click at [1439, 362] on link "Regenerate" at bounding box center [1411, 358] width 262 height 32
click at [1535, 268] on div at bounding box center [1545, 259] width 20 height 20
click at [1544, 262] on icon "more" at bounding box center [1546, 259] width 4 height 13
click at [1386, 553] on link "Preview a new version" at bounding box center [1411, 554] width 262 height 32
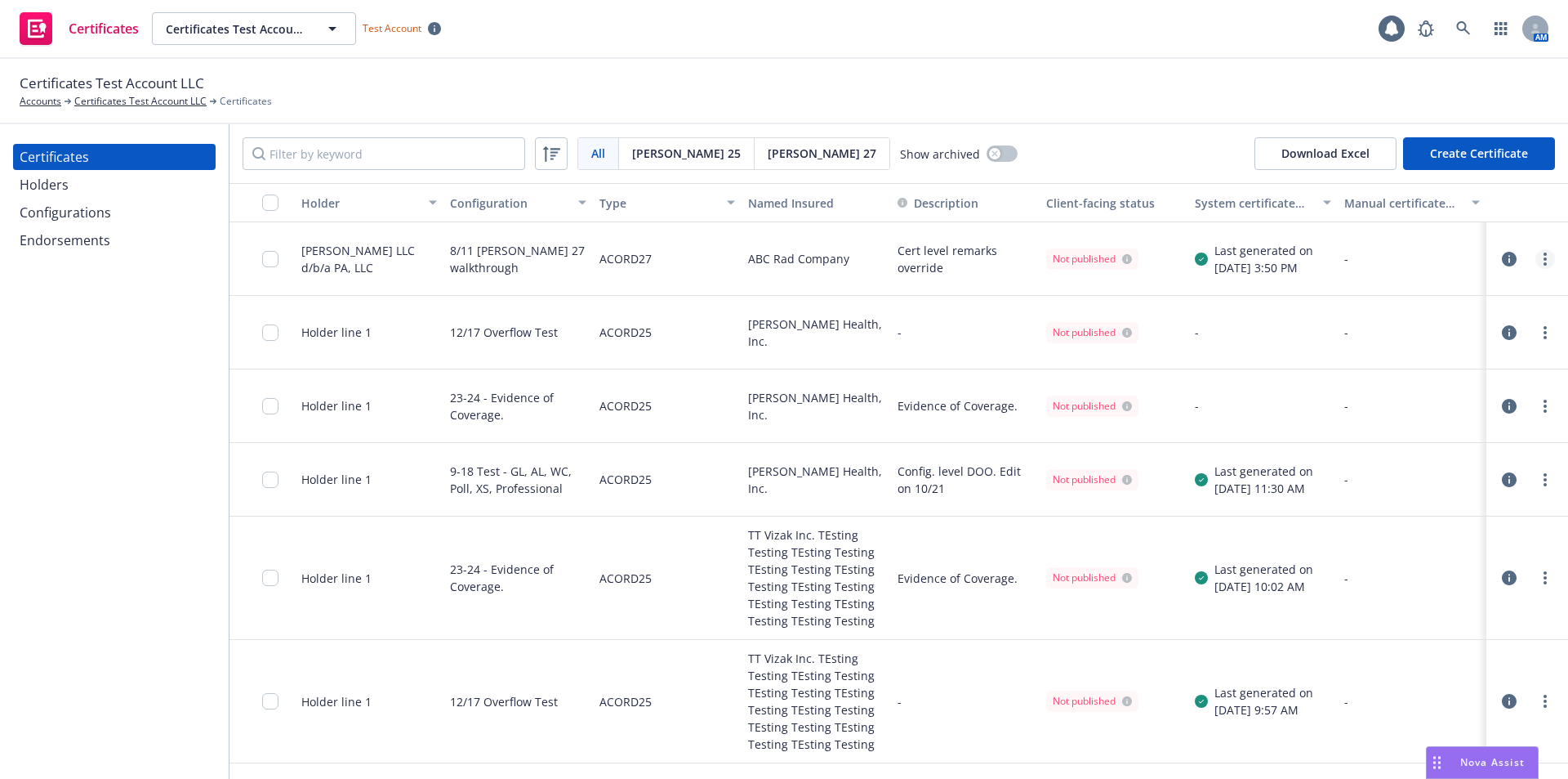
click at [1535, 258] on link "more" at bounding box center [1545, 259] width 20 height 20
click at [1302, 299] on link "Edit" at bounding box center [1411, 292] width 262 height 32
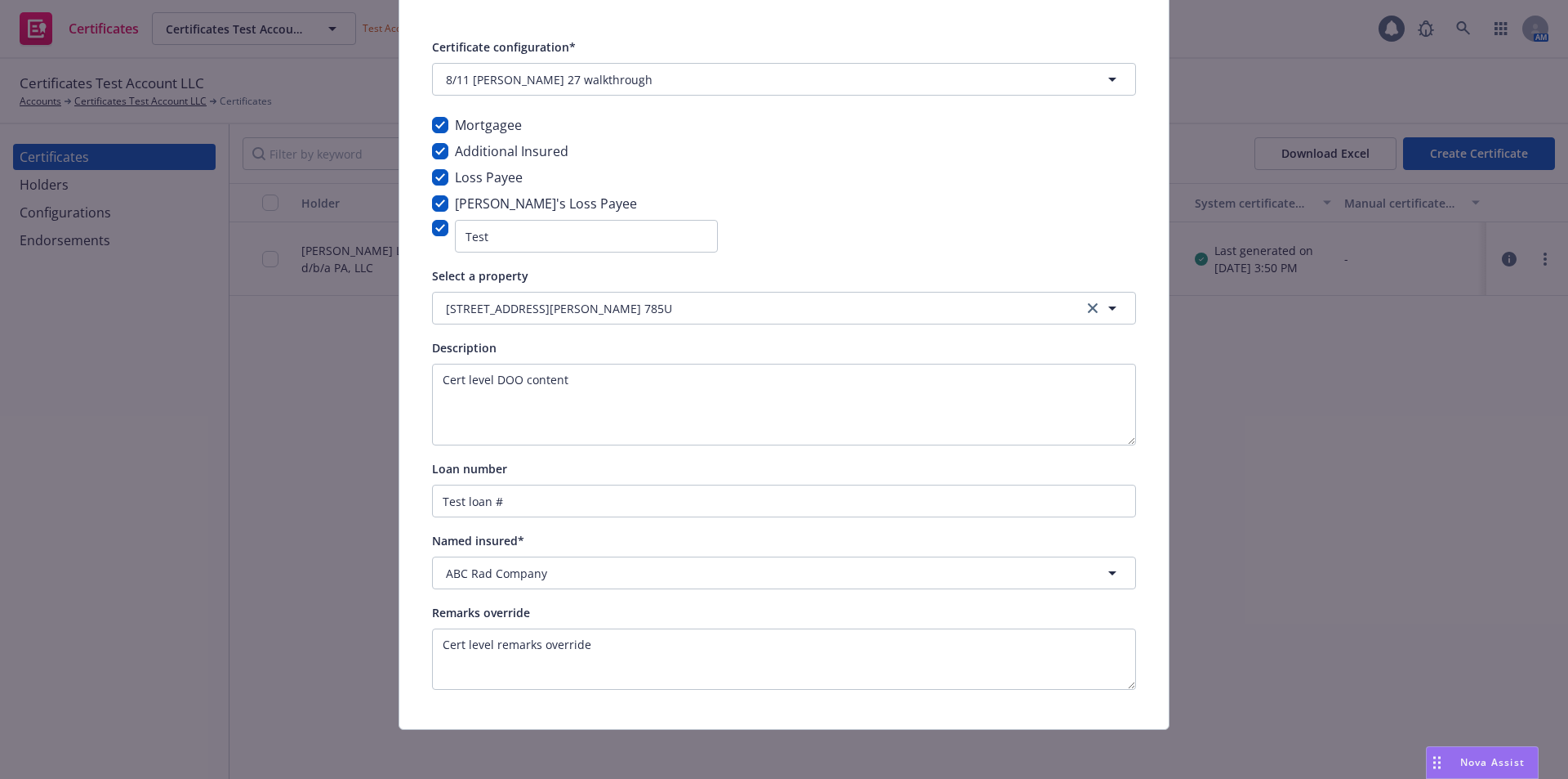
scroll to position [106, 0]
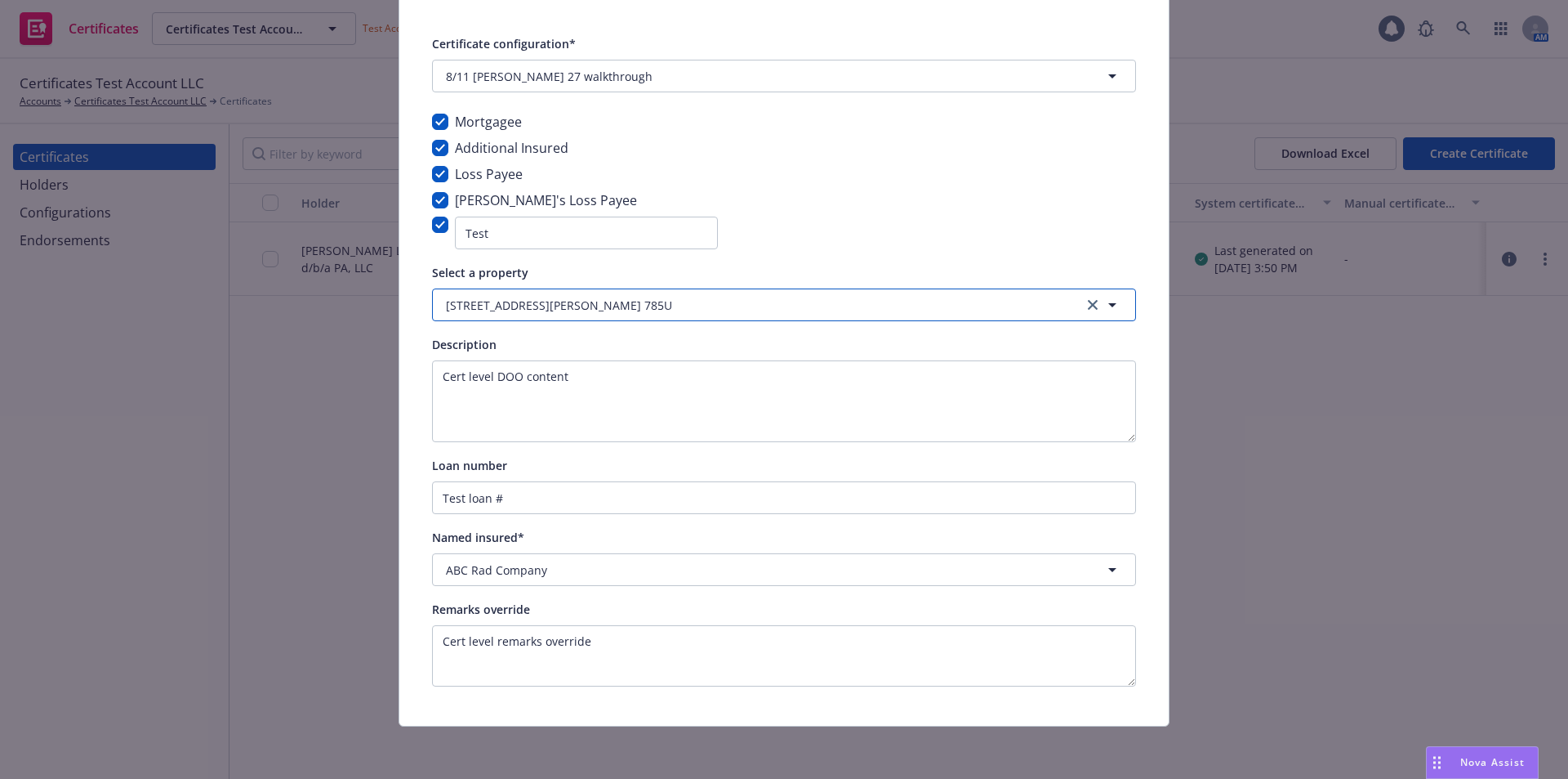
click at [1114, 304] on icon "button" at bounding box center [1112, 305] width 20 height 20
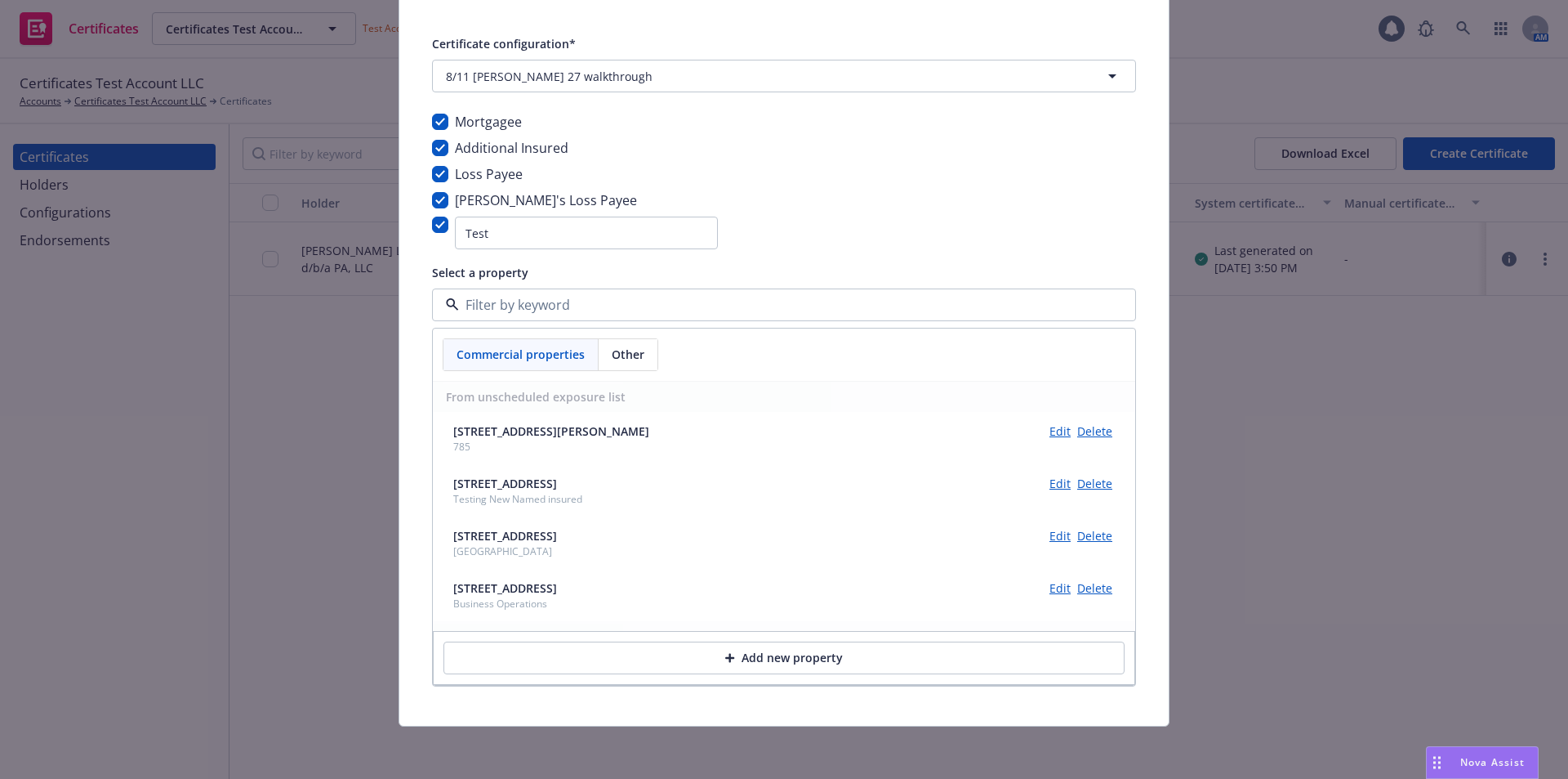
click at [758, 262] on div "Certificate configuration* [object Object] 8/11 Acord 27 walkthrough Mortgagee …" at bounding box center [784, 359] width 704 height 653
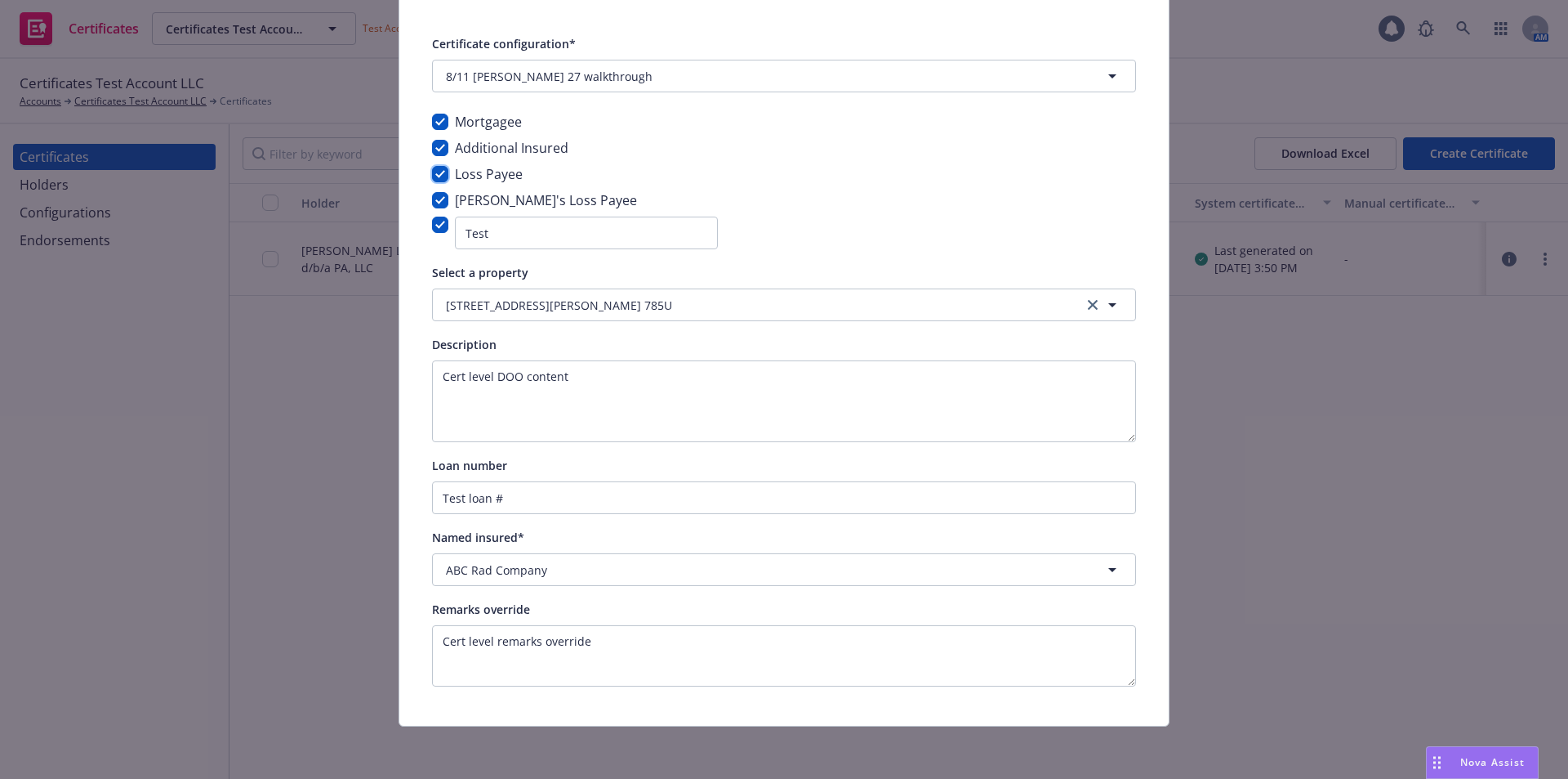
click at [432, 177] on input "checkbox" at bounding box center [440, 174] width 16 height 16
checkbox input "false"
click at [438, 151] on input "checkbox" at bounding box center [440, 148] width 16 height 16
checkbox input "false"
click at [971, 226] on div "Mortgagee Additional Insured Loss Payee Lender's Loss Payee Test" at bounding box center [784, 180] width 704 height 137
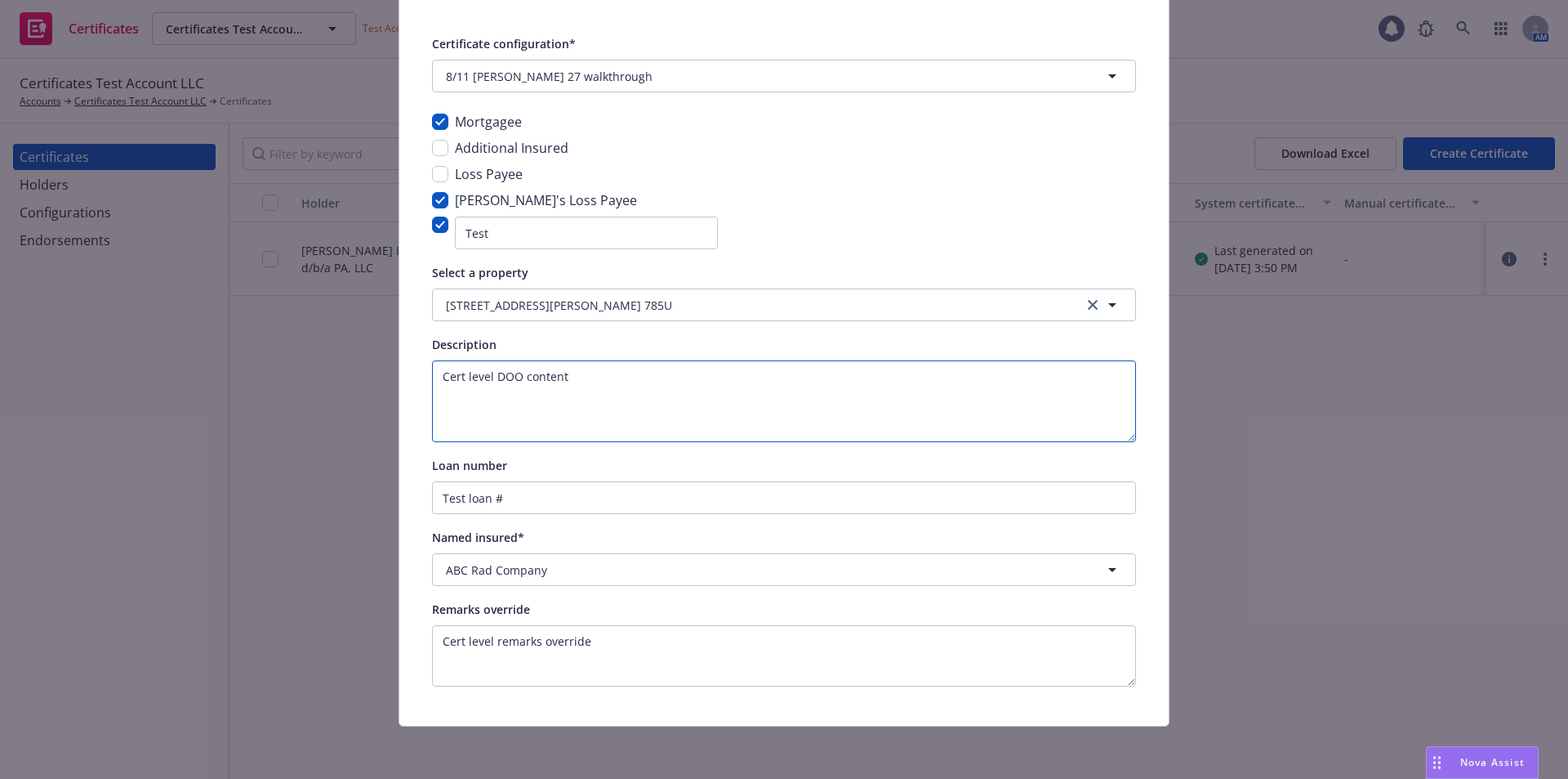
click at [670, 392] on textarea "Cert level DOO content" at bounding box center [784, 401] width 704 height 82
type textarea "Cert level DOO content. Revised DOO"
drag, startPoint x: 447, startPoint y: 504, endPoint x: 286, endPoint y: 472, distance: 164.1
click at [280, 480] on div "Edit Acord27 certificate Cancel Save Certificate configuration* [object Object]…" at bounding box center [784, 389] width 1568 height 779
click at [600, 469] on div "Loan number" at bounding box center [784, 465] width 704 height 20
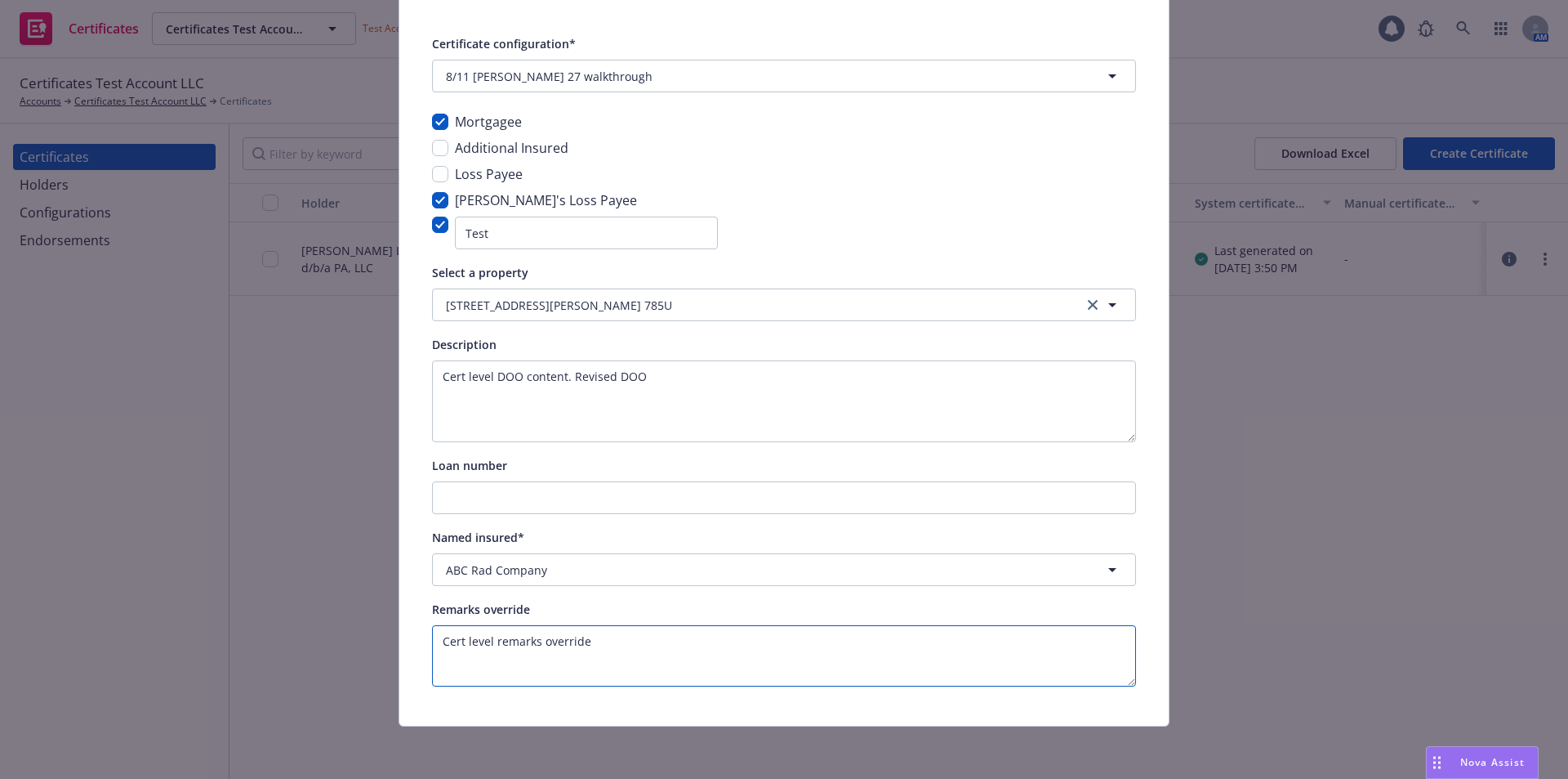
drag, startPoint x: 601, startPoint y: 650, endPoint x: 367, endPoint y: 576, distance: 245.4
click at [337, 649] on div "Edit Acord27 certificate Cancel Save Certificate configuration* [object Object]…" at bounding box center [784, 389] width 1568 height 779
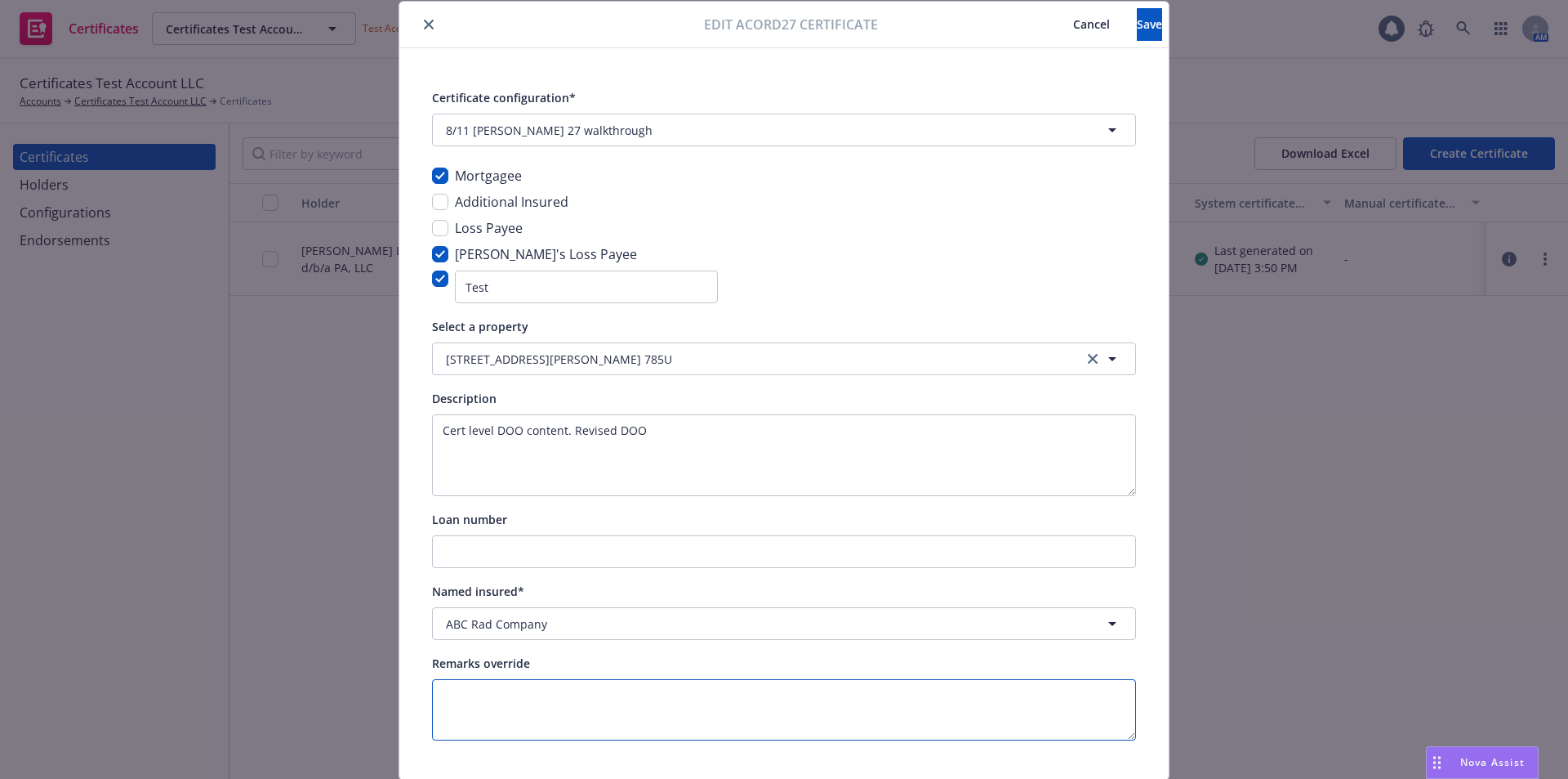
scroll to position [0, 0]
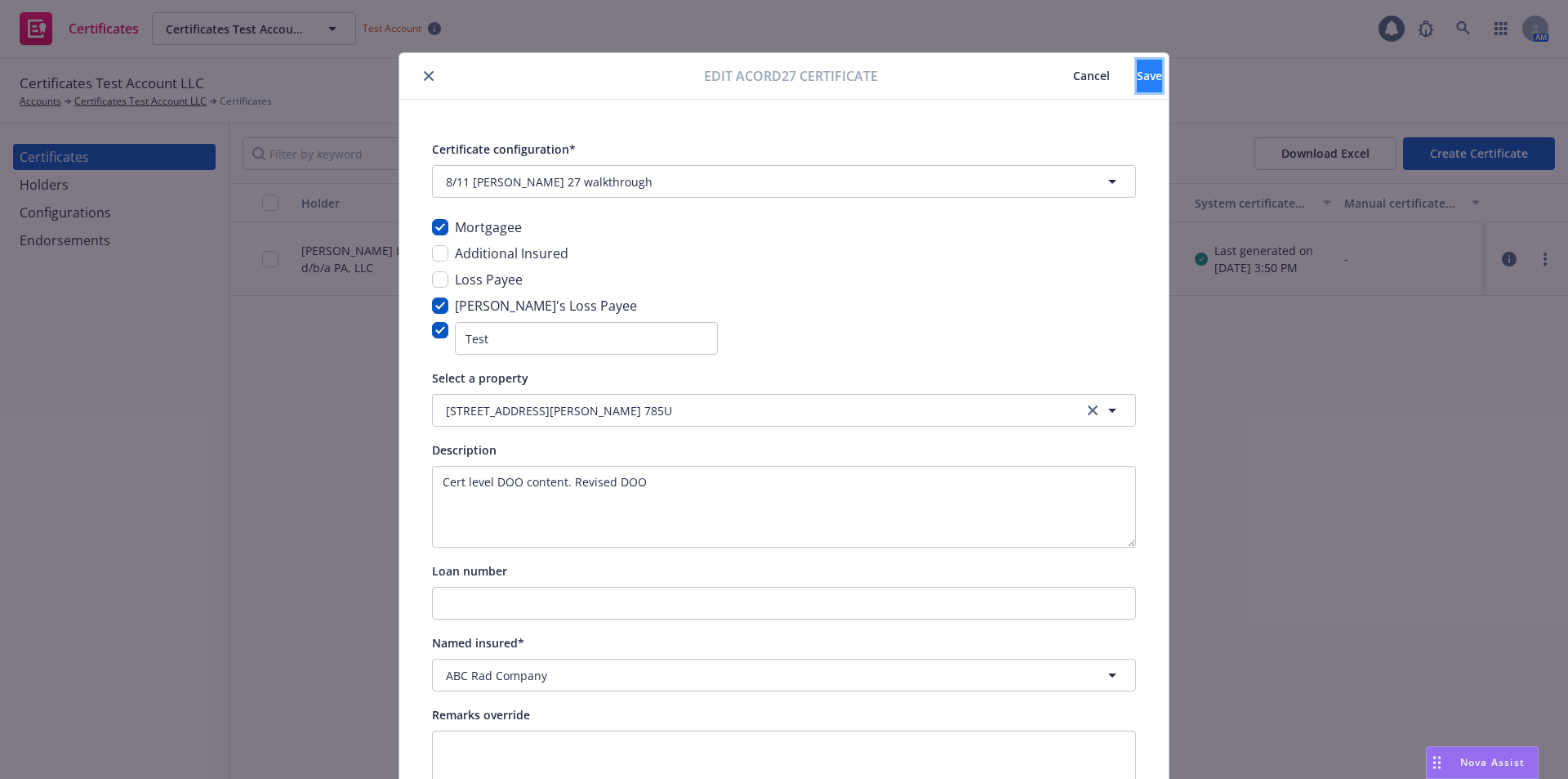
click at [1137, 85] on button "Save" at bounding box center [1150, 76] width 25 height 32
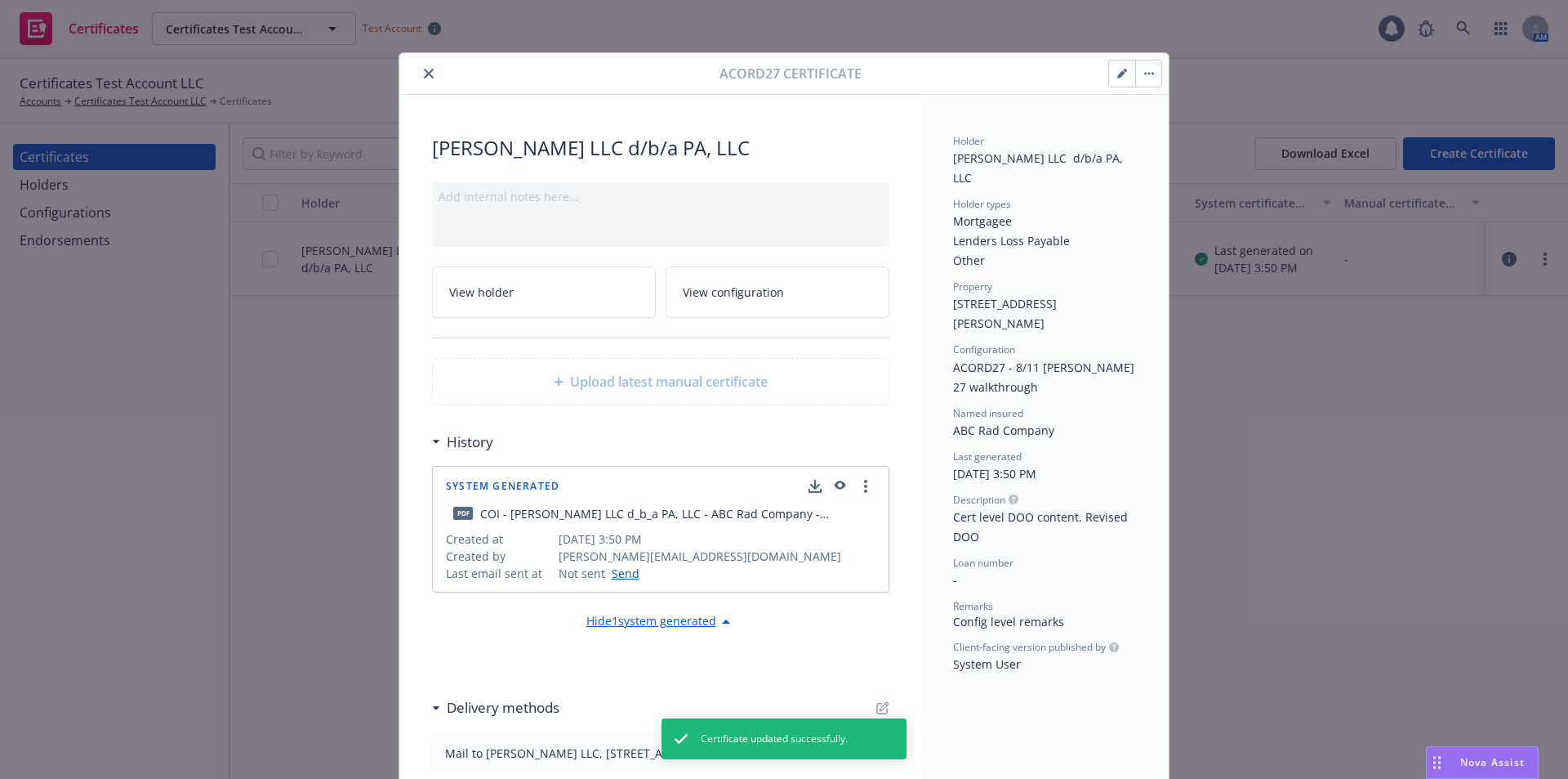
click at [1148, 87] on div at bounding box center [1135, 74] width 54 height 28
click at [1148, 74] on button "button" at bounding box center [1148, 73] width 26 height 26
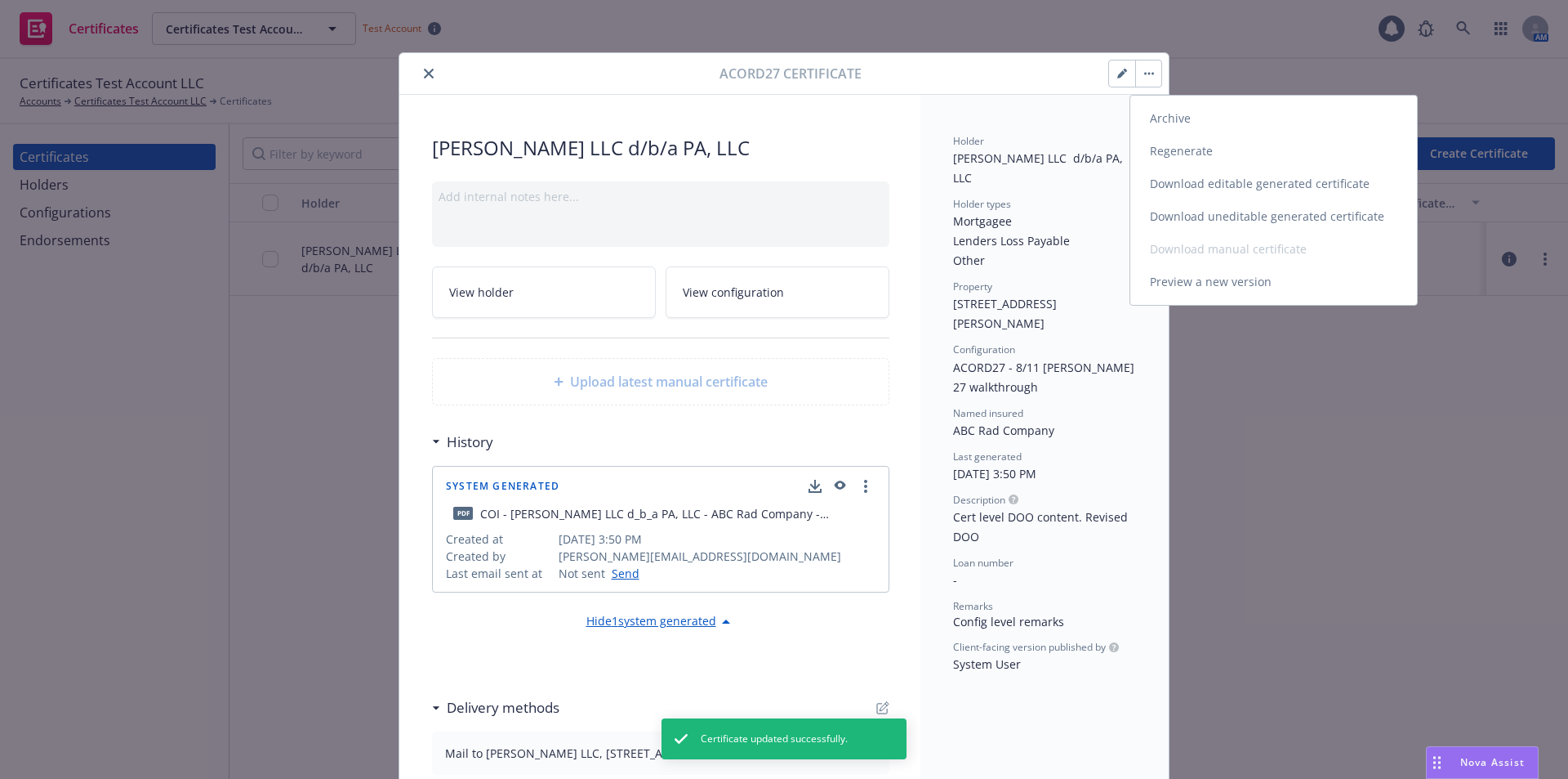
click at [1159, 150] on link "Regenerate" at bounding box center [1273, 151] width 287 height 32
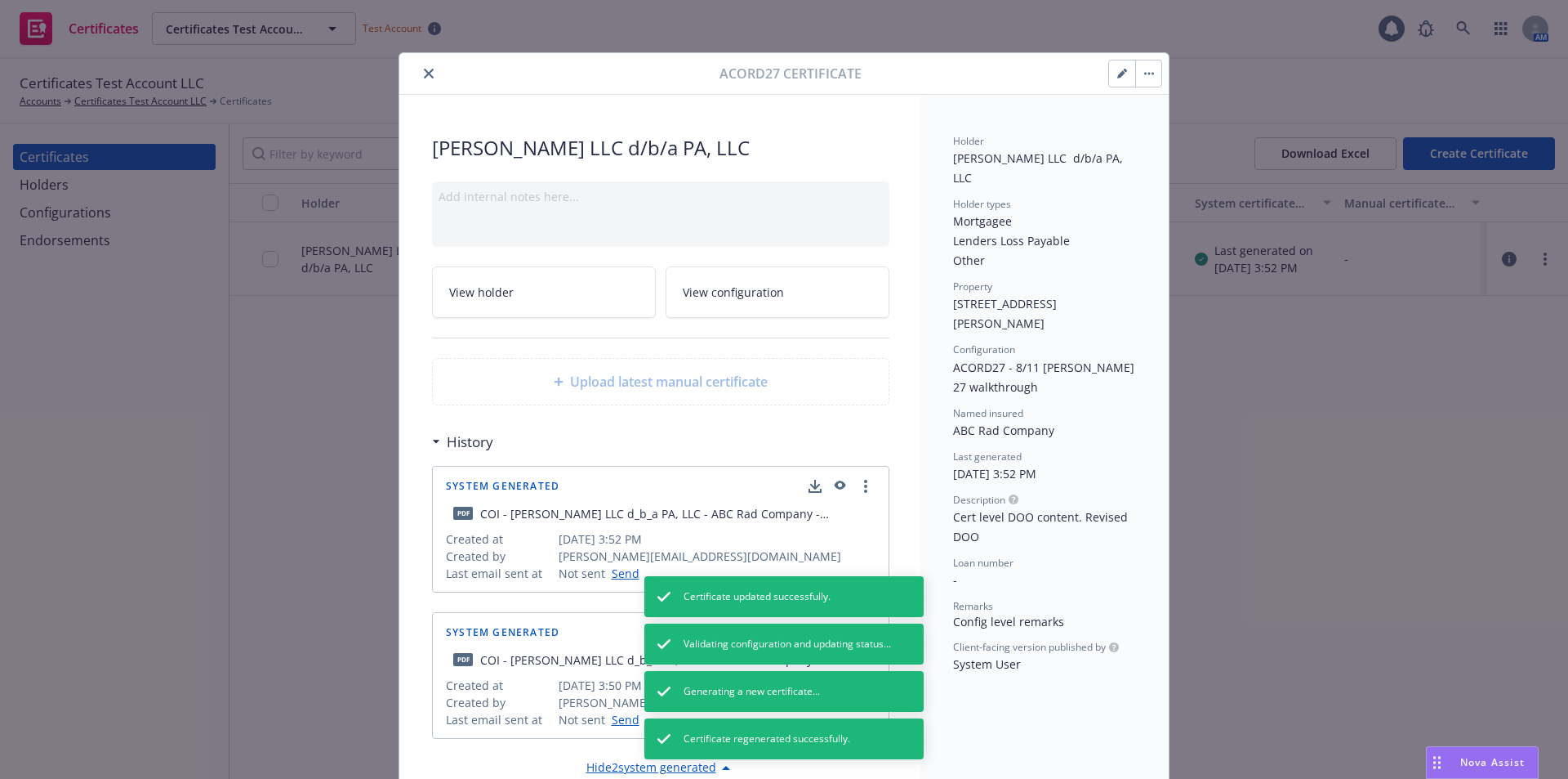
click at [1142, 76] on button "button" at bounding box center [1148, 73] width 26 height 26
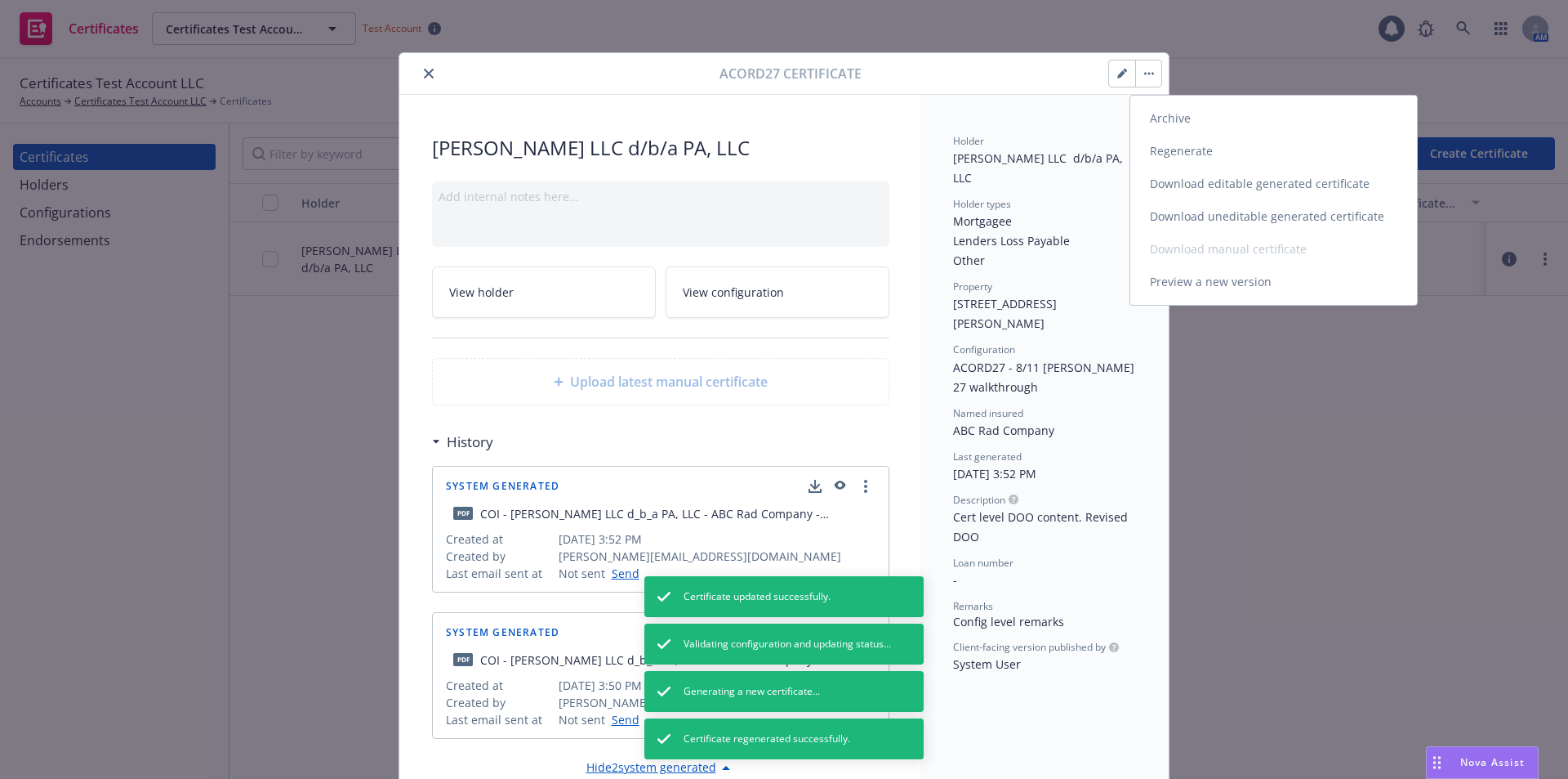
click at [1197, 280] on link "Preview a new version" at bounding box center [1273, 281] width 287 height 32
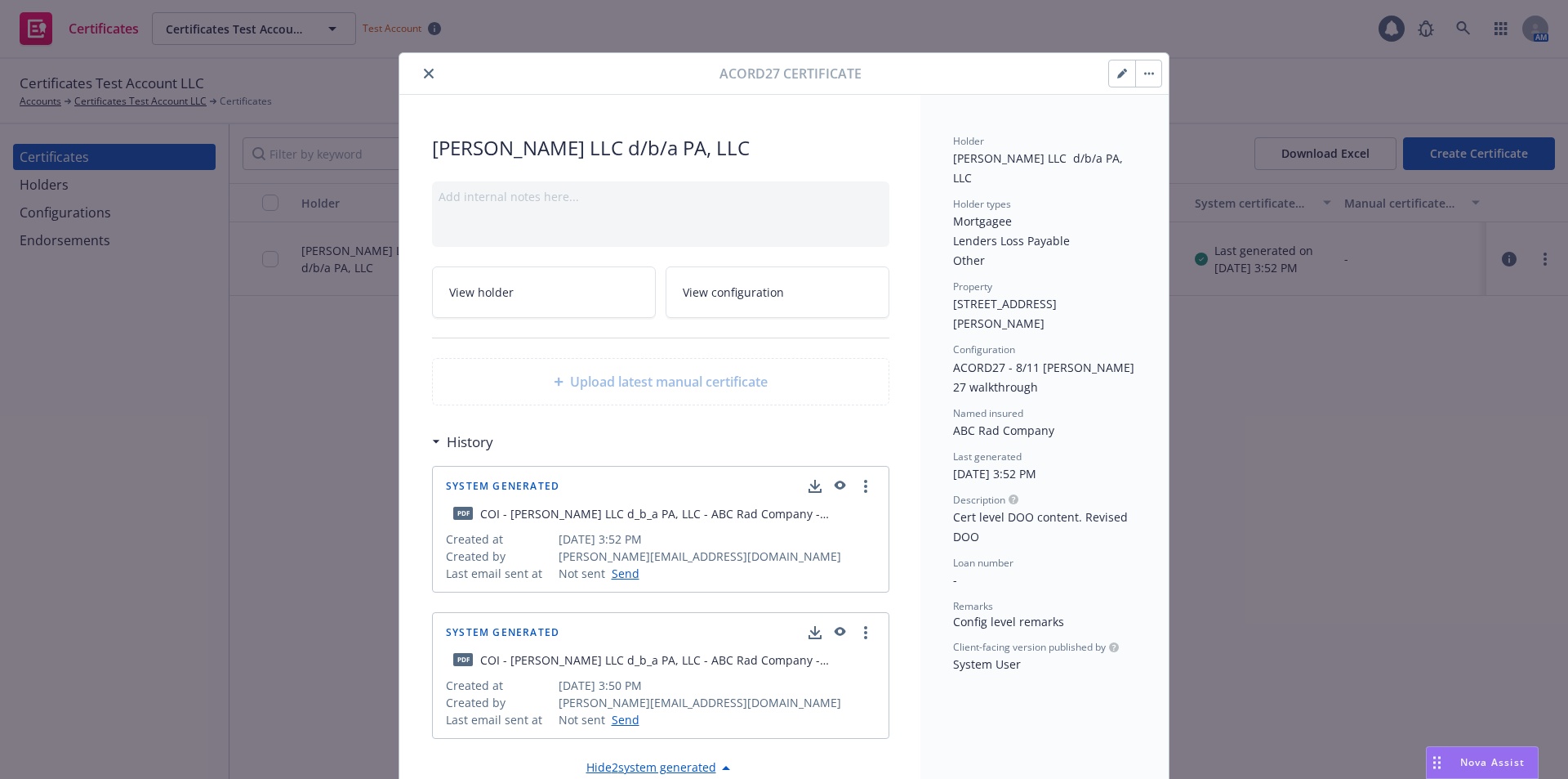
click at [424, 74] on icon "close" at bounding box center [428, 74] width 10 height 10
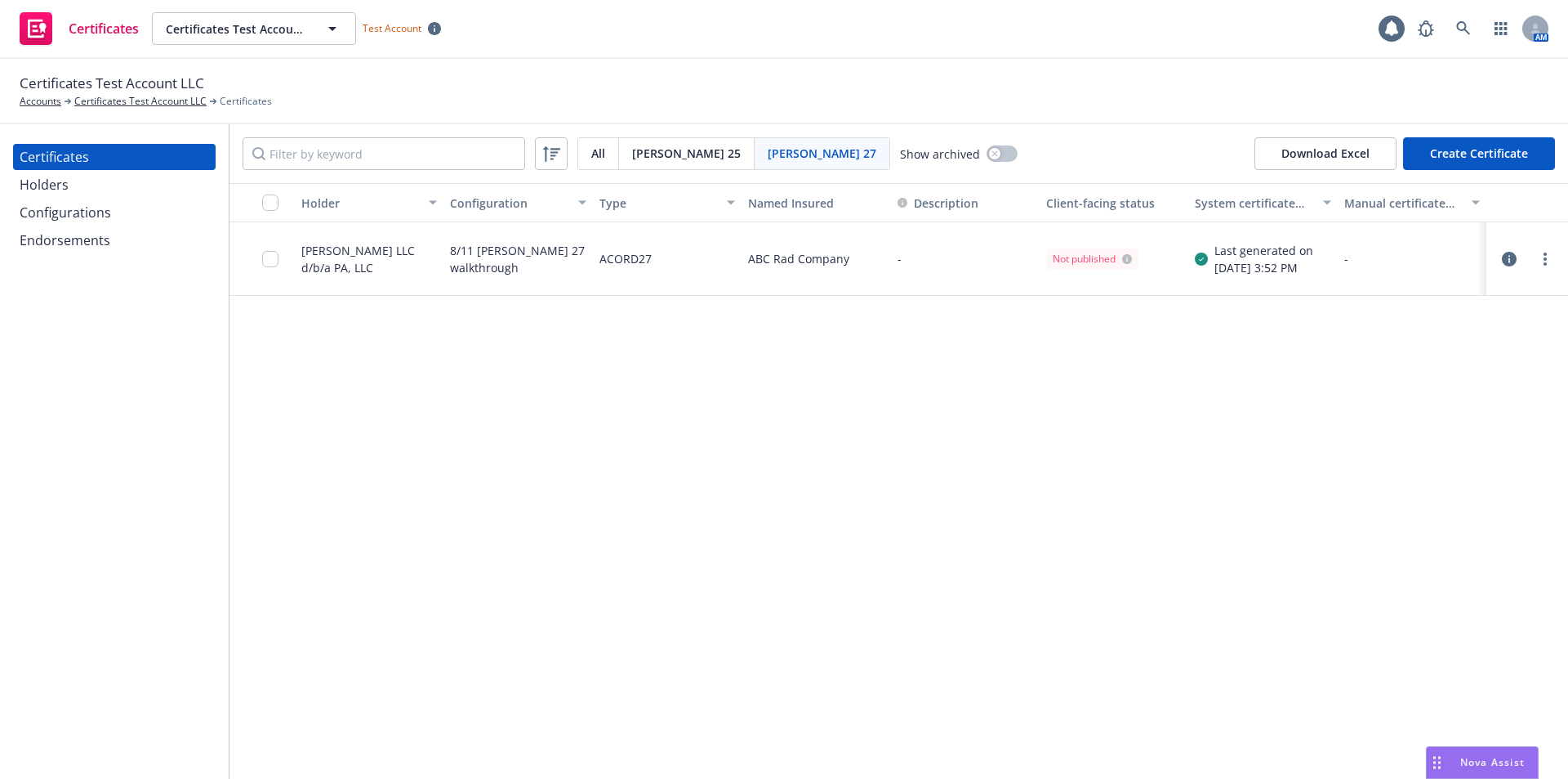
click at [644, 544] on div "Holder Configuration Type Named Insured Description Client-facing status System…" at bounding box center [899, 480] width 1339 height 595
click at [590, 170] on div "Acord 27 All Acord 25 Acord 27 Show archived Download Excel Create Certificate" at bounding box center [899, 154] width 1339 height 59
click at [591, 165] on div "All" at bounding box center [599, 153] width 41 height 31
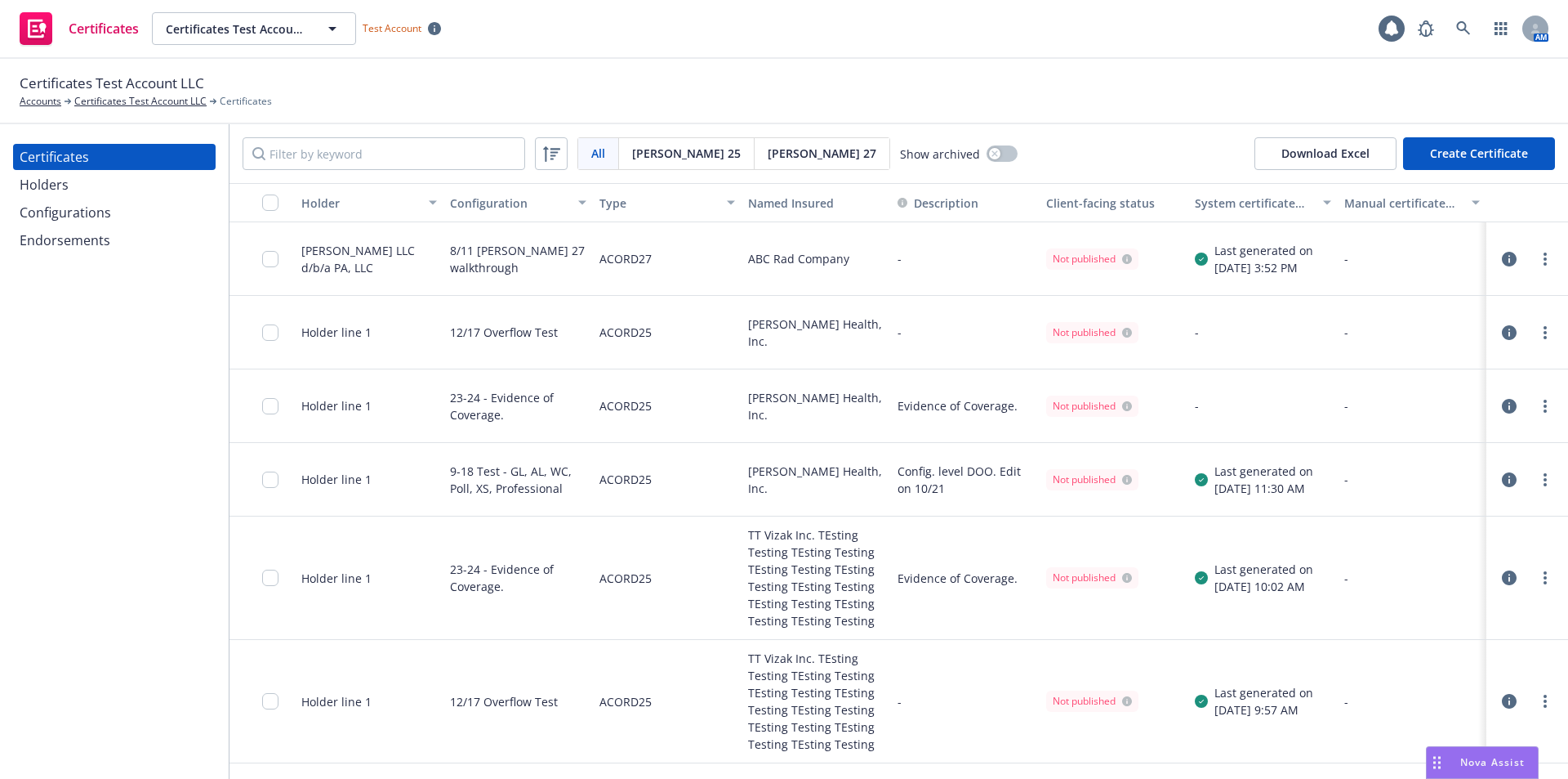
click at [754, 161] on div "Acord 27" at bounding box center [822, 153] width 134 height 31
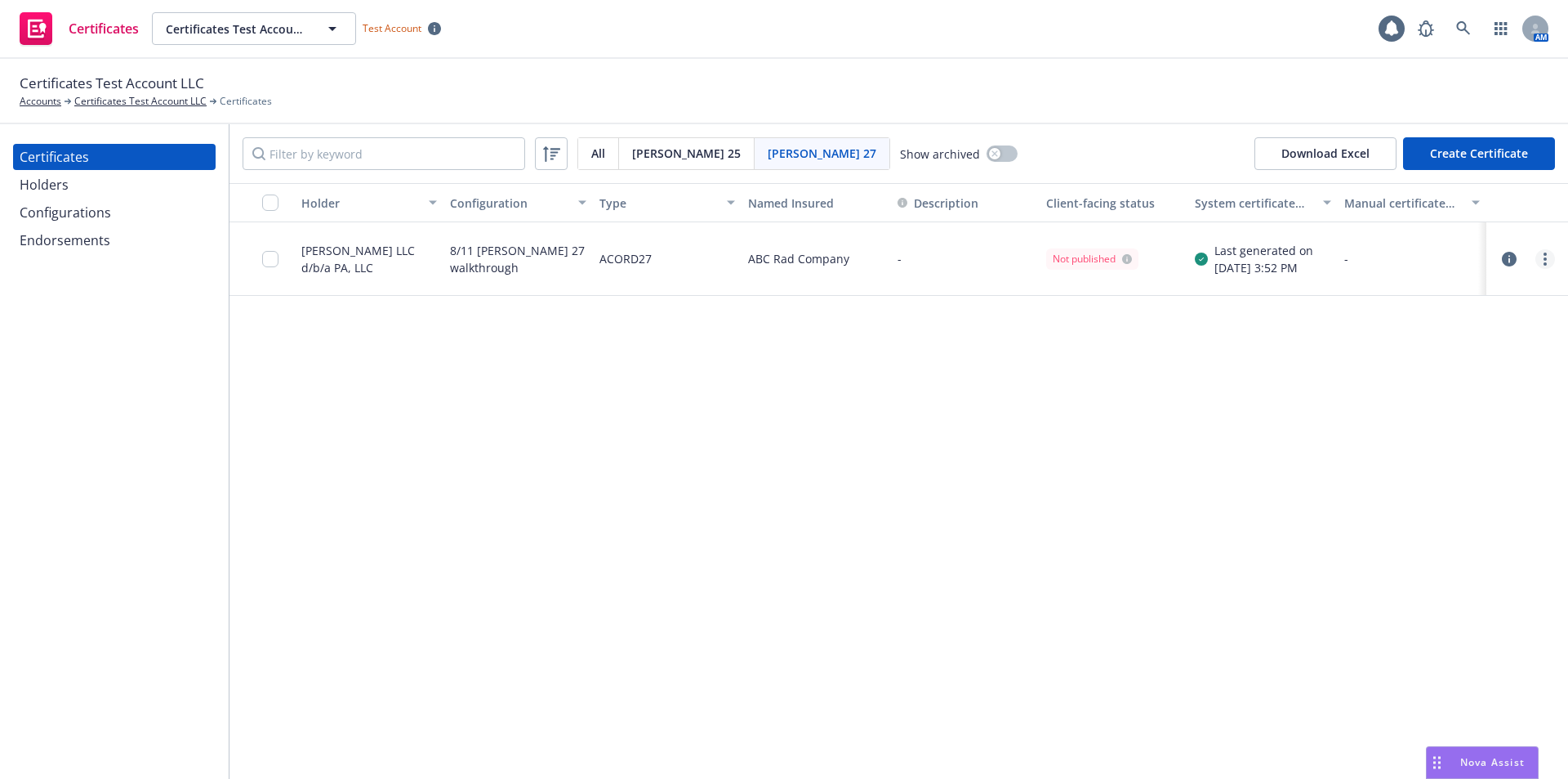
click at [1538, 258] on link "more" at bounding box center [1545, 259] width 20 height 20
click at [1144, 527] on div "Holder Configuration Type Named Insured Description Client-facing status System…" at bounding box center [899, 480] width 1339 height 595
click at [1545, 253] on circle "more" at bounding box center [1546, 255] width 4 height 4
click at [1384, 302] on link "Edit" at bounding box center [1424, 292] width 262 height 32
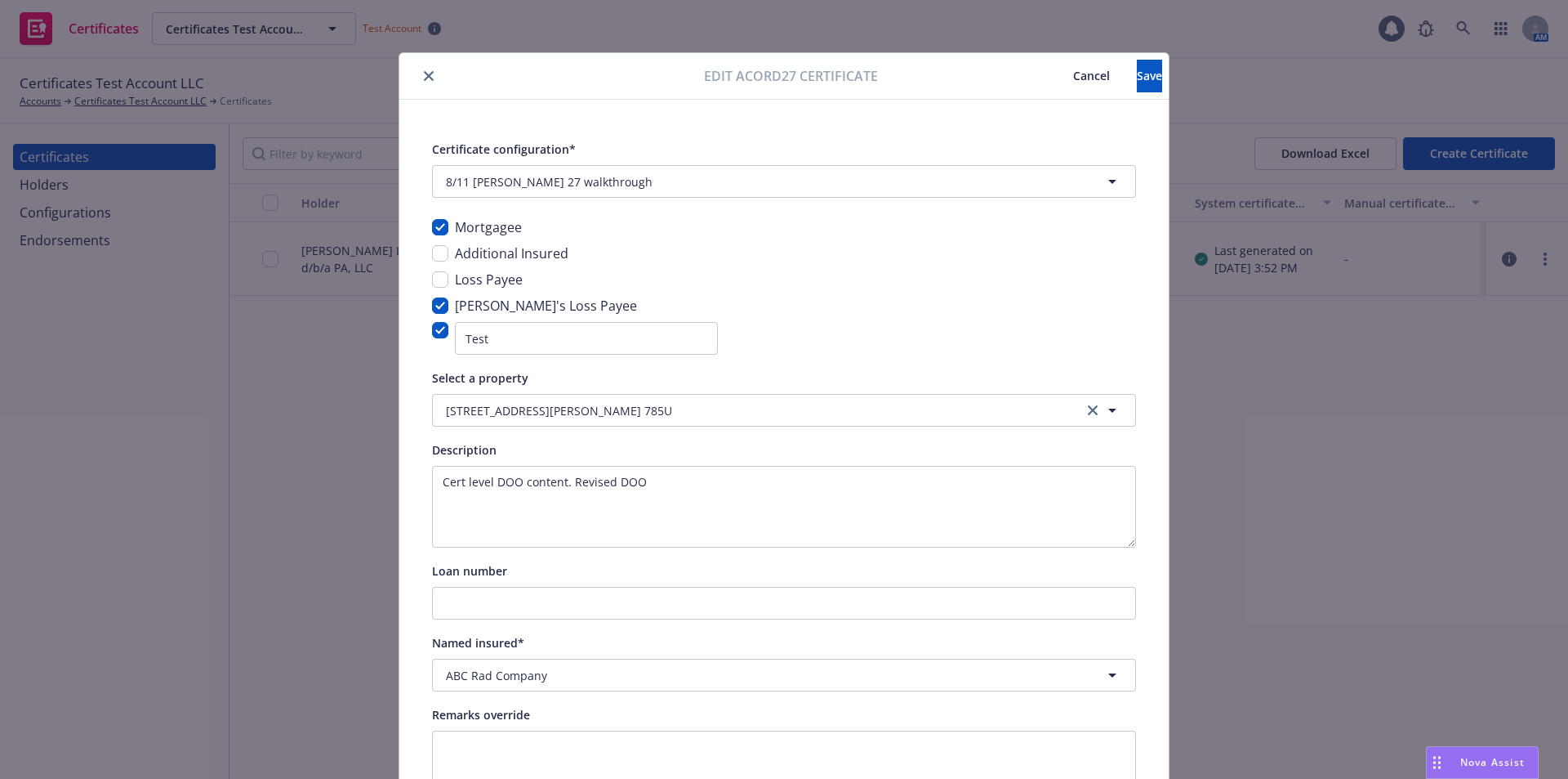
click at [1047, 78] on button "Cancel" at bounding box center [1091, 76] width 90 height 32
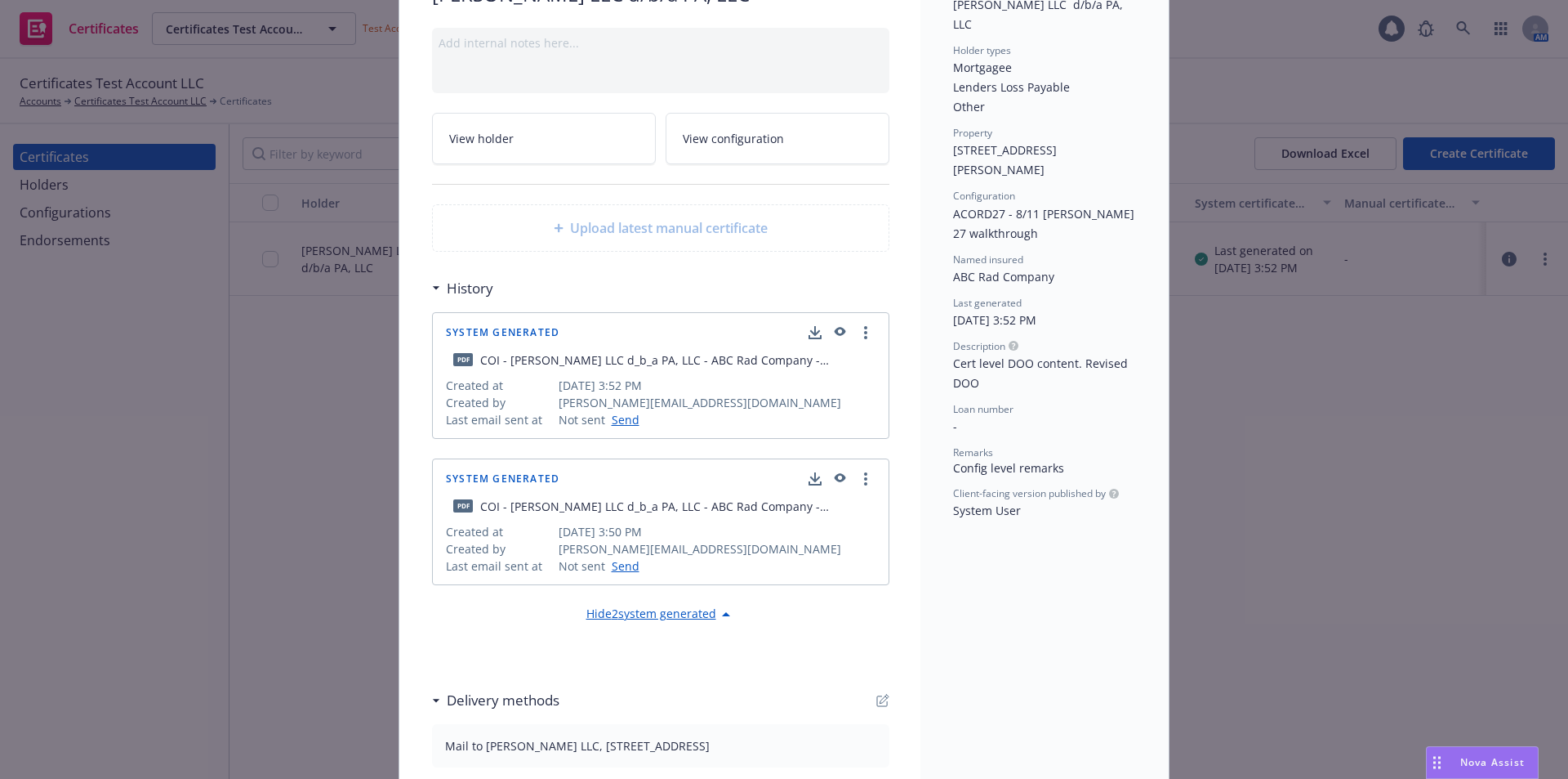
scroll to position [163, 0]
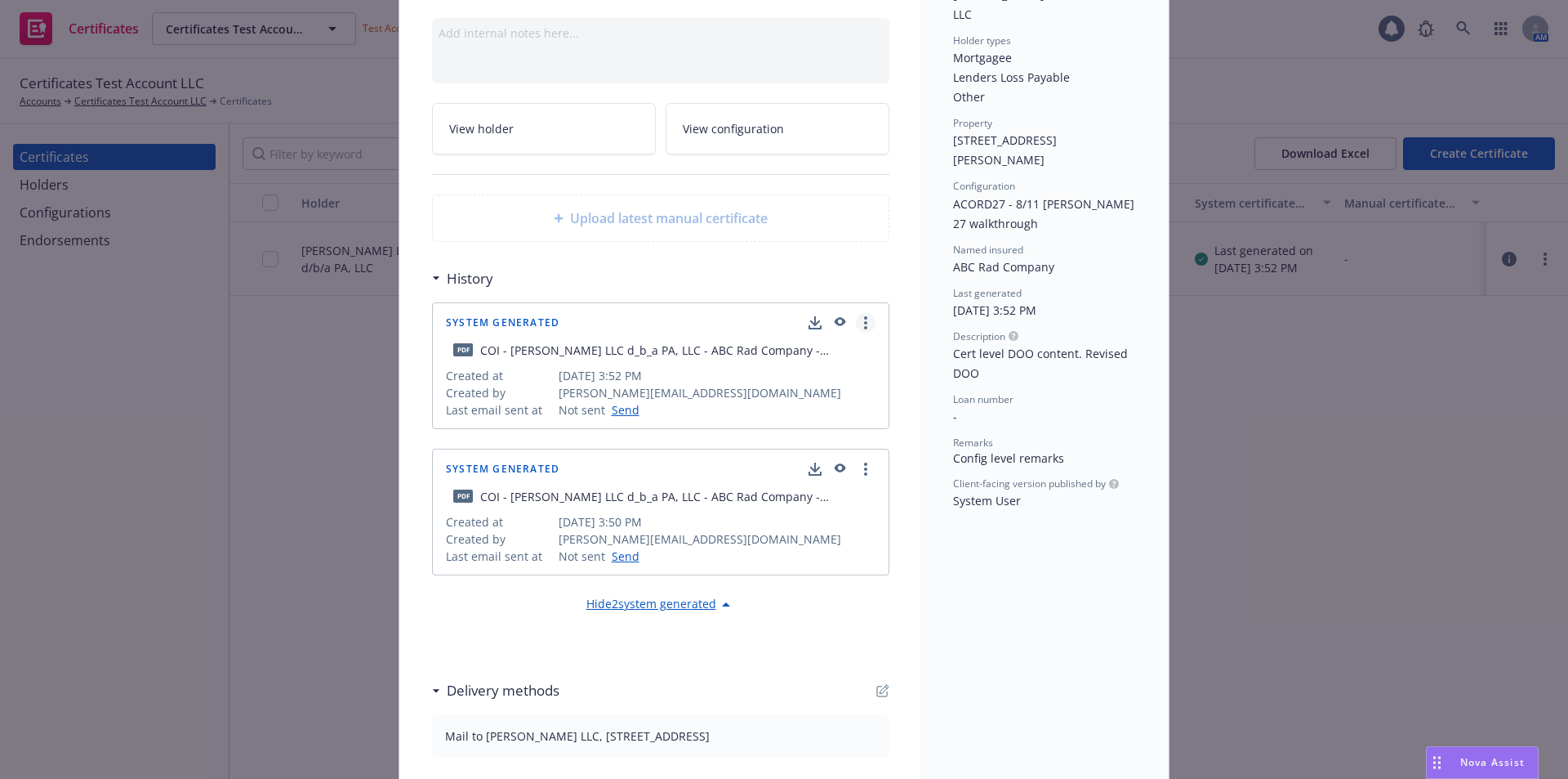
click at [864, 320] on icon "more" at bounding box center [866, 323] width 4 height 13
click at [902, 517] on div "Karthik LLC d/b/a PA, LLC Add internal notes here... View holder View configura…" at bounding box center [659, 363] width 521 height 865
click at [864, 318] on circle "more" at bounding box center [866, 318] width 4 height 4
click at [1009, 678] on div "Holder Karthik LLC d/b/a PA, LLC Holder types Mortgagee Lenders Loss Payable Ot…" at bounding box center [1044, 363] width 248 height 865
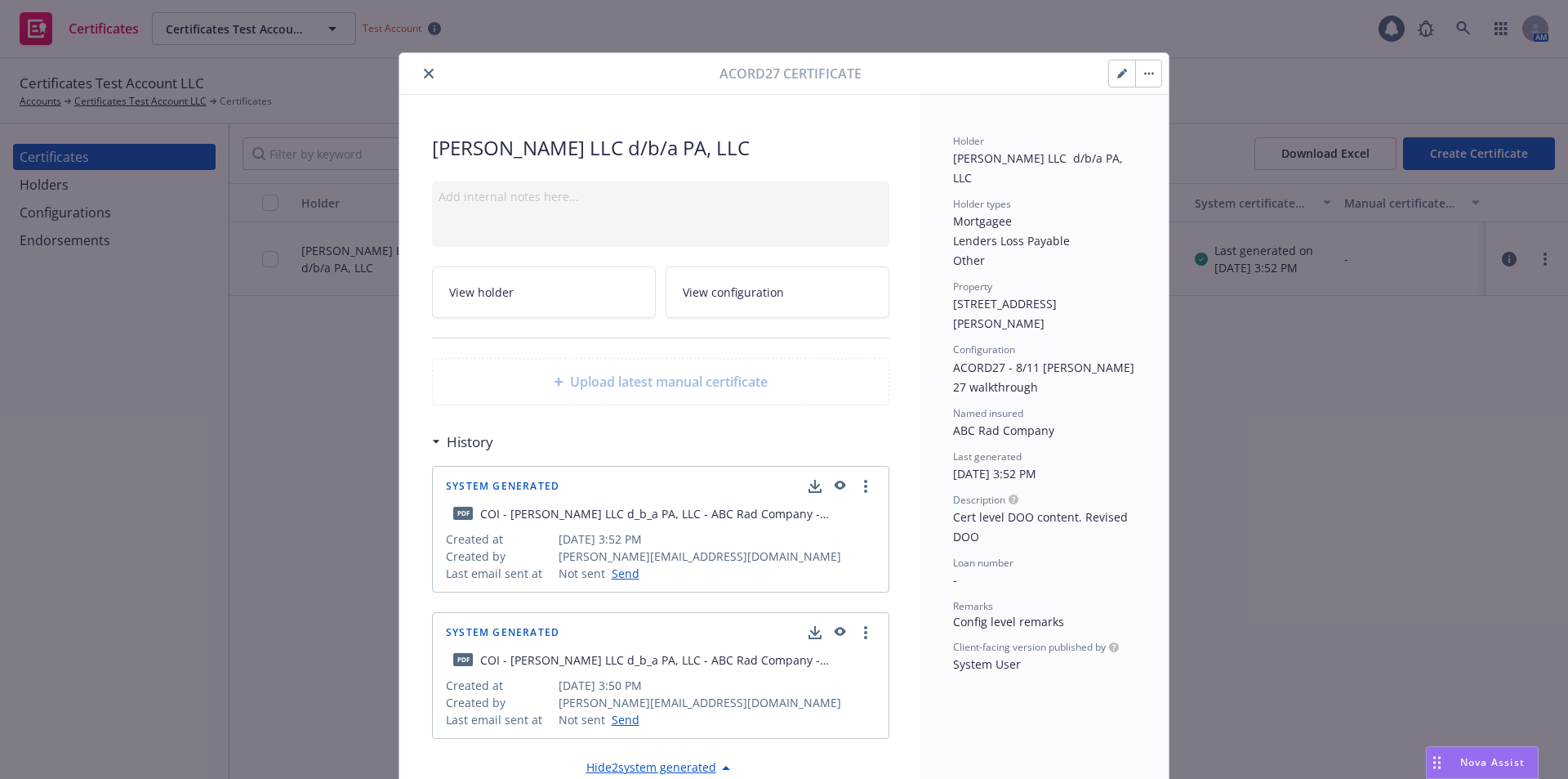
click at [427, 66] on button "close" at bounding box center [429, 74] width 20 height 20
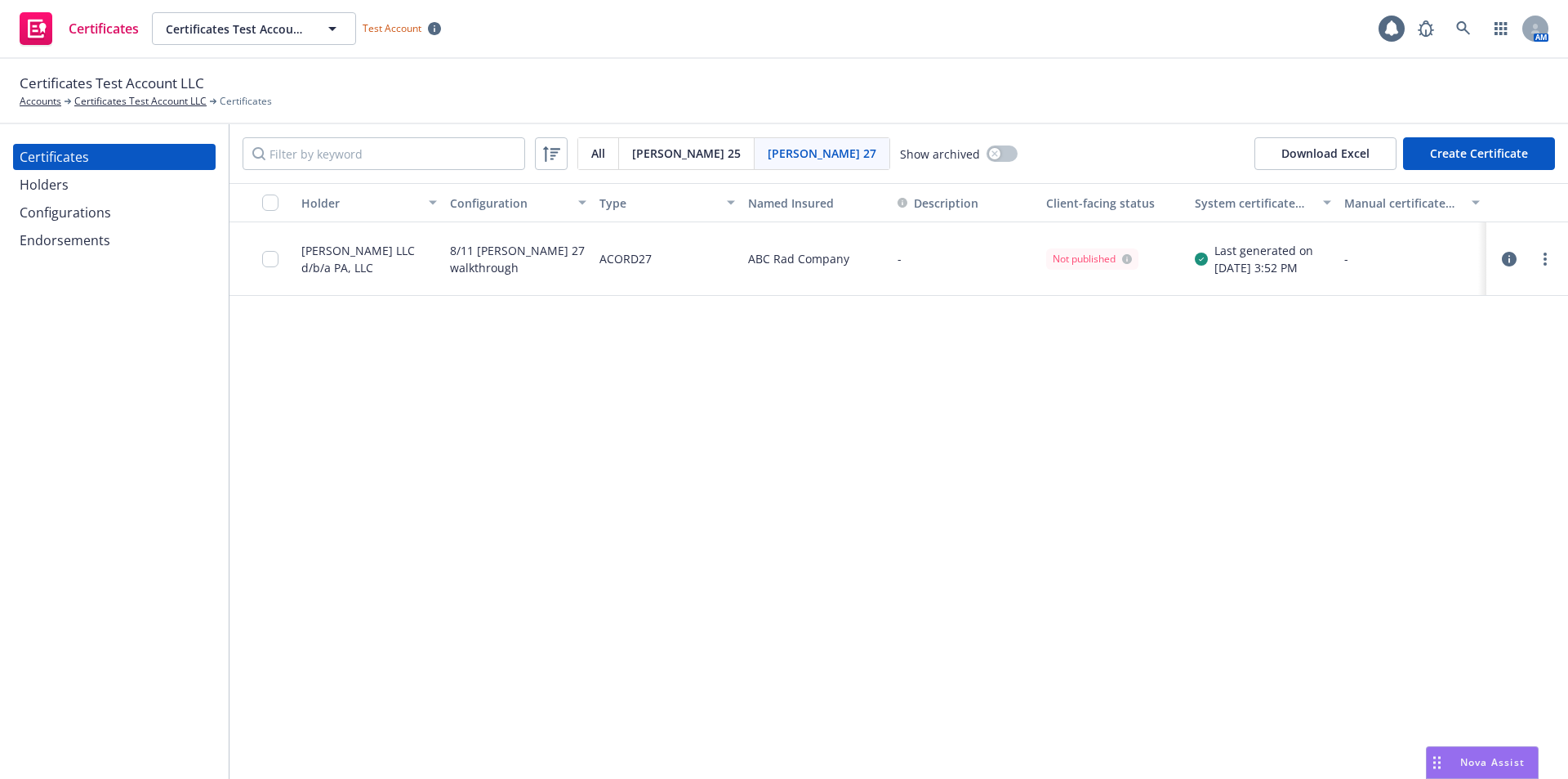
click at [52, 241] on div "Endorsements" at bounding box center [65, 239] width 90 height 26
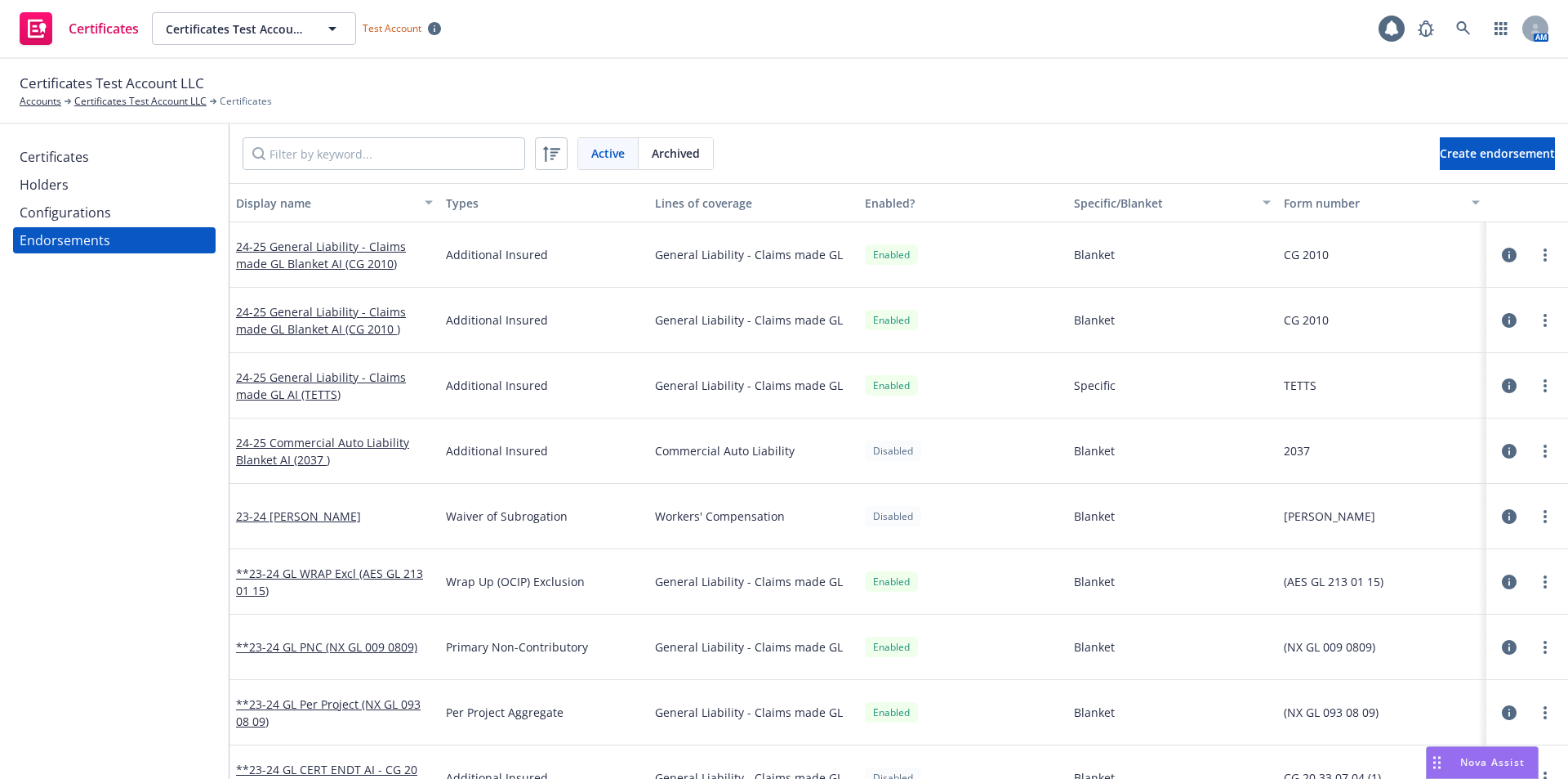
click at [120, 162] on div "Certificates" at bounding box center [114, 156] width 189 height 26
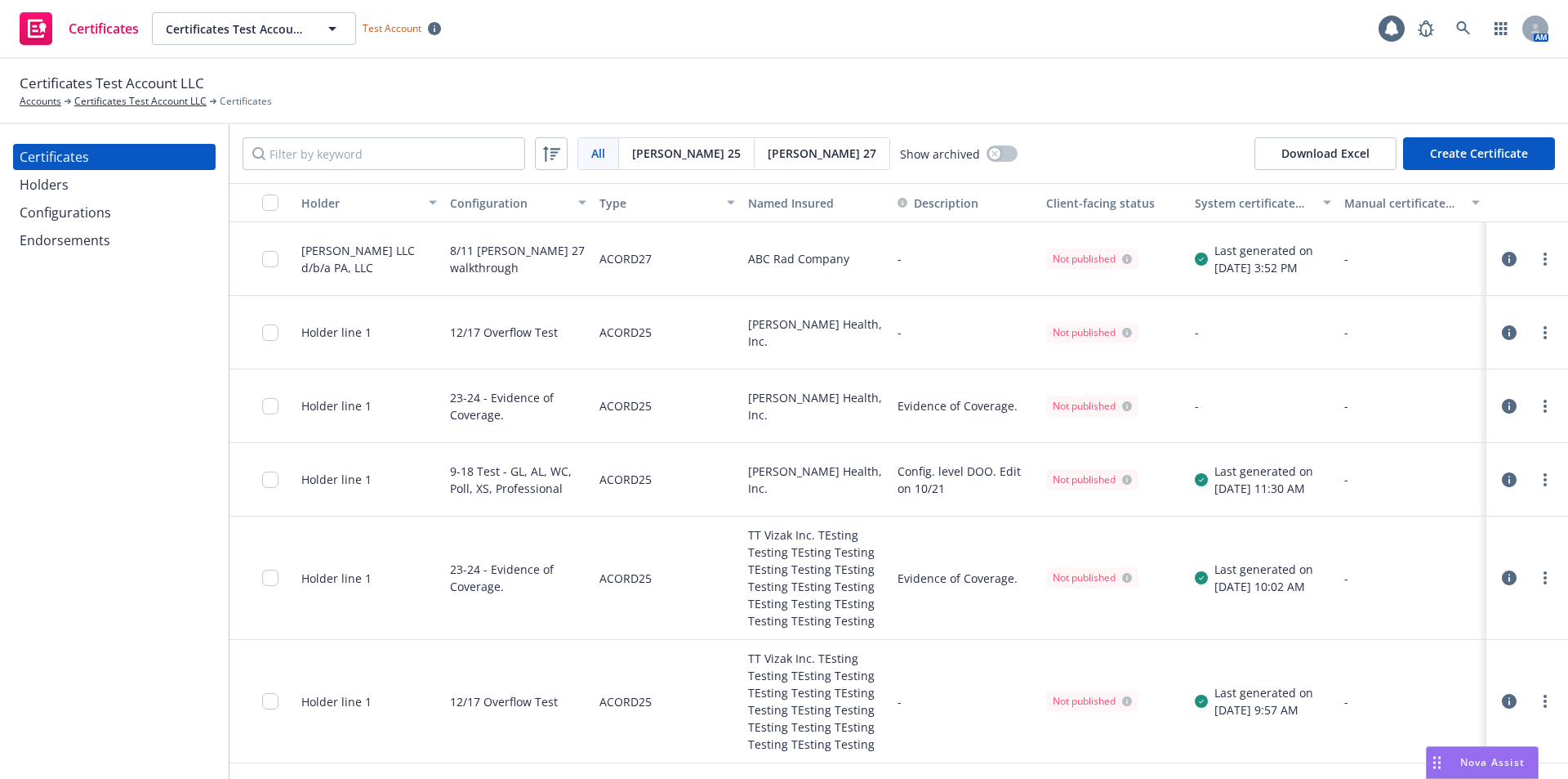
click at [1477, 762] on span "Nova Assist" at bounding box center [1493, 761] width 65 height 13
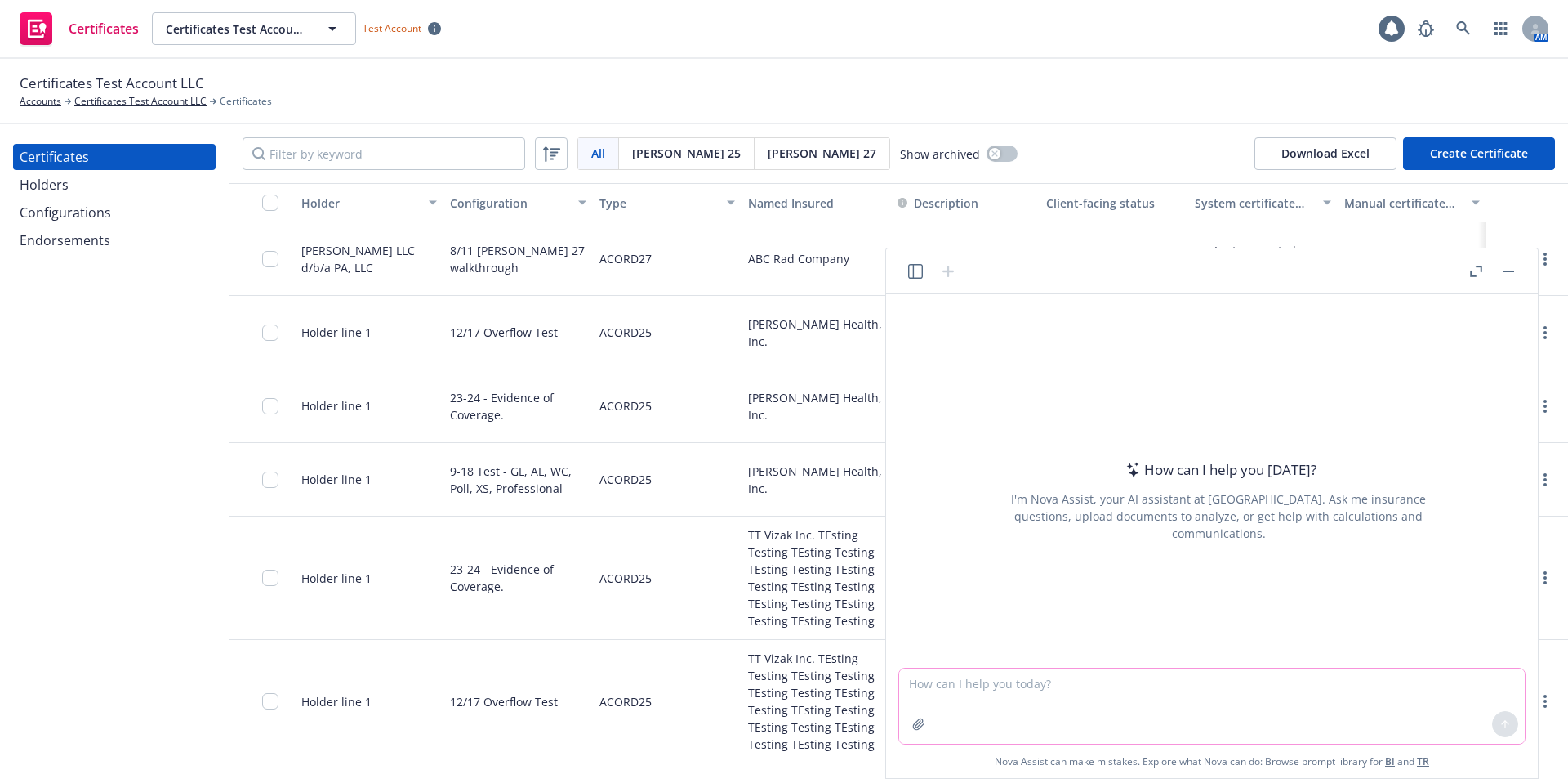
click at [918, 725] on icon "button" at bounding box center [918, 723] width 11 height 11
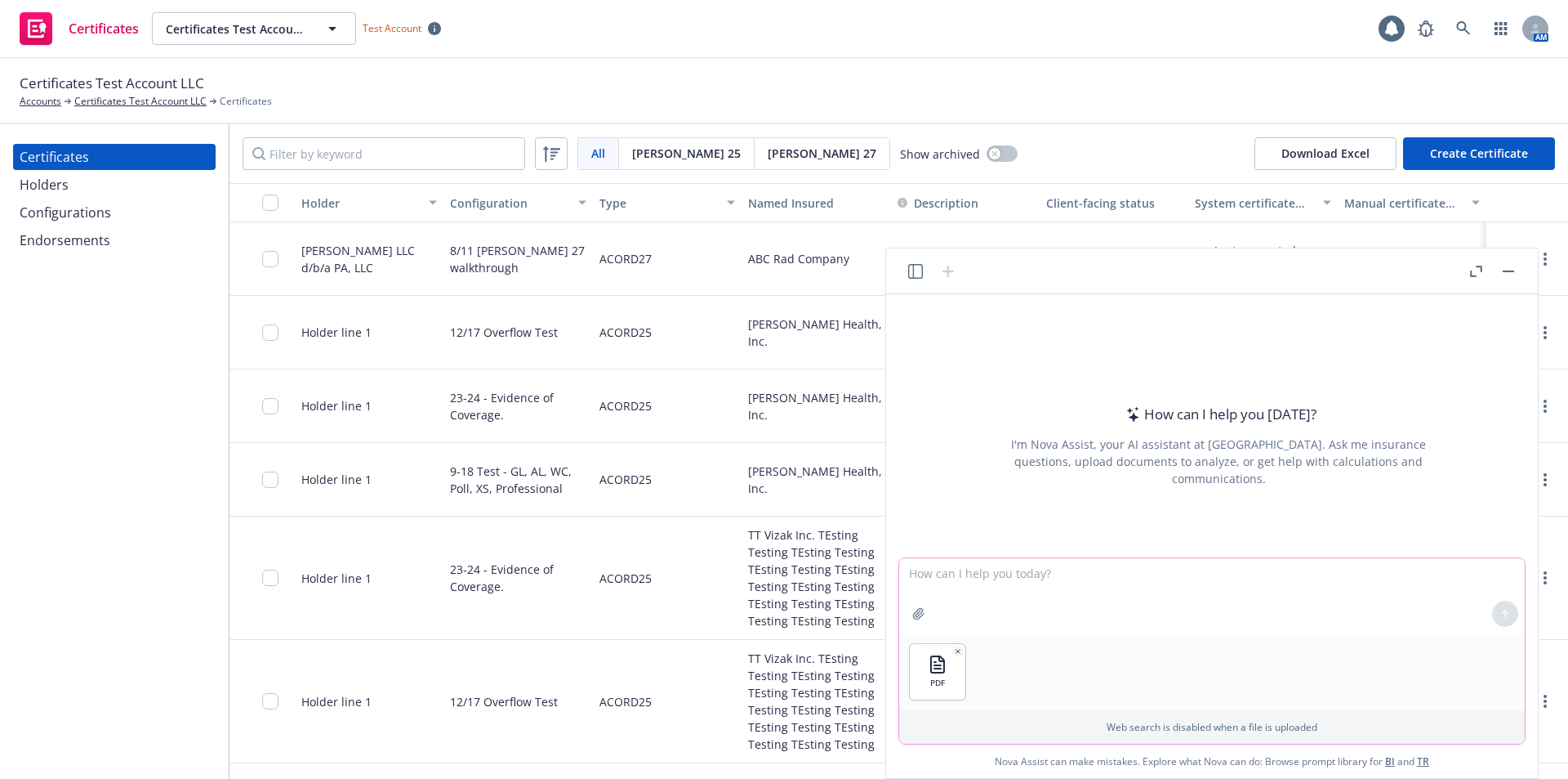
click at [953, 591] on textarea at bounding box center [1211, 596] width 625 height 75
type textarea "On which page of this policy are the exposures listed"
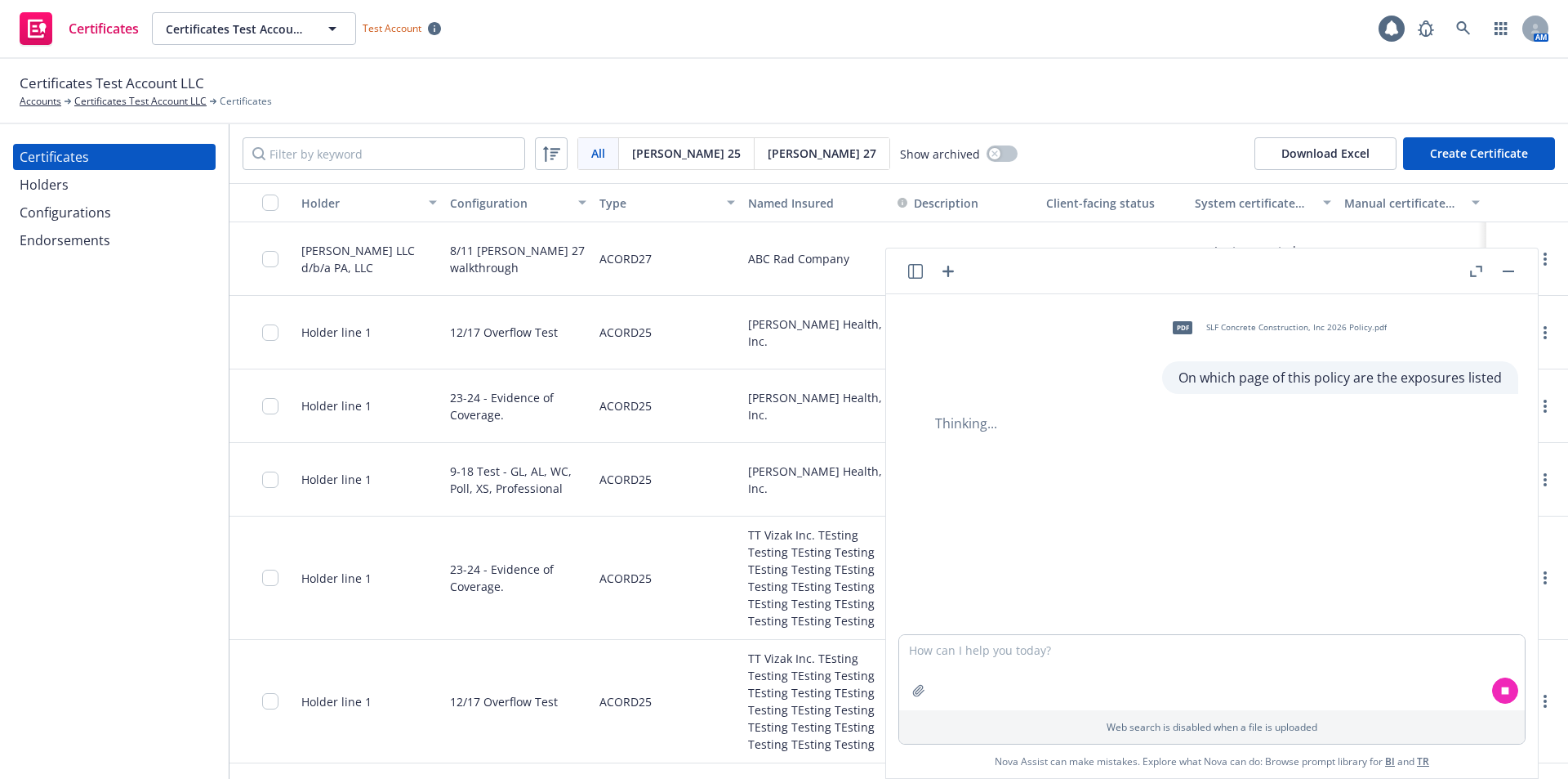
click at [1267, 321] on div "pdf SLF Concrete Construction, Inc 2026 Policy.pdf" at bounding box center [1276, 328] width 228 height 41
click at [1075, 653] on textarea at bounding box center [1211, 672] width 625 height 75
click at [1271, 386] on p "On which page of this policy are the exposures listed" at bounding box center [1340, 377] width 323 height 20
click at [989, 655] on textarea at bounding box center [1211, 672] width 625 height 75
type textarea "Property locations listed"
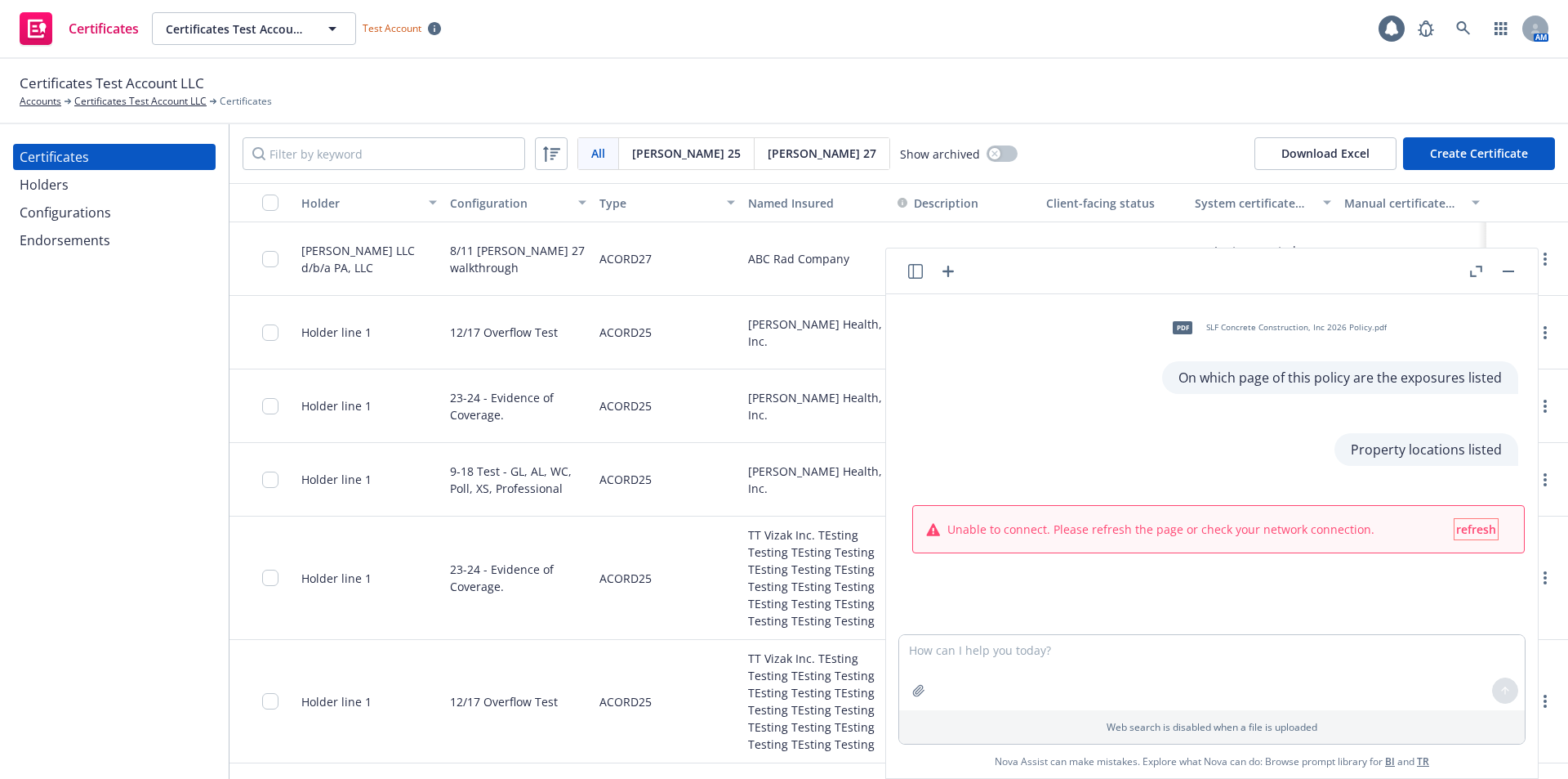
click at [1459, 532] on span "refresh" at bounding box center [1476, 528] width 40 height 15
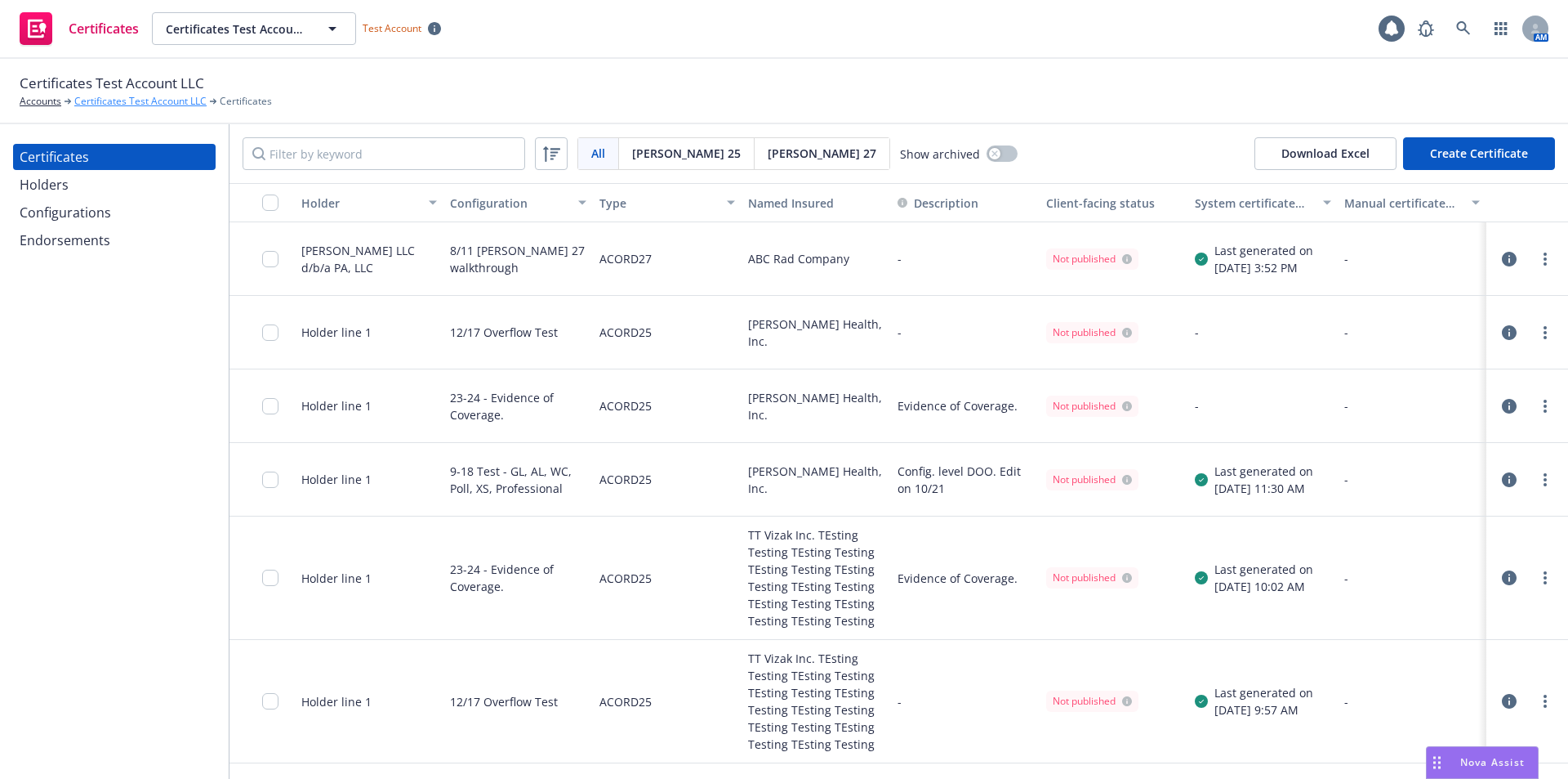
click at [89, 102] on link "Certificates Test Account LLC" at bounding box center [141, 101] width 133 height 14
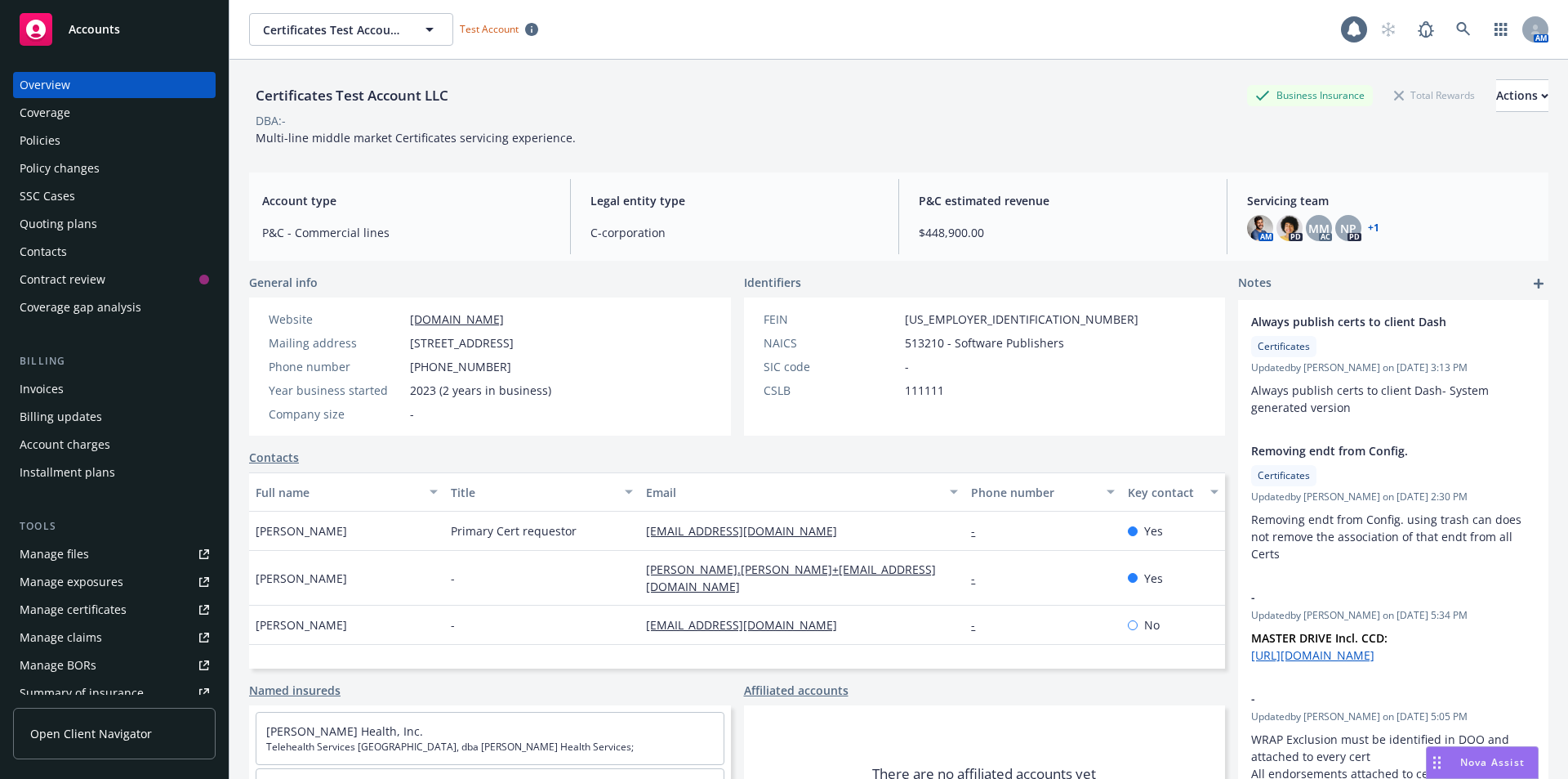
click at [1489, 768] on span "Nova Assist" at bounding box center [1493, 761] width 65 height 13
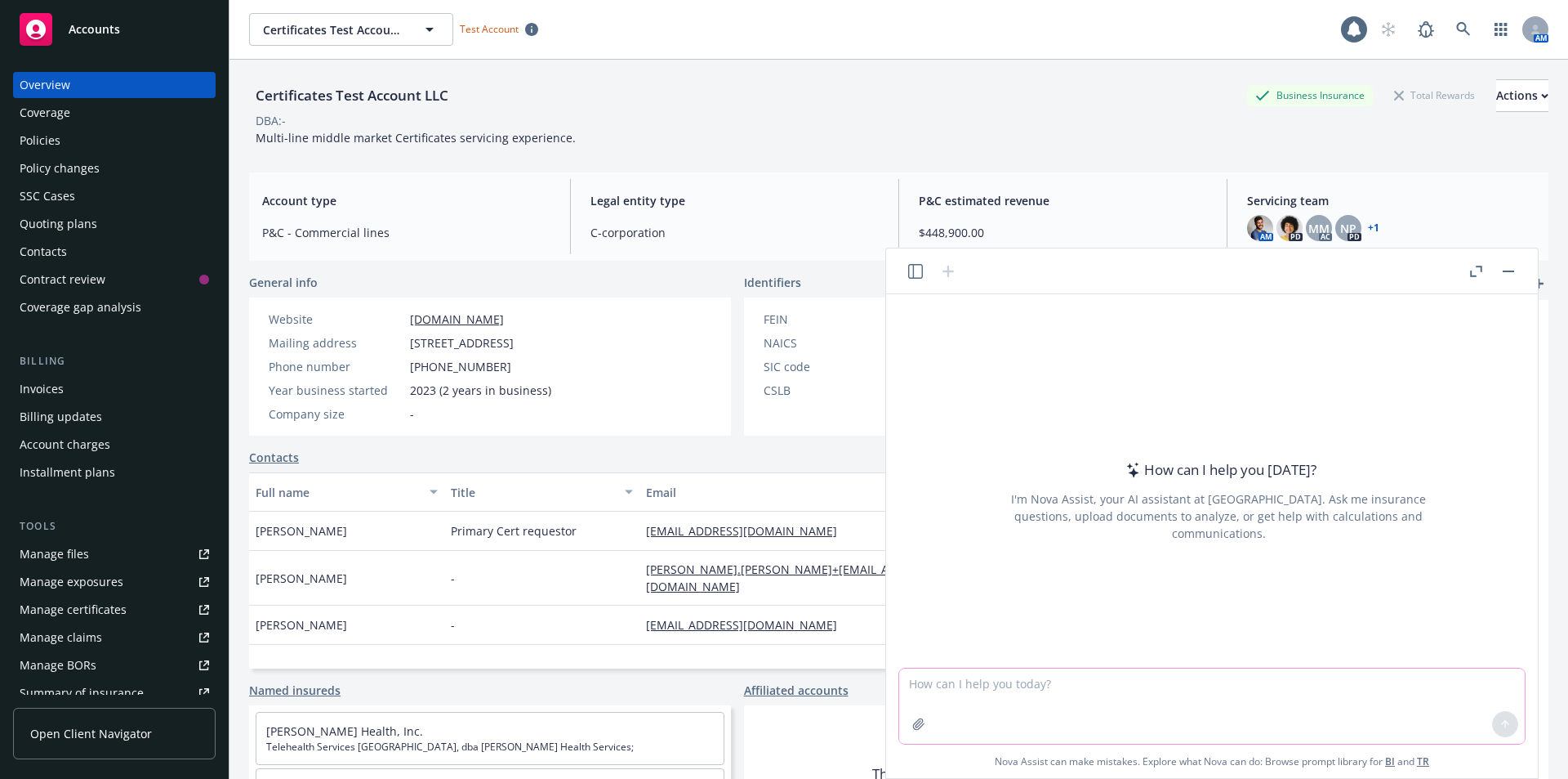
click at [915, 717] on icon "button" at bounding box center [918, 723] width 13 height 13
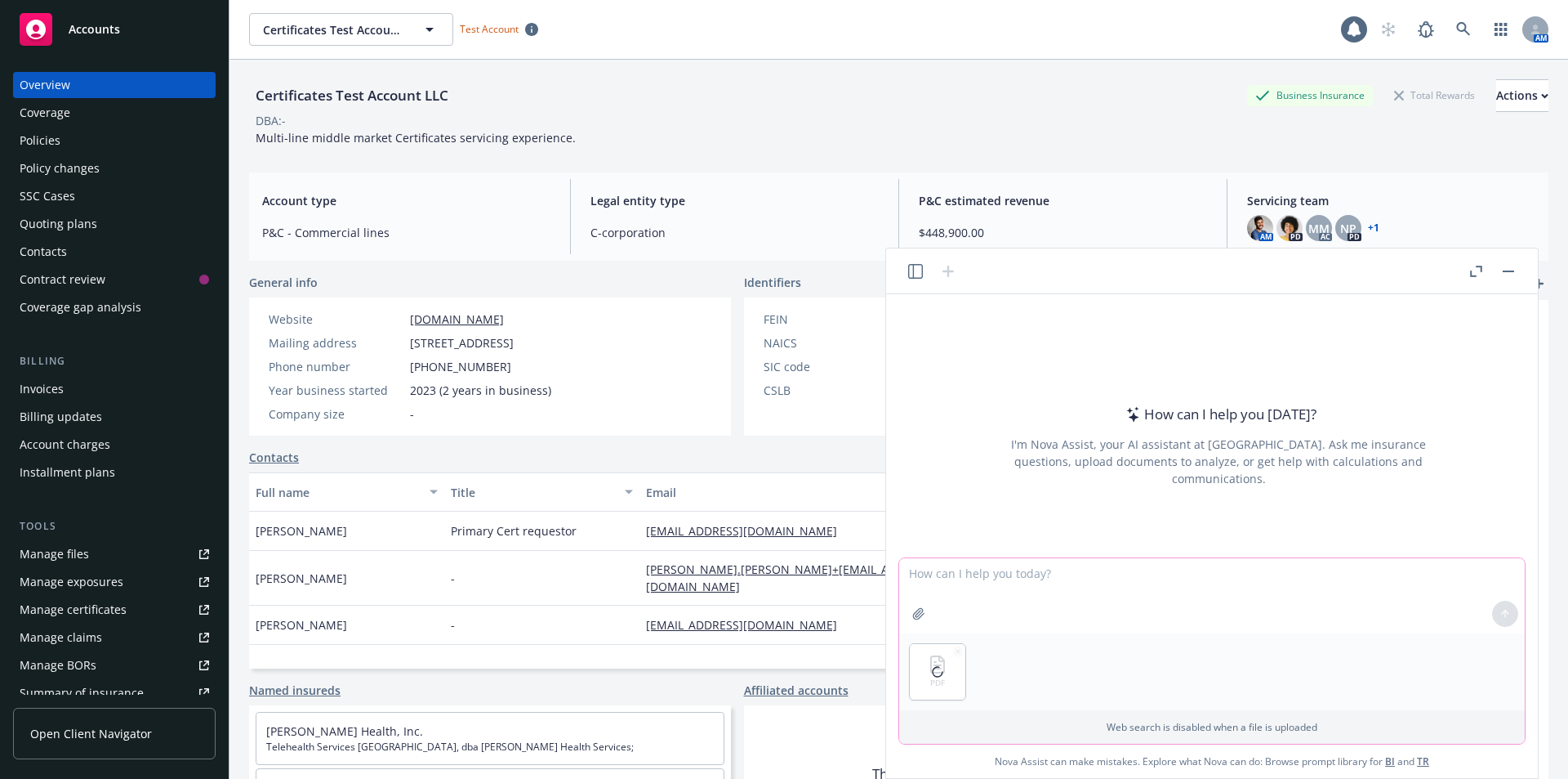
click at [961, 585] on textarea at bounding box center [1211, 596] width 625 height 75
type textarea "On which page of this doc is exposures listed"
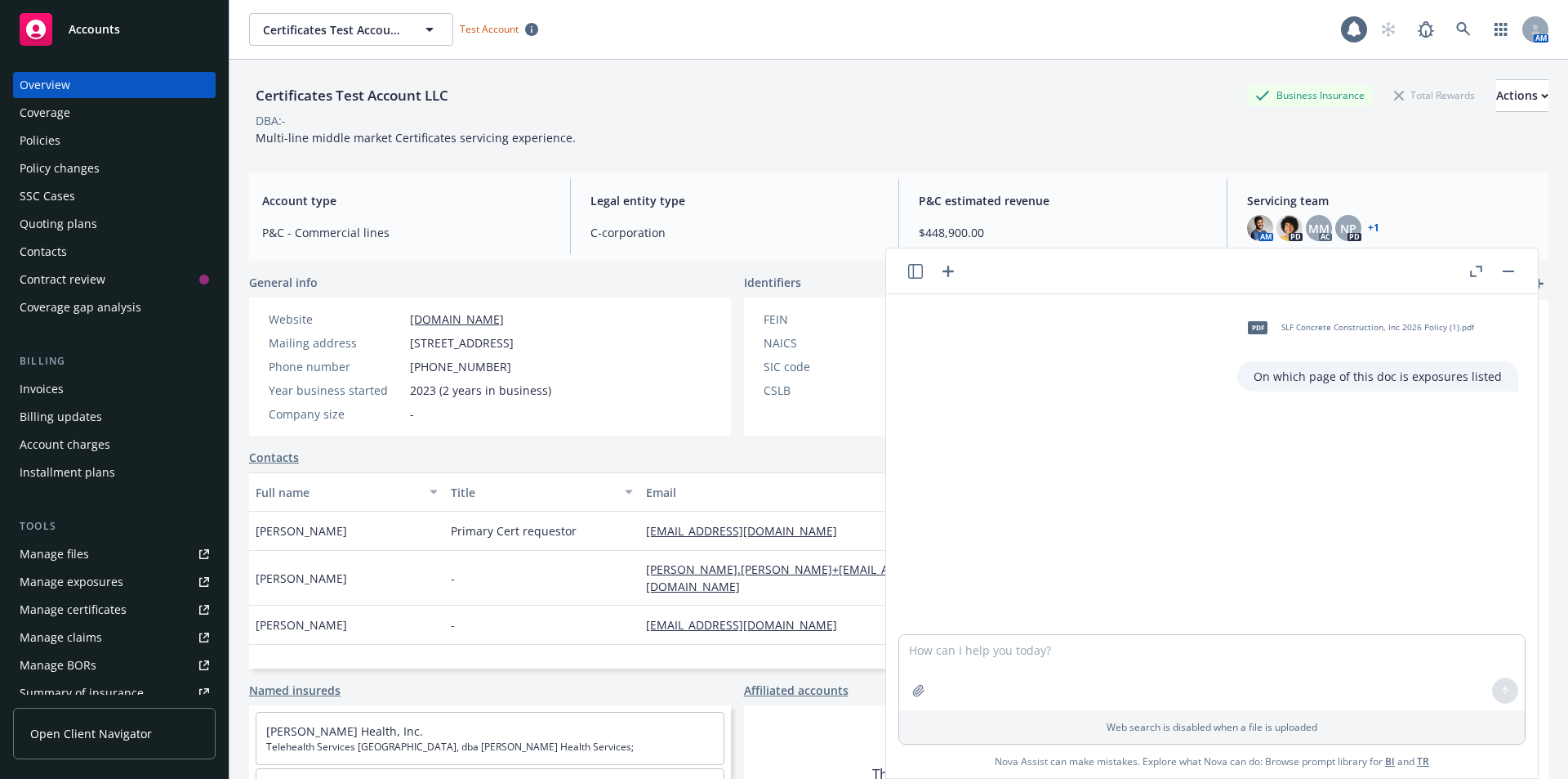
click at [700, 146] on div "Certificates Test Account LLC Business Insurance Total Rewards Actions DBA: - M…" at bounding box center [899, 109] width 1299 height 100
click at [976, 213] on div "P&C estimated revenue $448,900.00" at bounding box center [1063, 217] width 314 height 75
click at [1456, 30] on icon at bounding box center [1463, 30] width 14 height 14
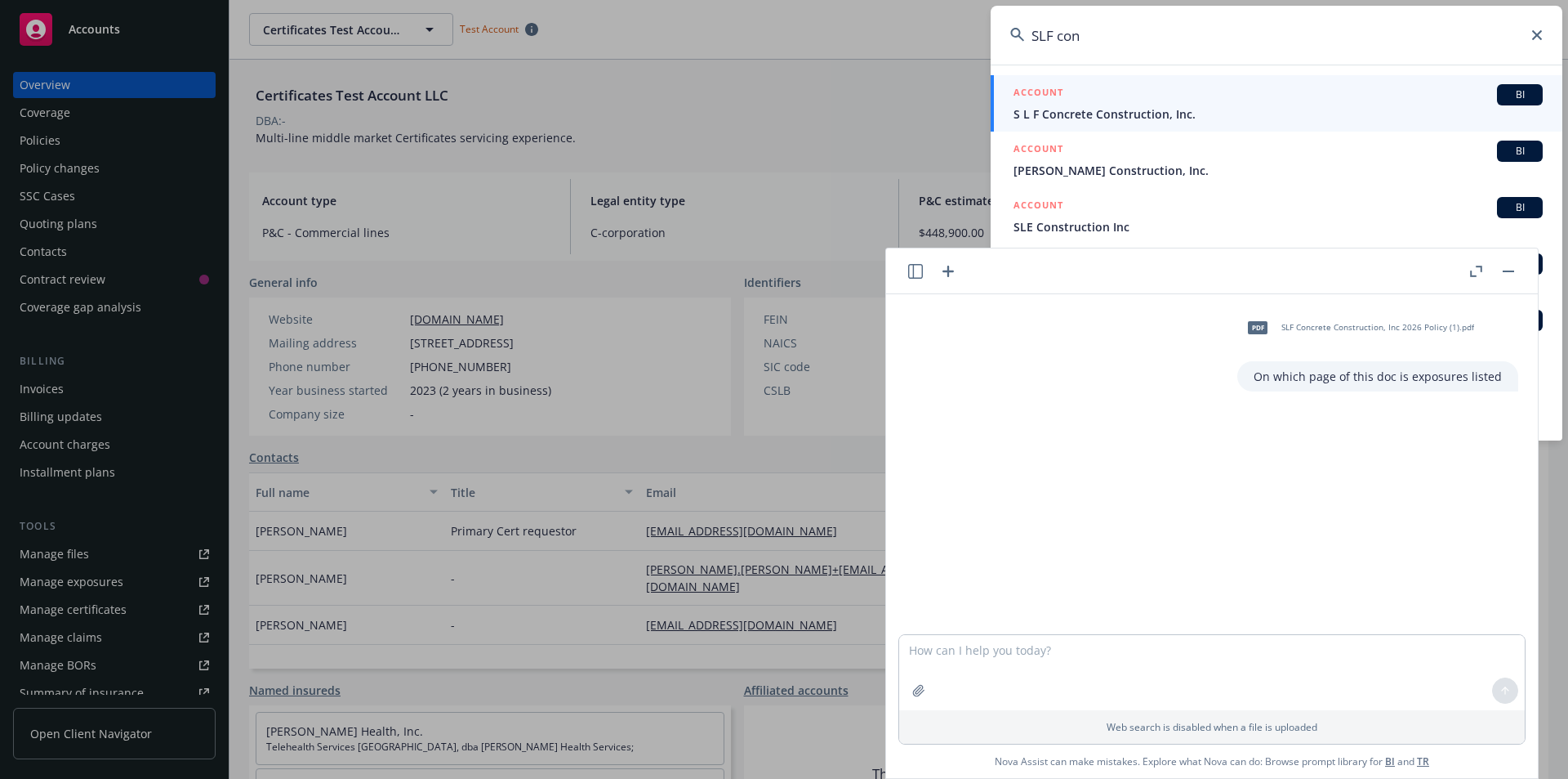
type input "SLF con"
click at [1238, 125] on link "ACCOUNT BI S L F Concrete Construction, Inc." at bounding box center [1277, 103] width 572 height 56
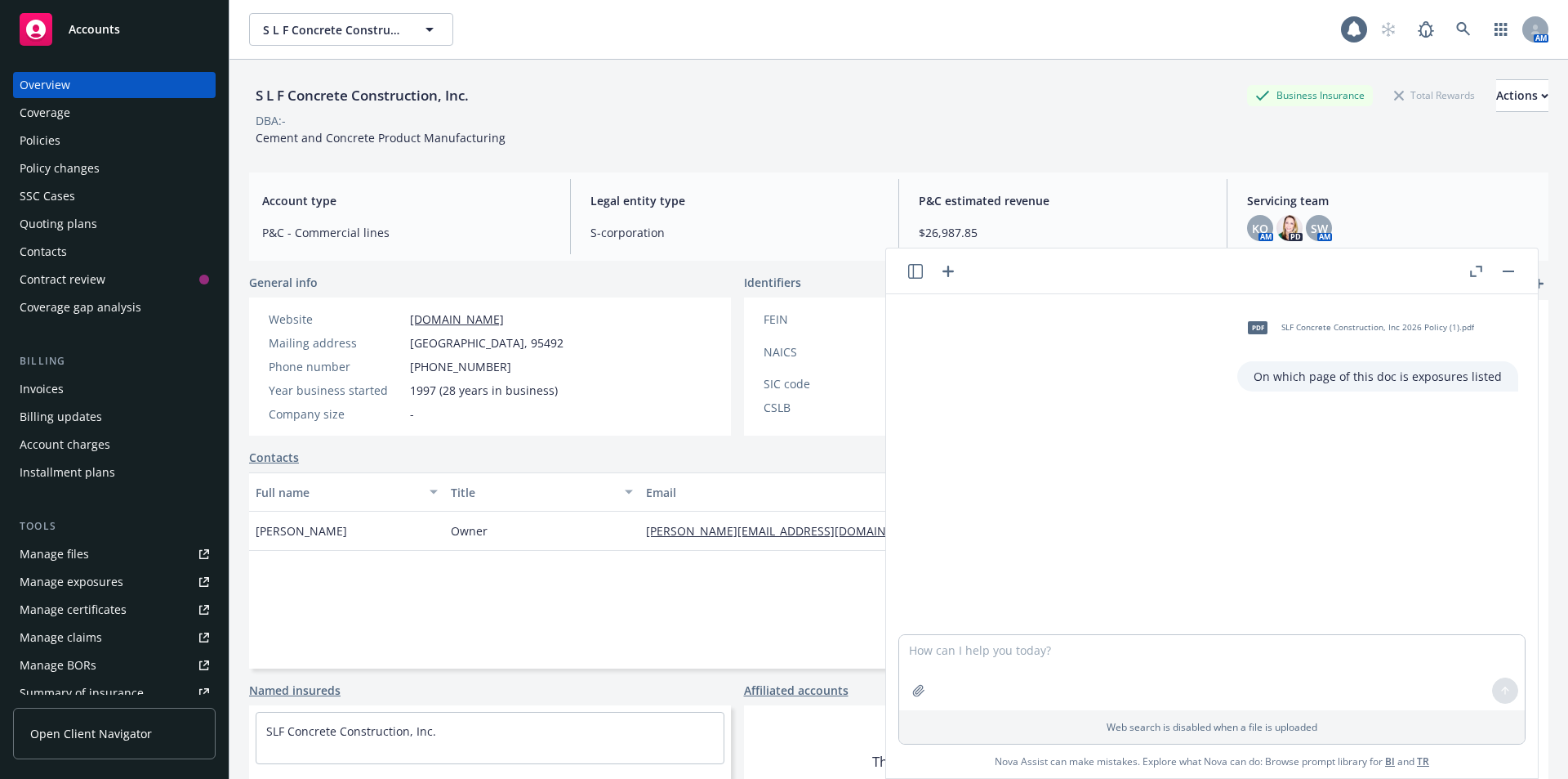
click at [1506, 273] on button "button" at bounding box center [1508, 272] width 20 height 20
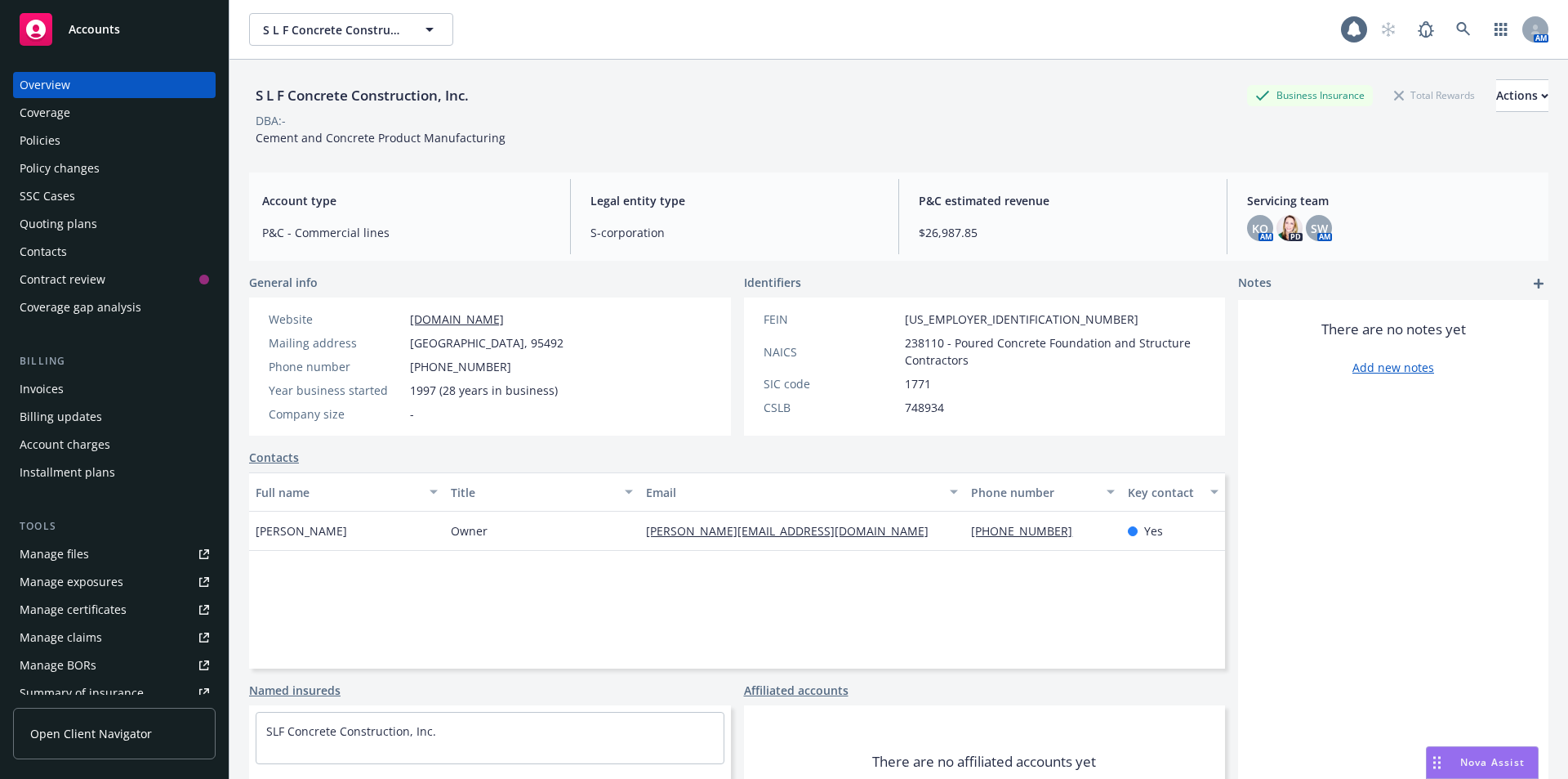
click at [47, 135] on div "Policies" at bounding box center [40, 140] width 41 height 26
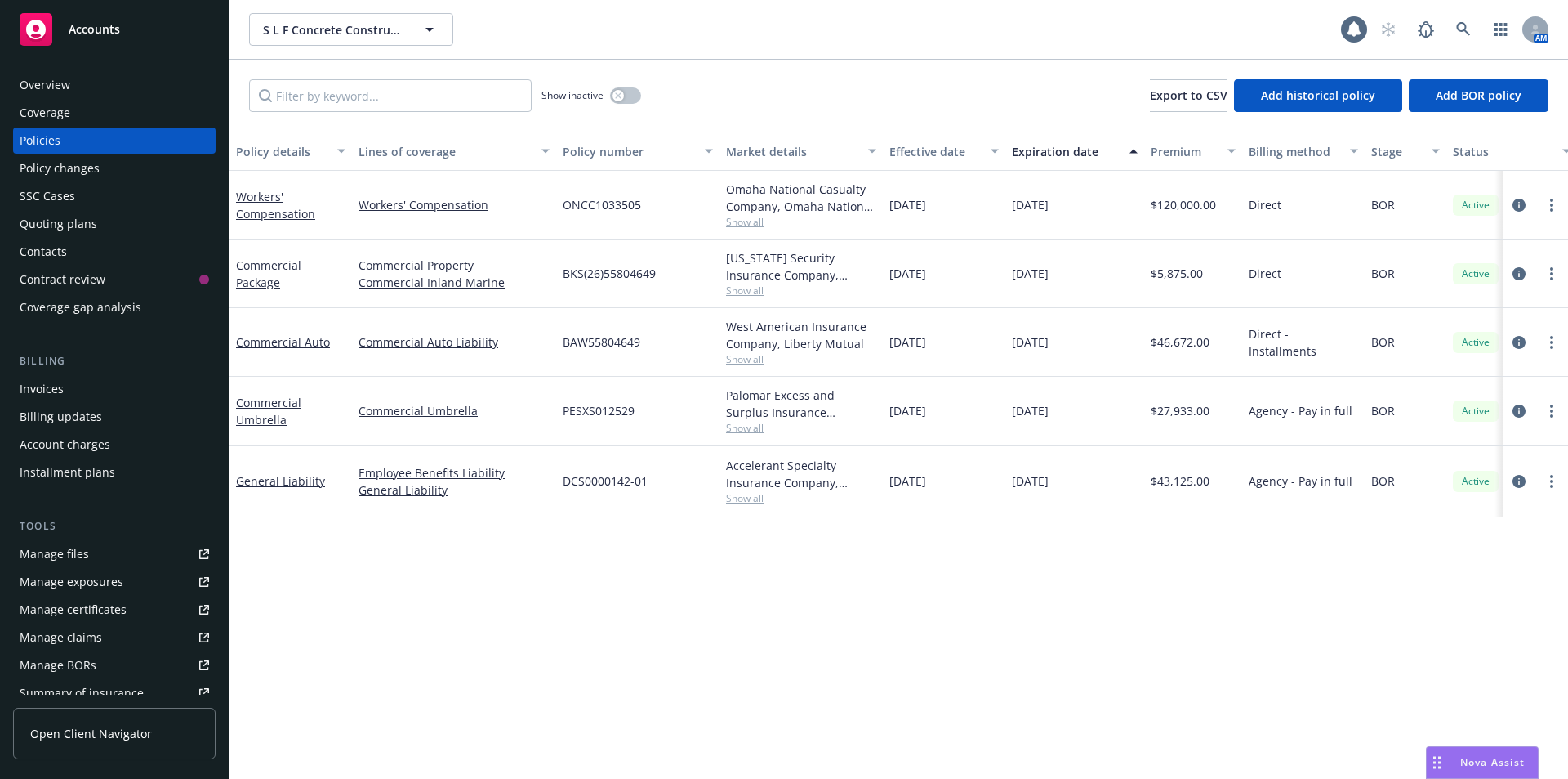
click at [1478, 762] on span "Nova Assist" at bounding box center [1493, 761] width 65 height 13
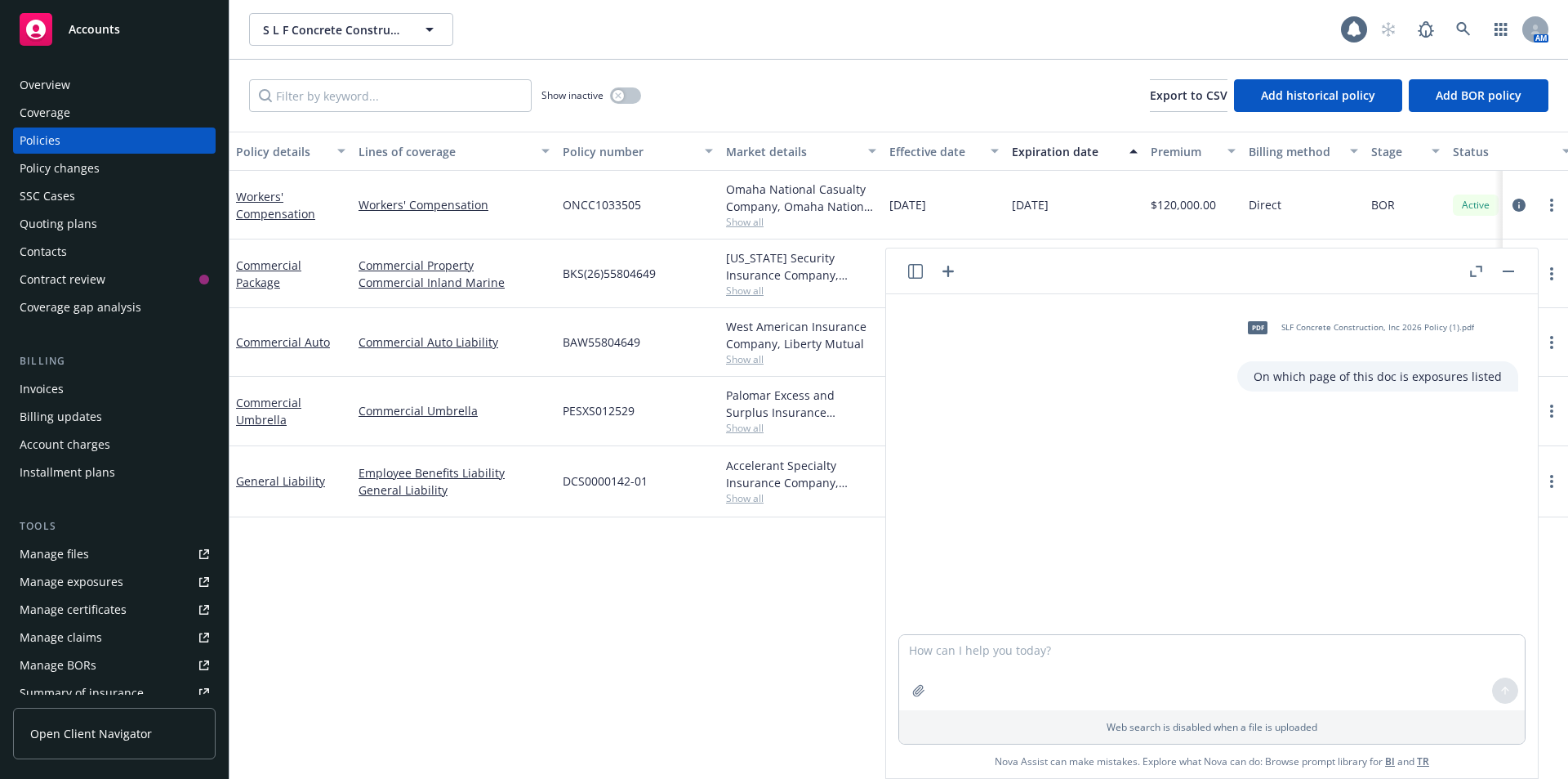
click at [1316, 367] on div "On which page of this doc is exposures listed" at bounding box center [1378, 377] width 281 height 30
click at [1290, 332] on span "SLF Concrete Construction, Inc 2026 Policy (1).pdf" at bounding box center [1377, 327] width 193 height 11
click at [912, 693] on icon "button" at bounding box center [918, 690] width 13 height 13
click at [1040, 592] on textarea at bounding box center [1211, 596] width 625 height 75
drag, startPoint x: 1244, startPoint y: 379, endPoint x: 1494, endPoint y: 383, distance: 250.0
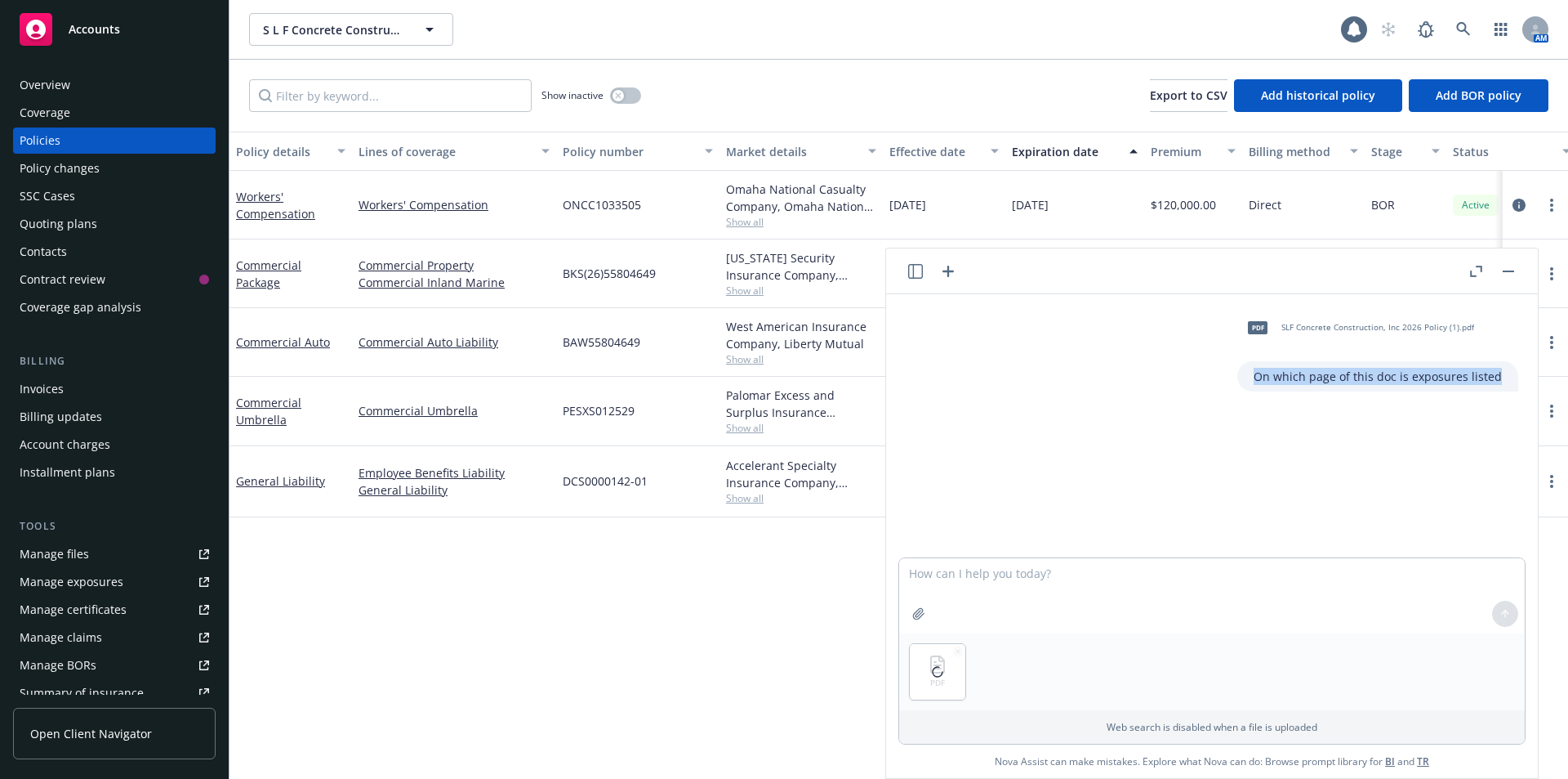
click at [1494, 383] on div "On which page of this doc is exposures listed" at bounding box center [1378, 377] width 281 height 30
copy p "On which page of this doc is exposures listed"
click at [1081, 602] on textarea at bounding box center [1211, 596] width 625 height 75
paste textarea "On which page of this doc is exposures listed"
type textarea "On which page of this doc is exposures listed"
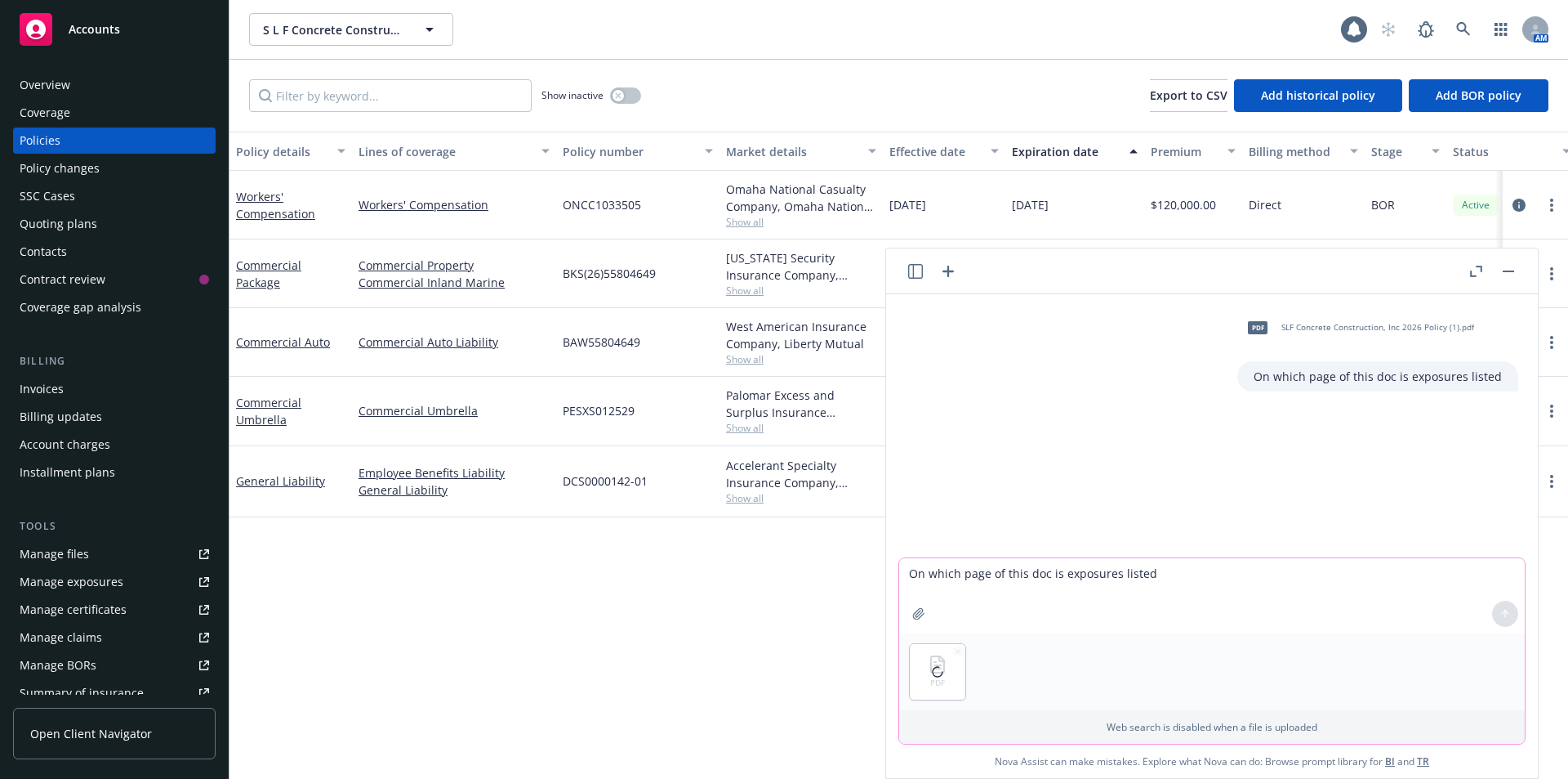
click at [1301, 596] on textarea "On which page of this doc is exposures listed" at bounding box center [1211, 596] width 625 height 75
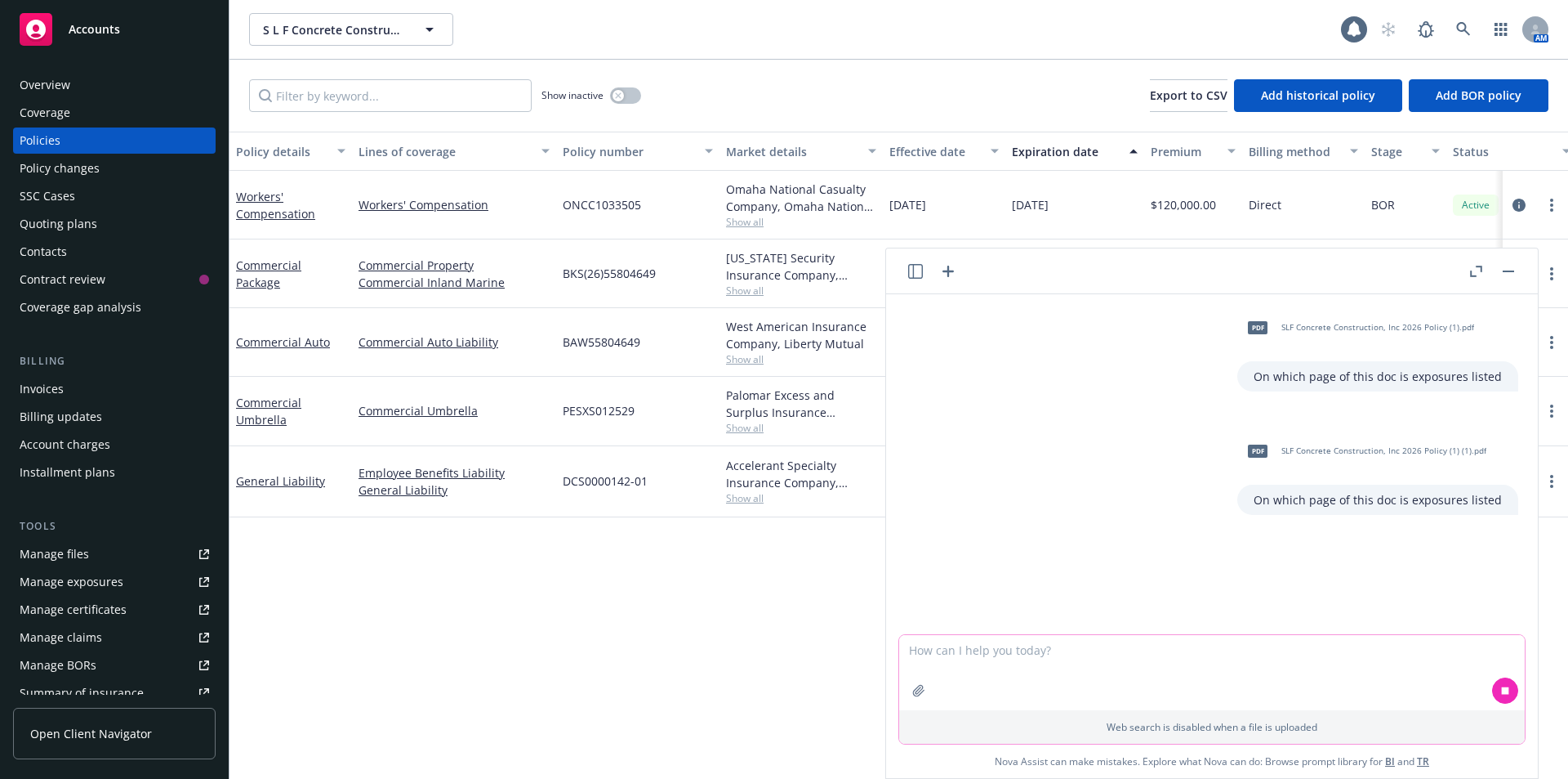
scroll to position [7, 0]
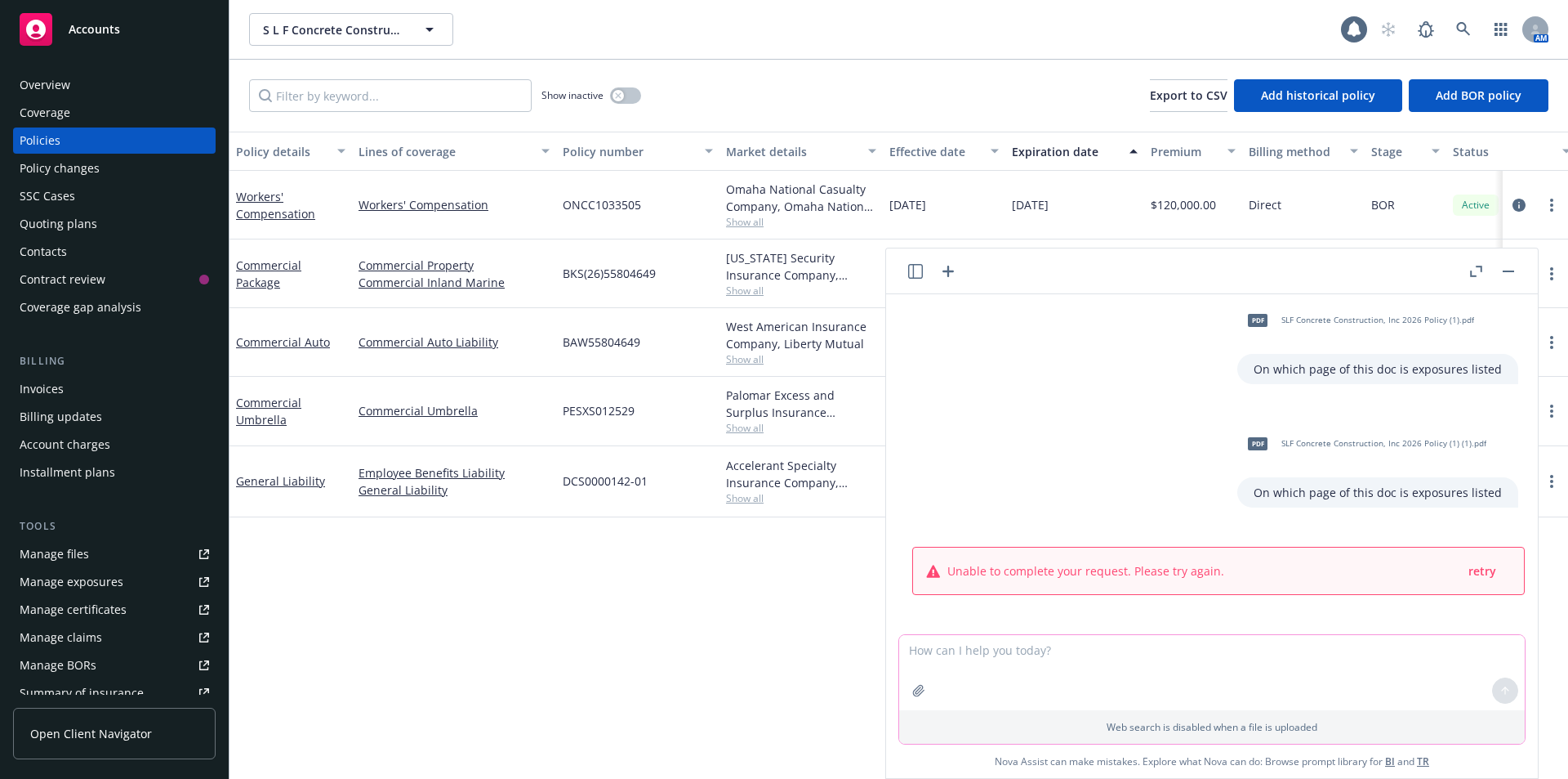
click at [1292, 686] on textarea at bounding box center [1211, 672] width 625 height 75
click at [651, 656] on div "Policy details Lines of coverage Policy number Market details Effective date Ex…" at bounding box center [899, 455] width 1339 height 647
click at [1500, 273] on button "button" at bounding box center [1508, 272] width 20 height 20
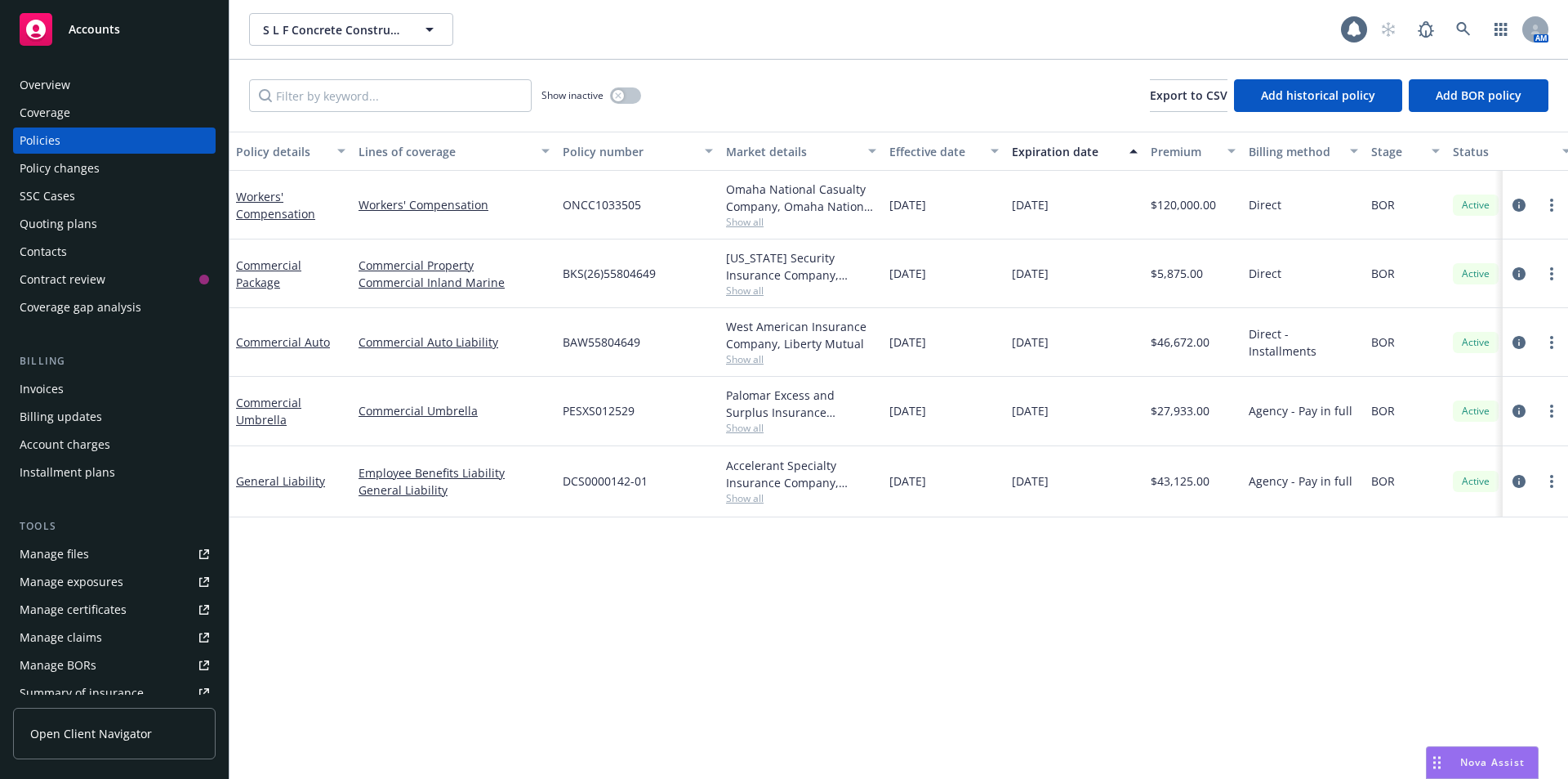
click at [1048, 647] on div "Policy details Lines of coverage Policy number Market details Effective date Ex…" at bounding box center [899, 455] width 1339 height 647
click at [89, 132] on div "Policies" at bounding box center [114, 140] width 189 height 26
click at [1440, 763] on rect "Drag to move" at bounding box center [1439, 762] width 3 height 3
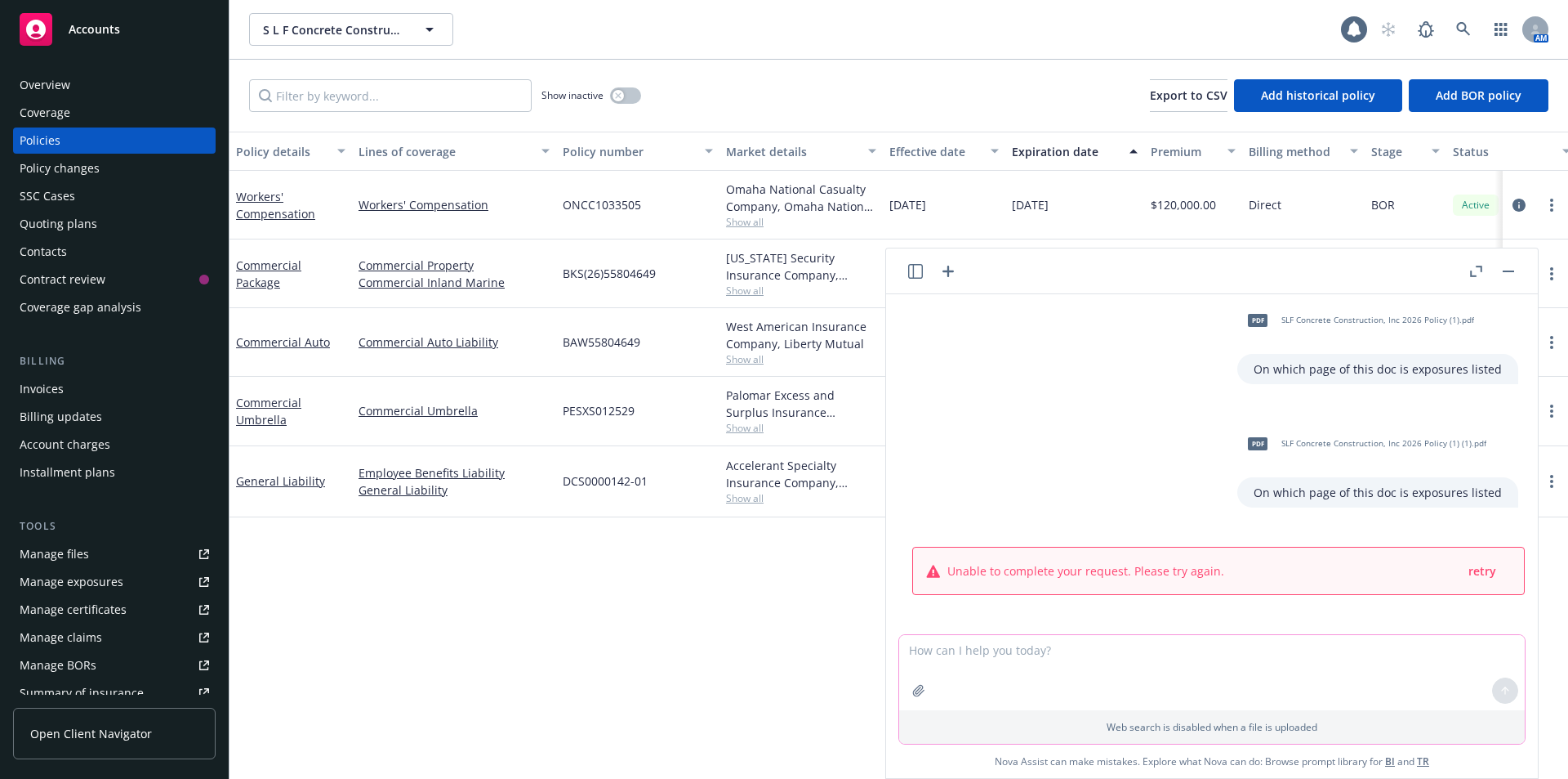
click at [982, 653] on textarea at bounding box center [1211, 672] width 625 height 75
click at [1509, 275] on button "button" at bounding box center [1508, 272] width 20 height 20
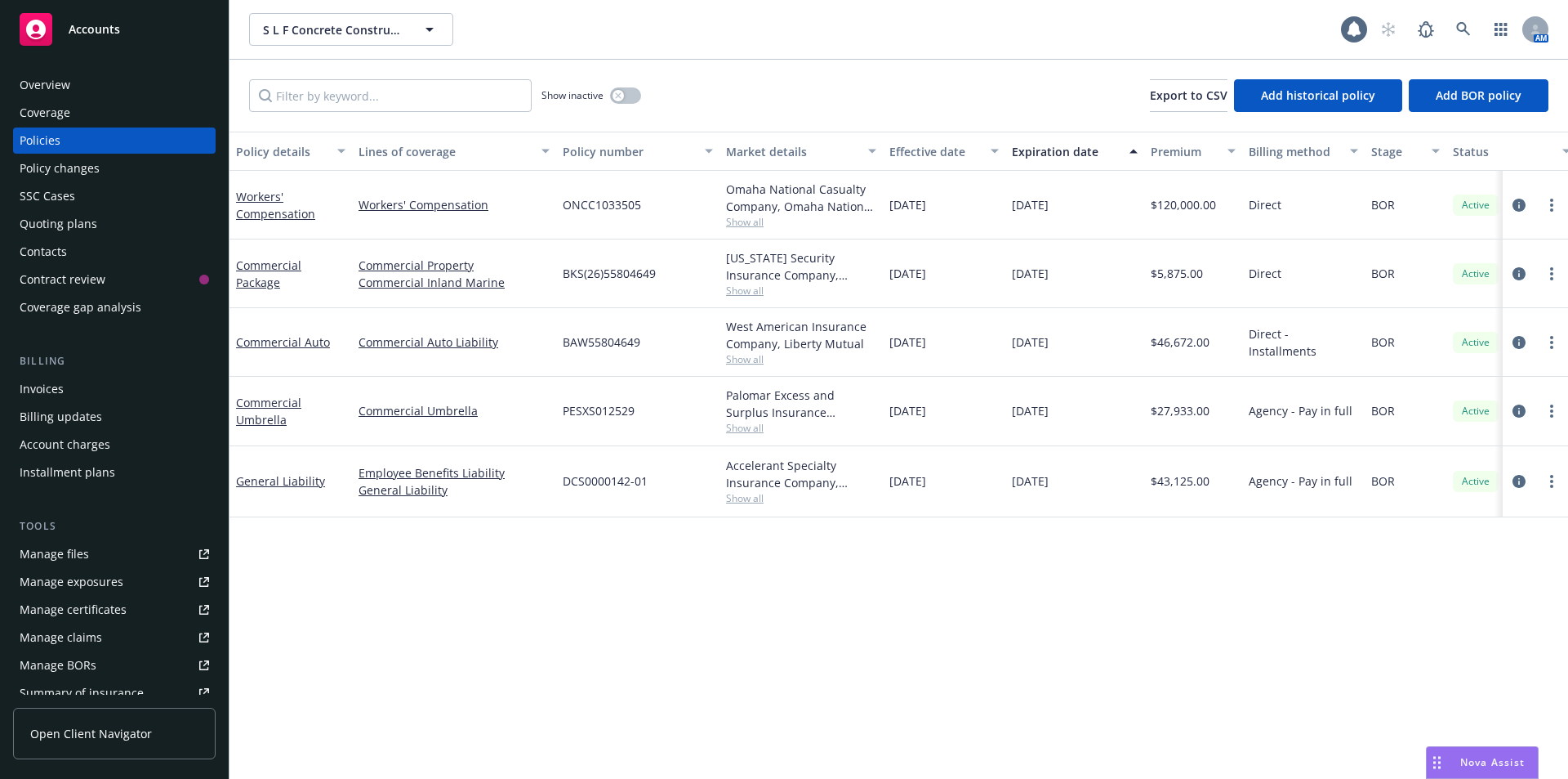
click at [711, 645] on div "Policy details Lines of coverage Policy number Market details Effective date Ex…" at bounding box center [899, 455] width 1339 height 647
